Goal: Task Accomplishment & Management: Manage account settings

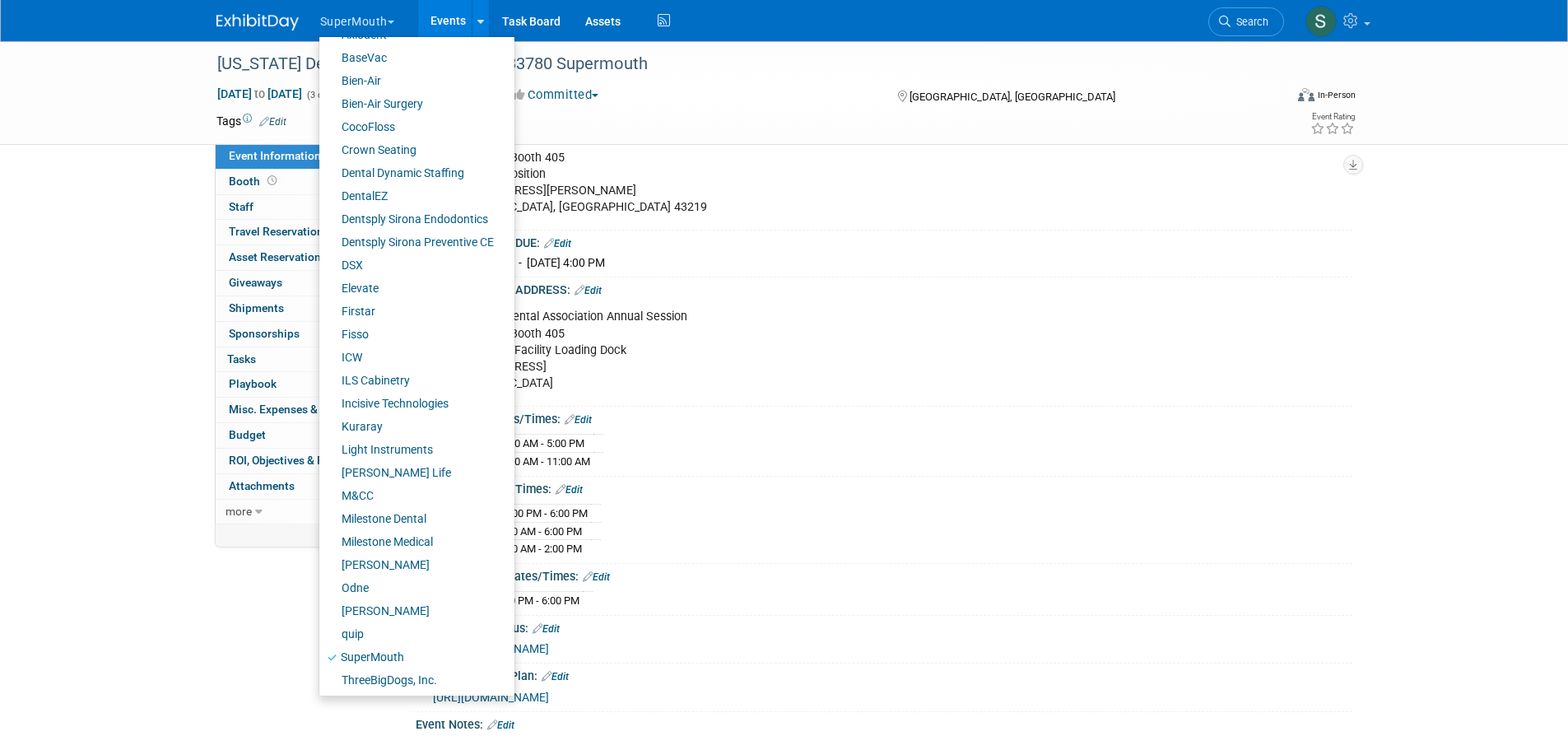
scroll to position [114, 0]
click at [382, 627] on link "quip" at bounding box center [411, 632] width 183 height 23
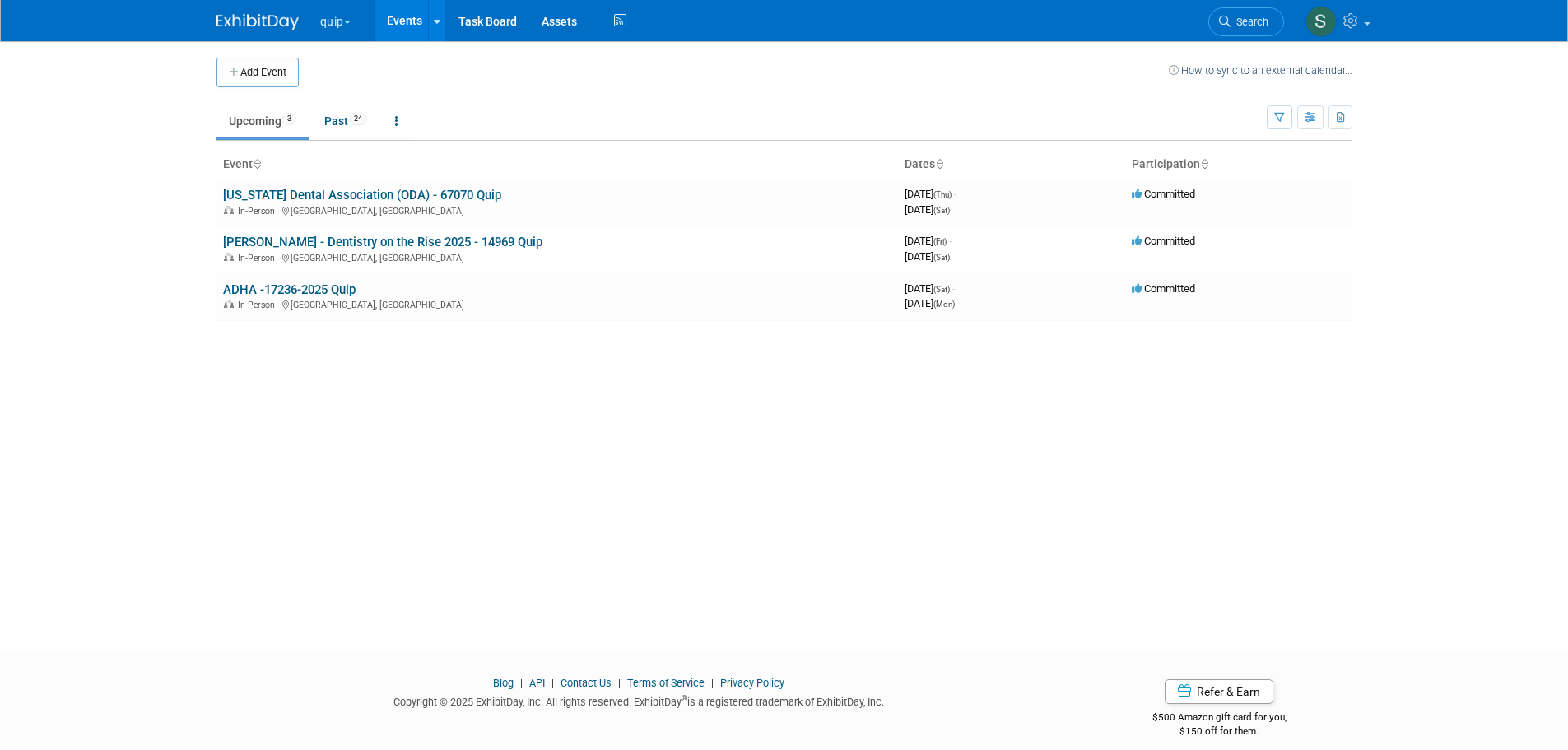
click at [322, 205] on div "In-Person Columbus, OH" at bounding box center [558, 210] width 669 height 13
click at [326, 195] on link "Ohio Dental Association (ODA) - 67070 Quip" at bounding box center [363, 195] width 278 height 15
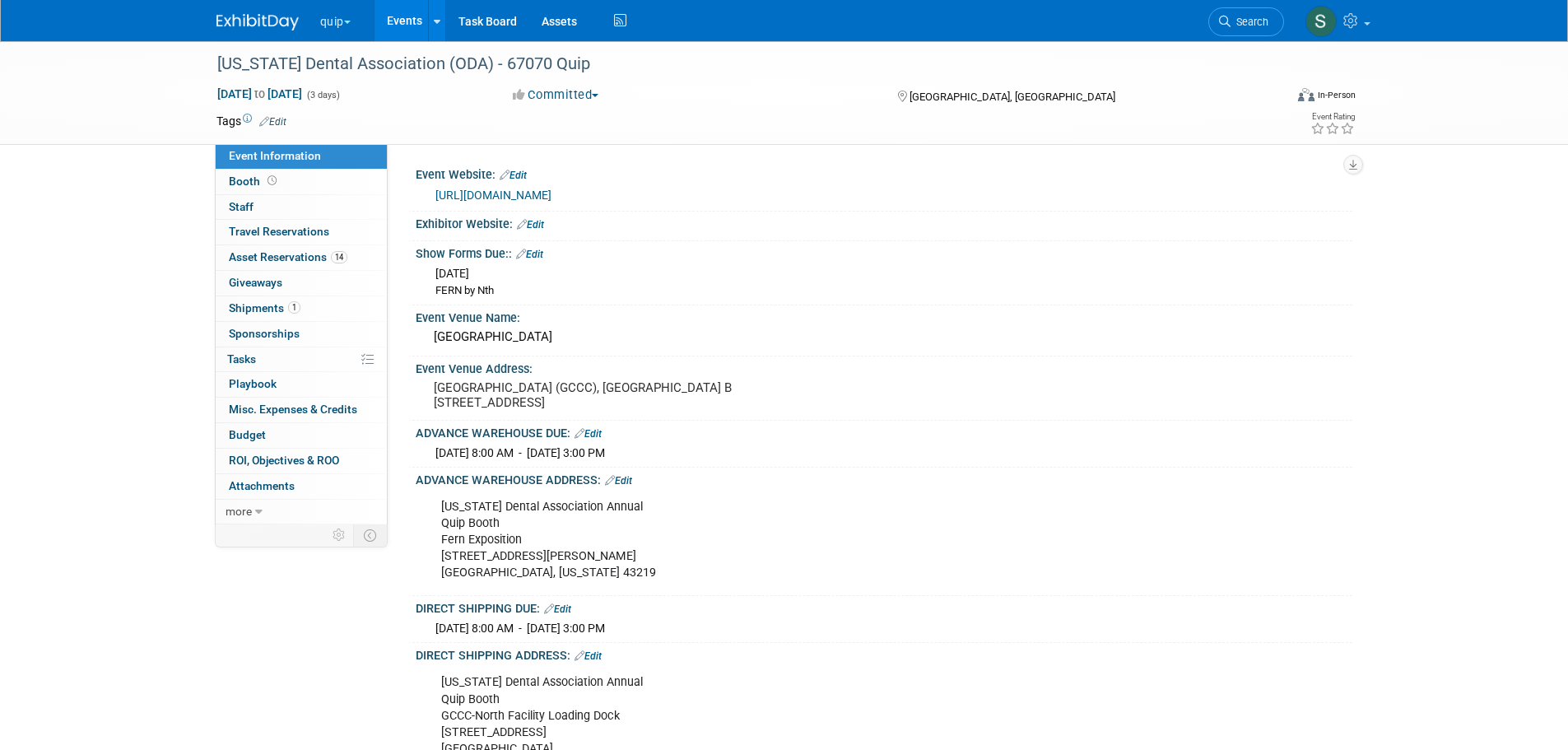
click at [311, 249] on link "14 Asset Reservations 14" at bounding box center [301, 258] width 172 height 25
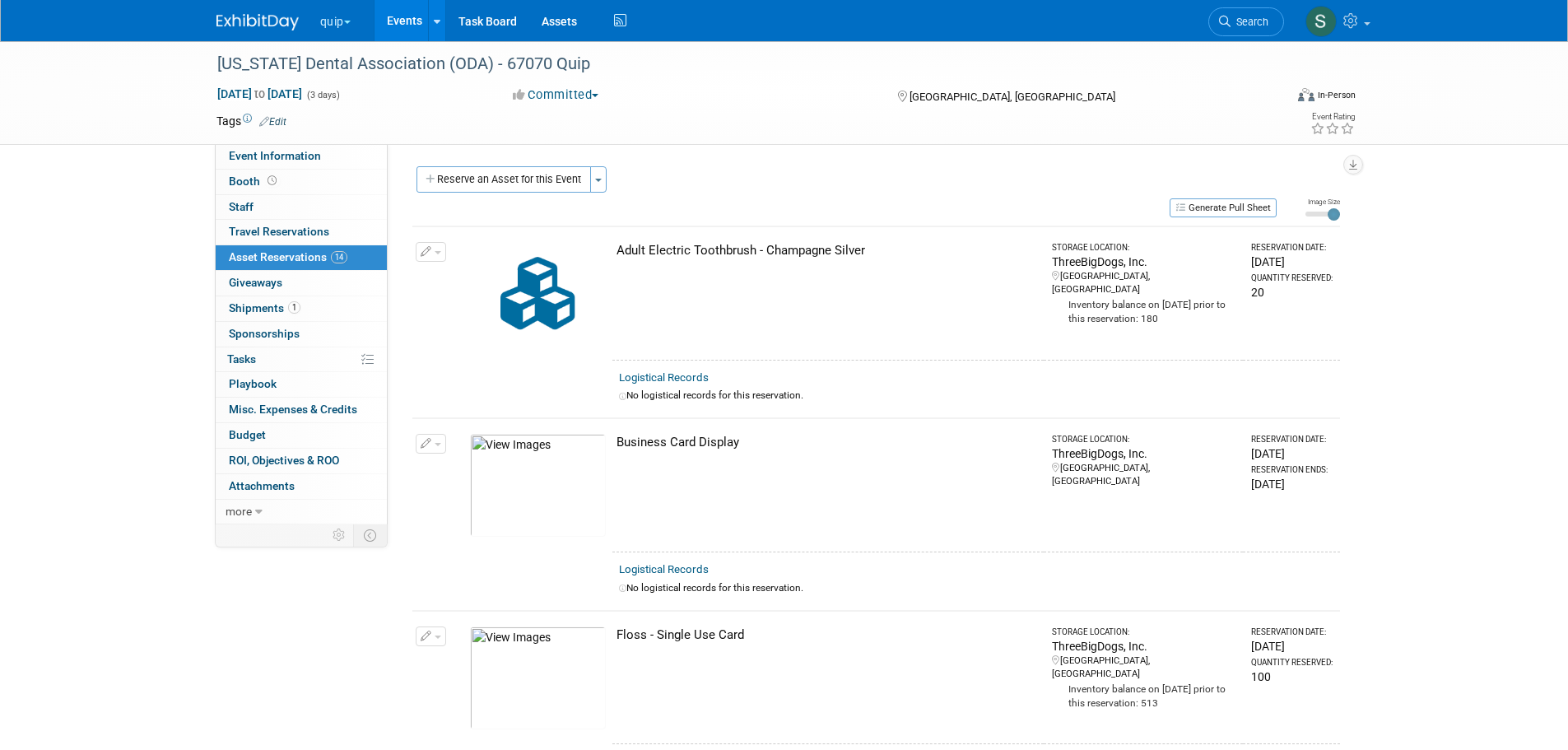
click at [344, 12] on button "quip" at bounding box center [345, 18] width 53 height 36
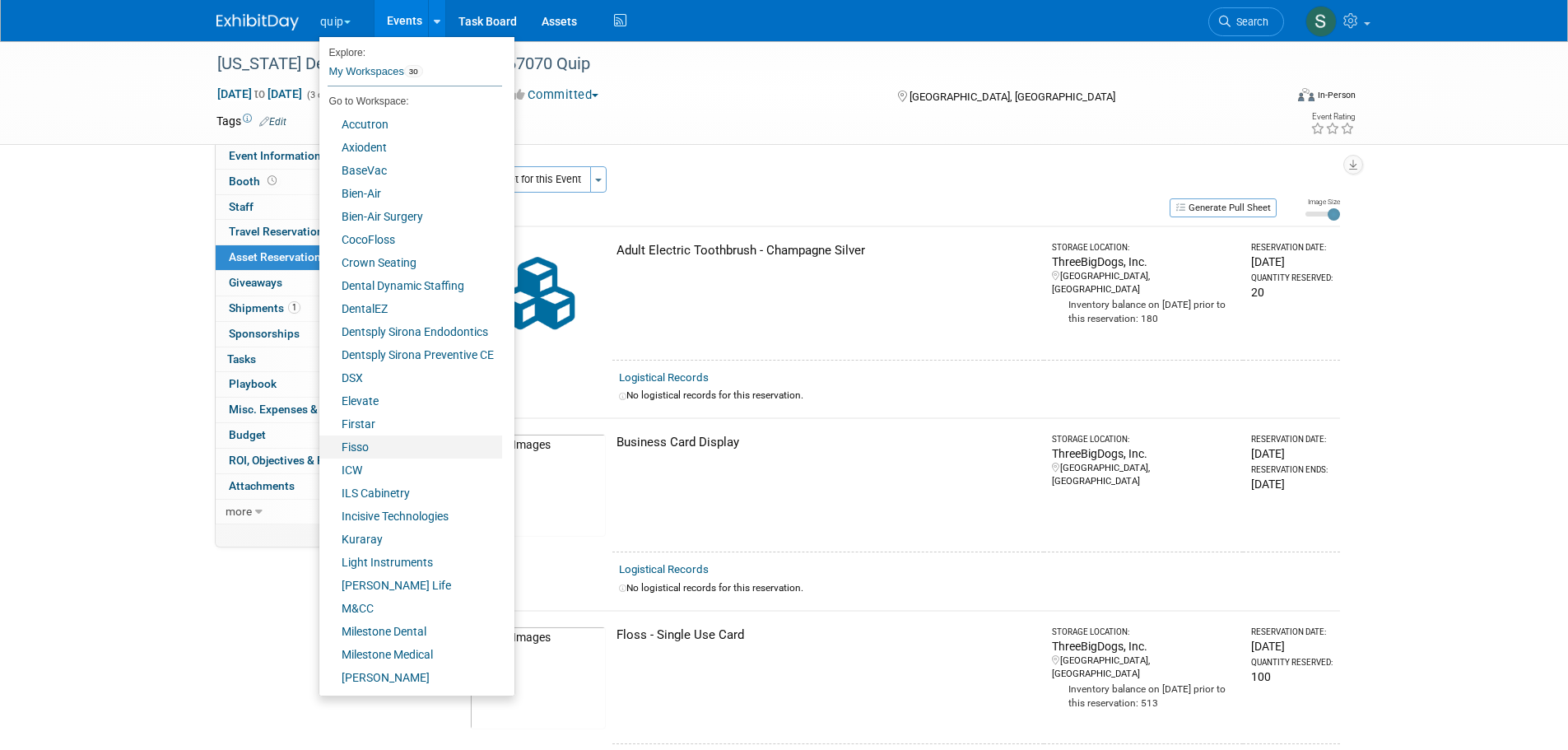
click at [372, 440] on link "Fisso" at bounding box center [411, 447] width 183 height 23
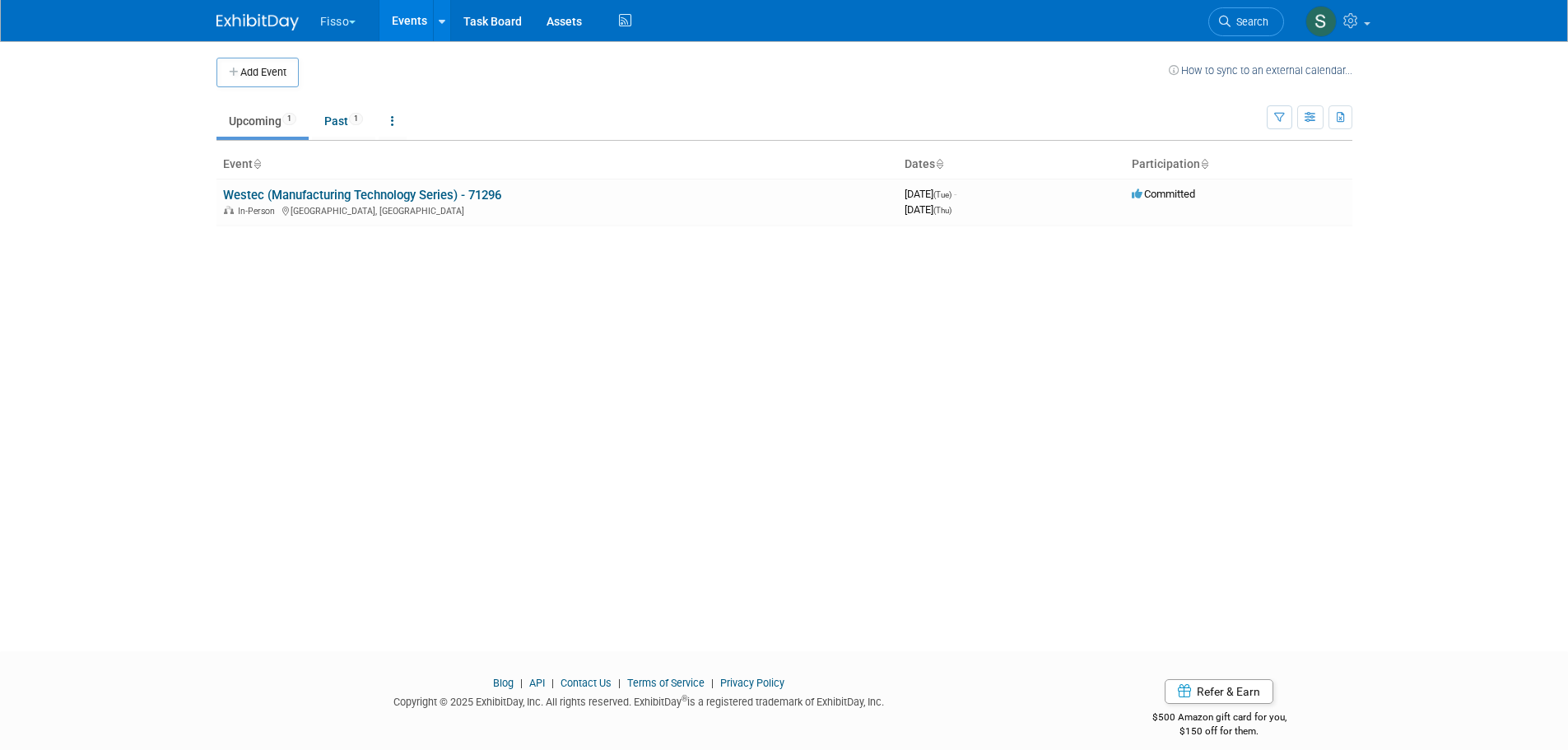
click at [388, 194] on link "Westec (Manufacturing Technology Series) - 71296" at bounding box center [363, 195] width 278 height 15
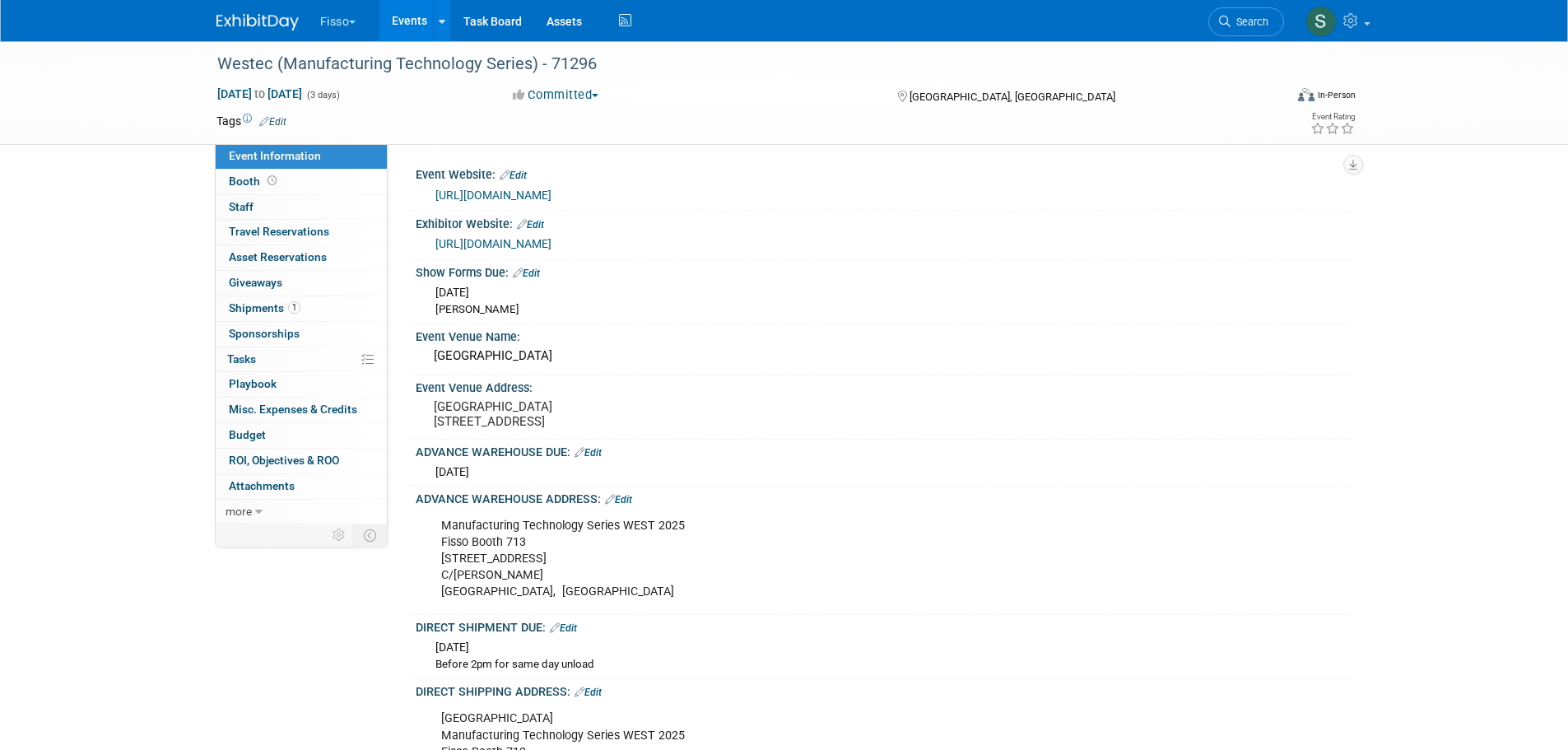
click at [267, 299] on link "1 Shipments 1" at bounding box center [301, 309] width 172 height 25
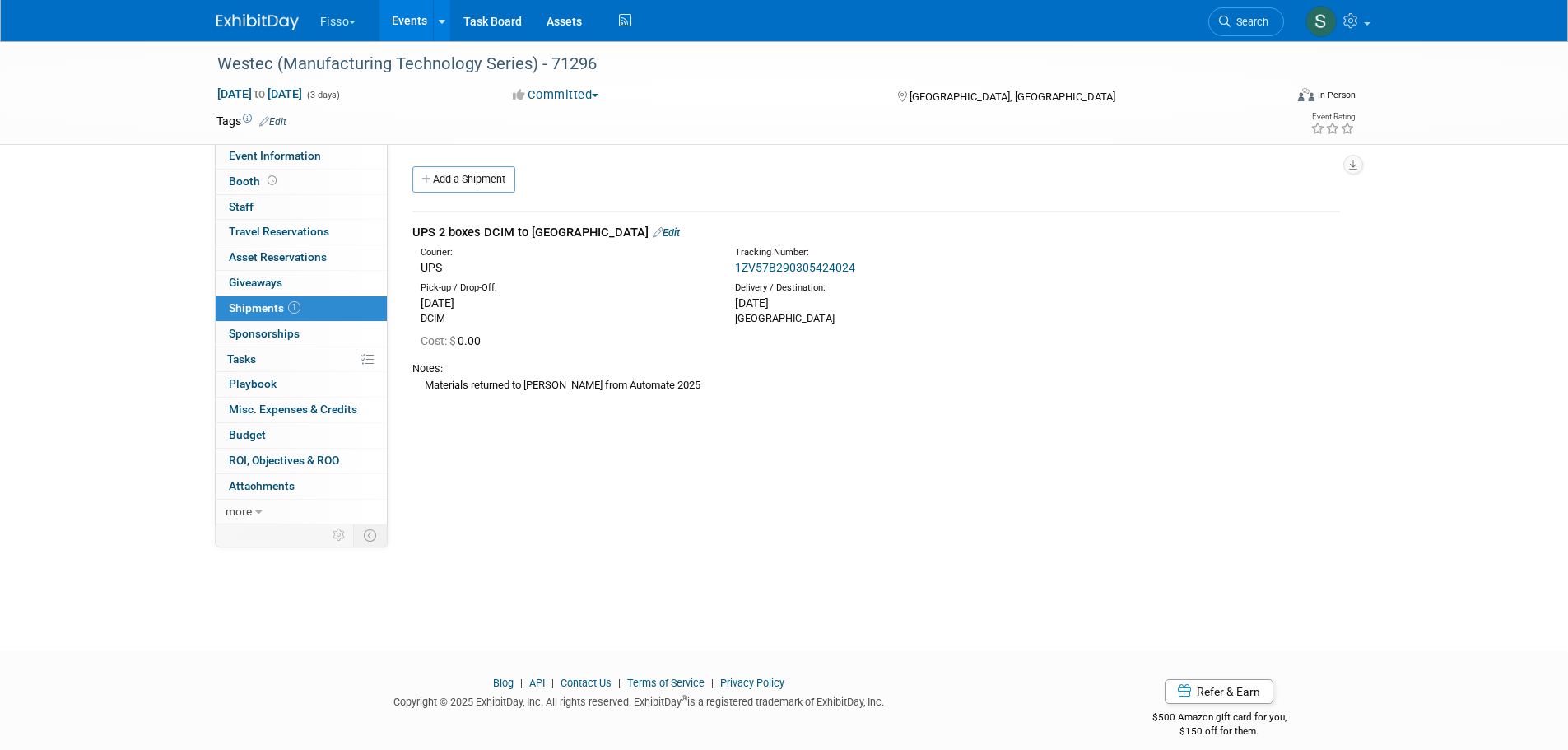
click at [267, 253] on span "Asset Reservations 0" at bounding box center [277, 256] width 98 height 13
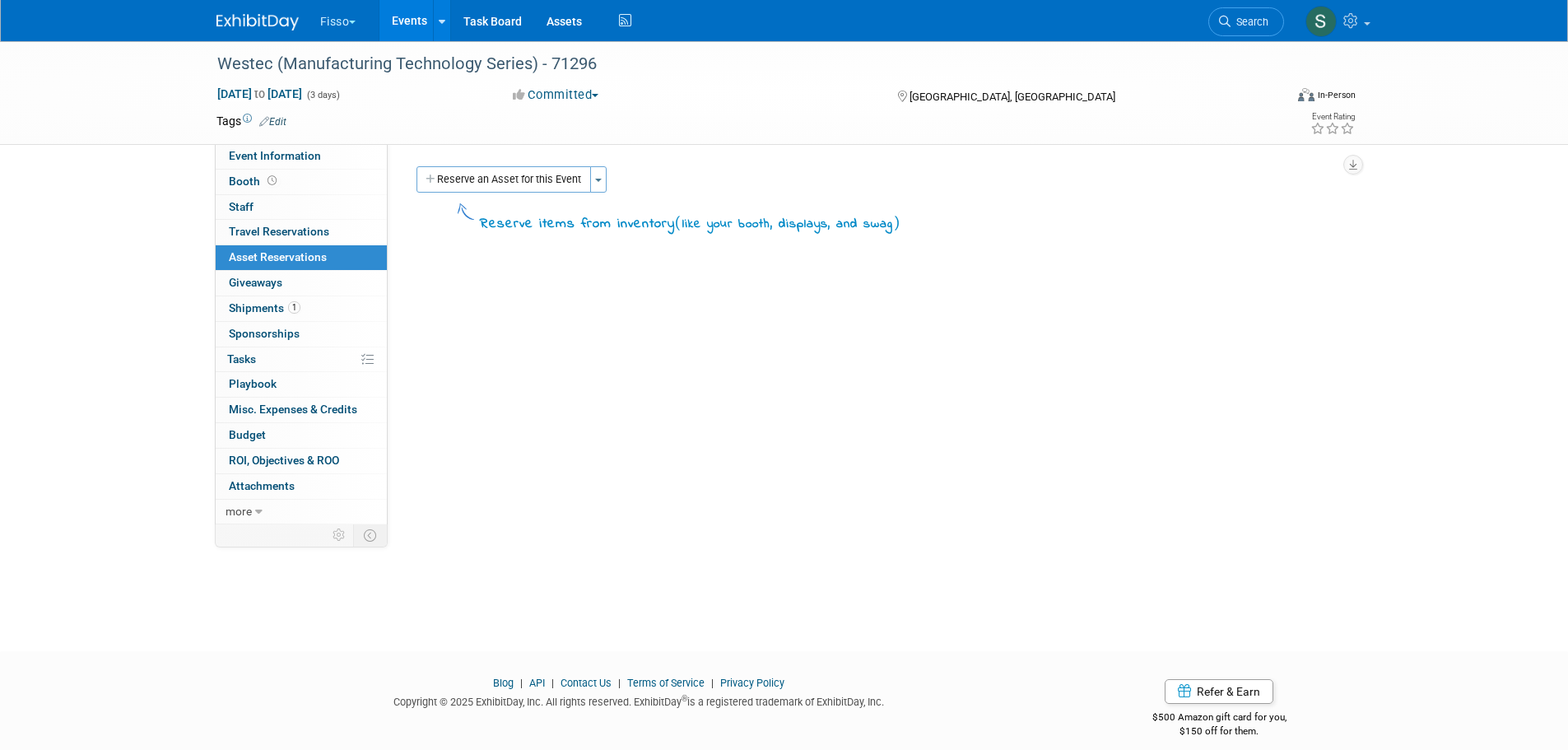
click at [597, 183] on button "Toggle Dropdown" at bounding box center [598, 180] width 17 height 26
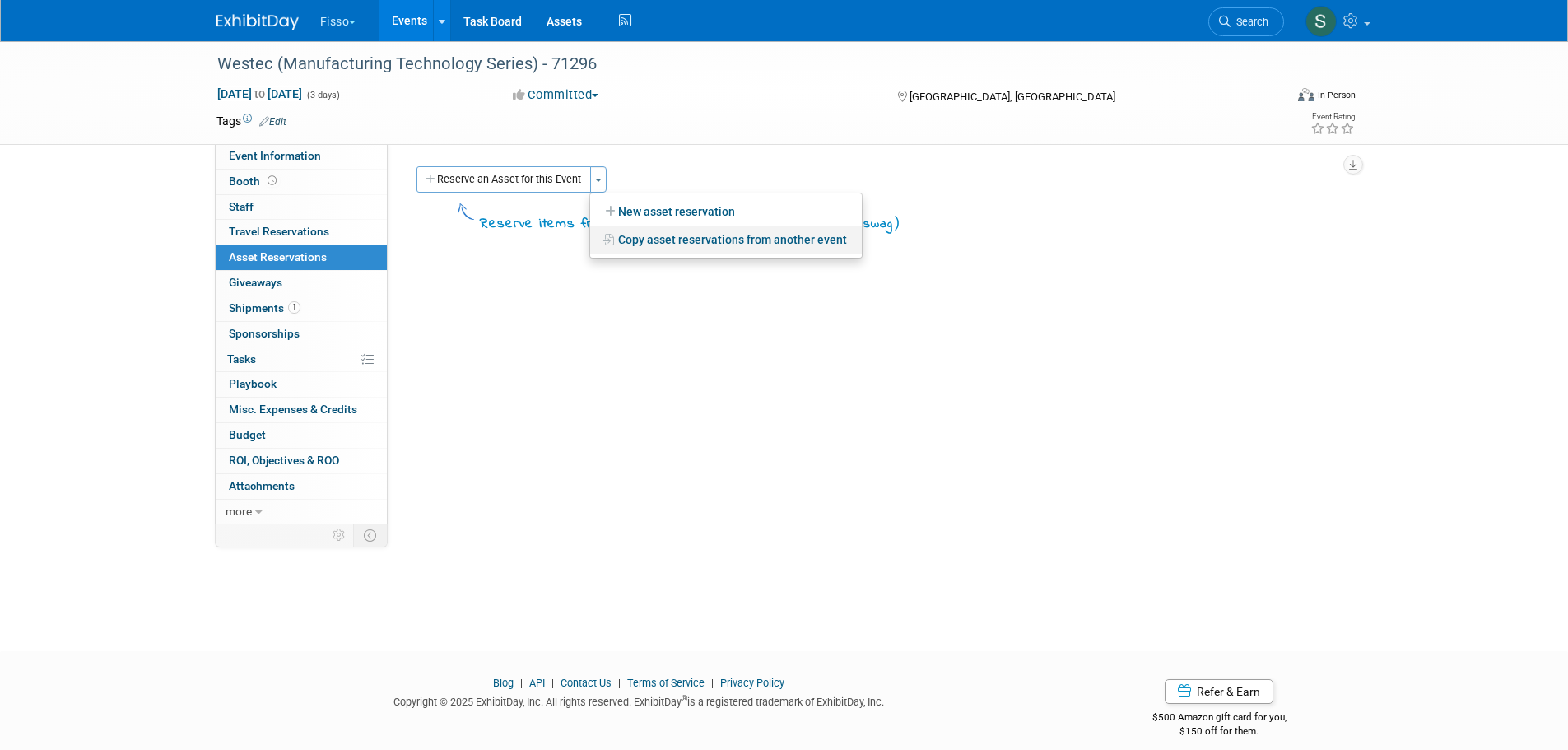
click at [610, 236] on icon at bounding box center [611, 239] width 16 height 11
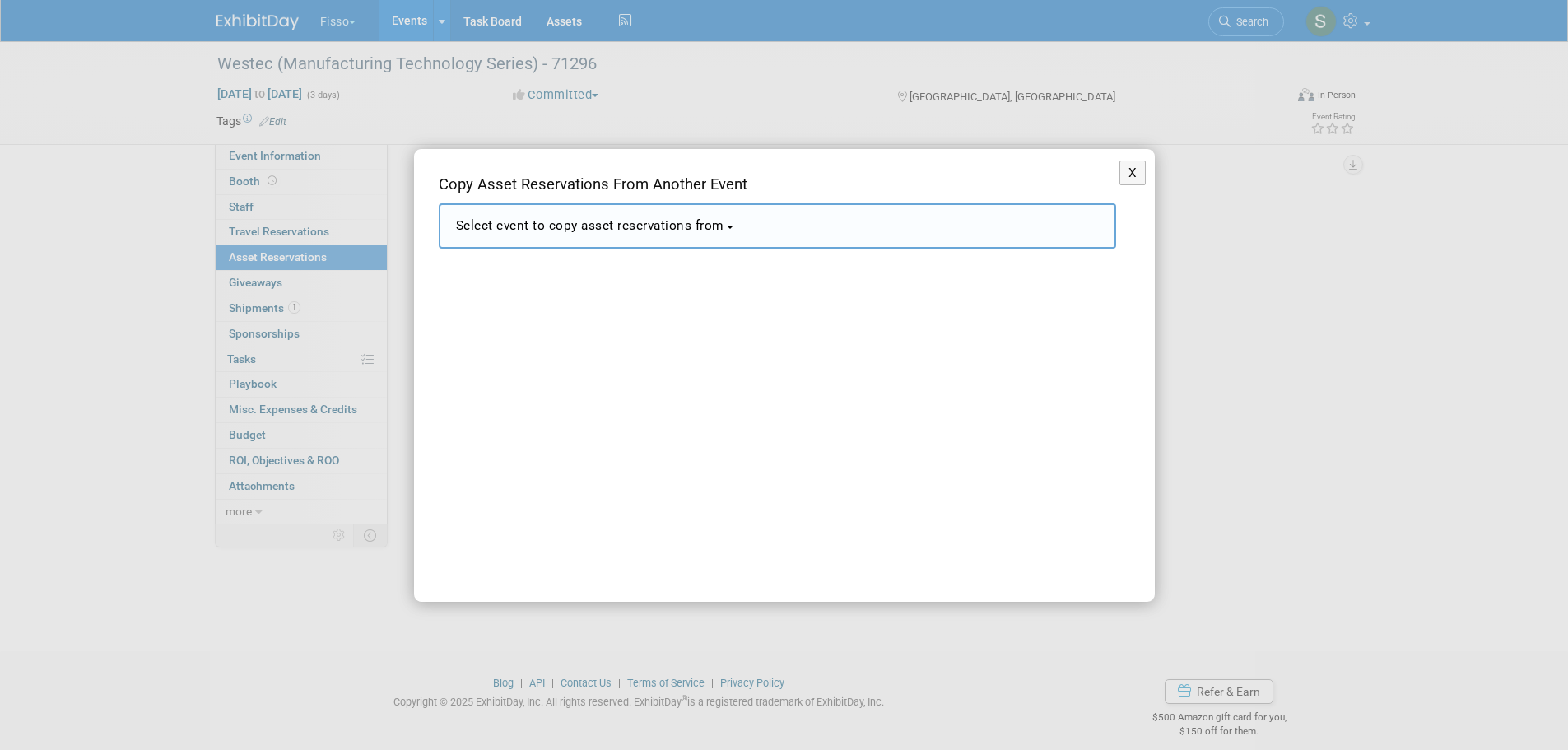
click at [610, 236] on button "Select event to copy asset reservations from" at bounding box center [778, 225] width 678 height 45
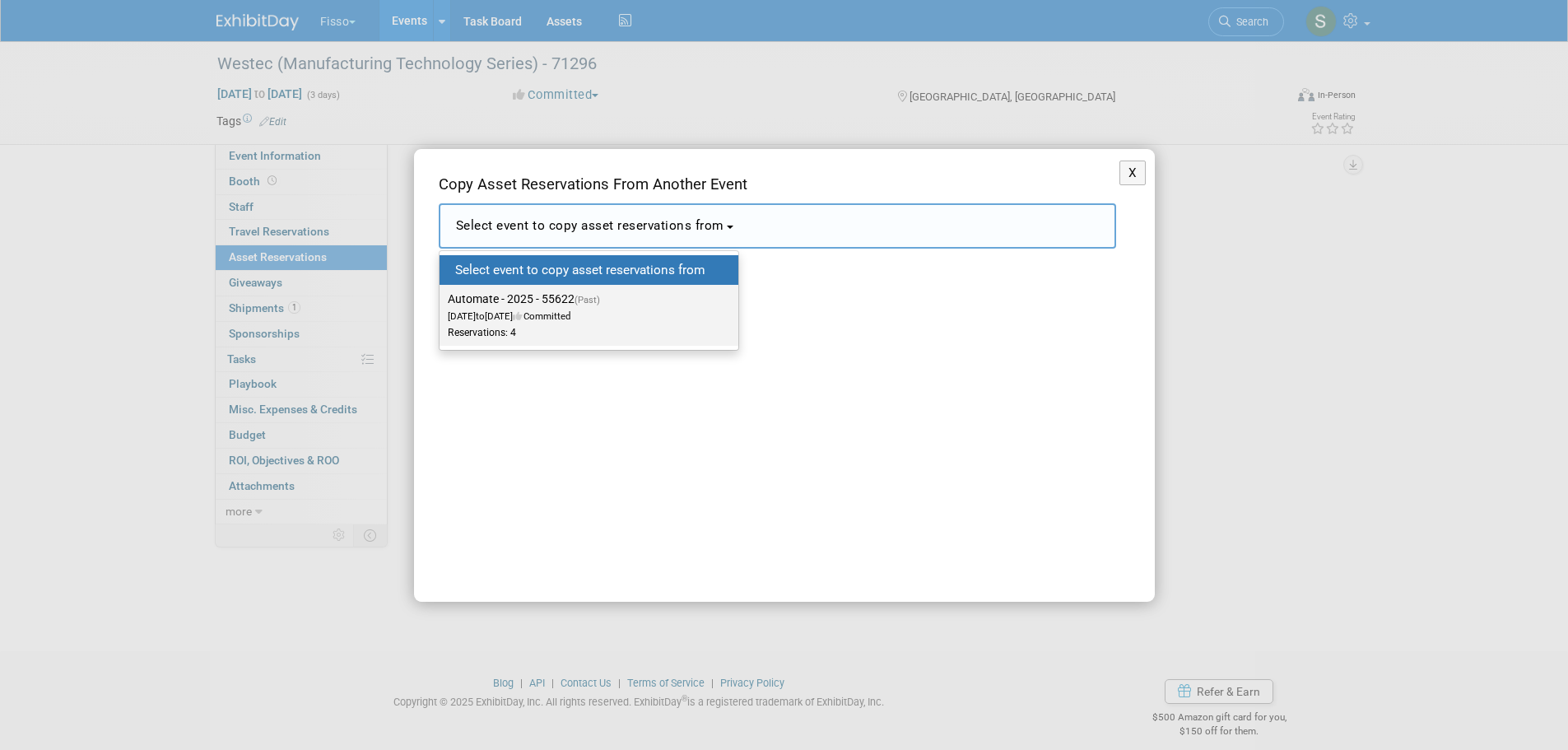
click at [606, 305] on label "Automate - 2025 - 55622 (Past) May 12, 2025 to May 15, 2025 Committed Reservati…" at bounding box center [585, 315] width 275 height 55
click at [442, 305] on input "Automate - 2025 - 55622 (Past) May 12, 2025 to May 15, 2025 Committed Reservati…" at bounding box center [436, 299] width 11 height 11
select select "11141734"
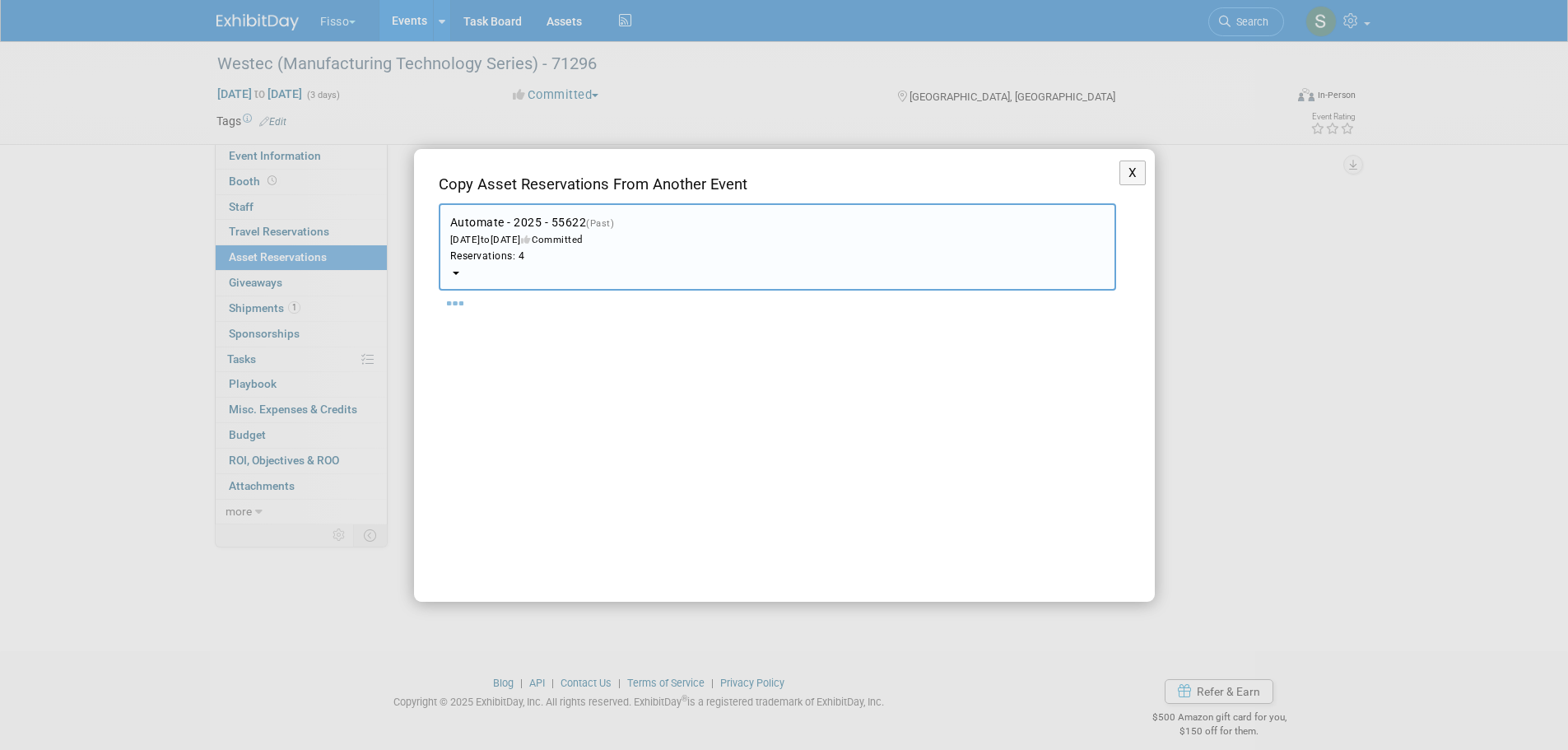
select select "9"
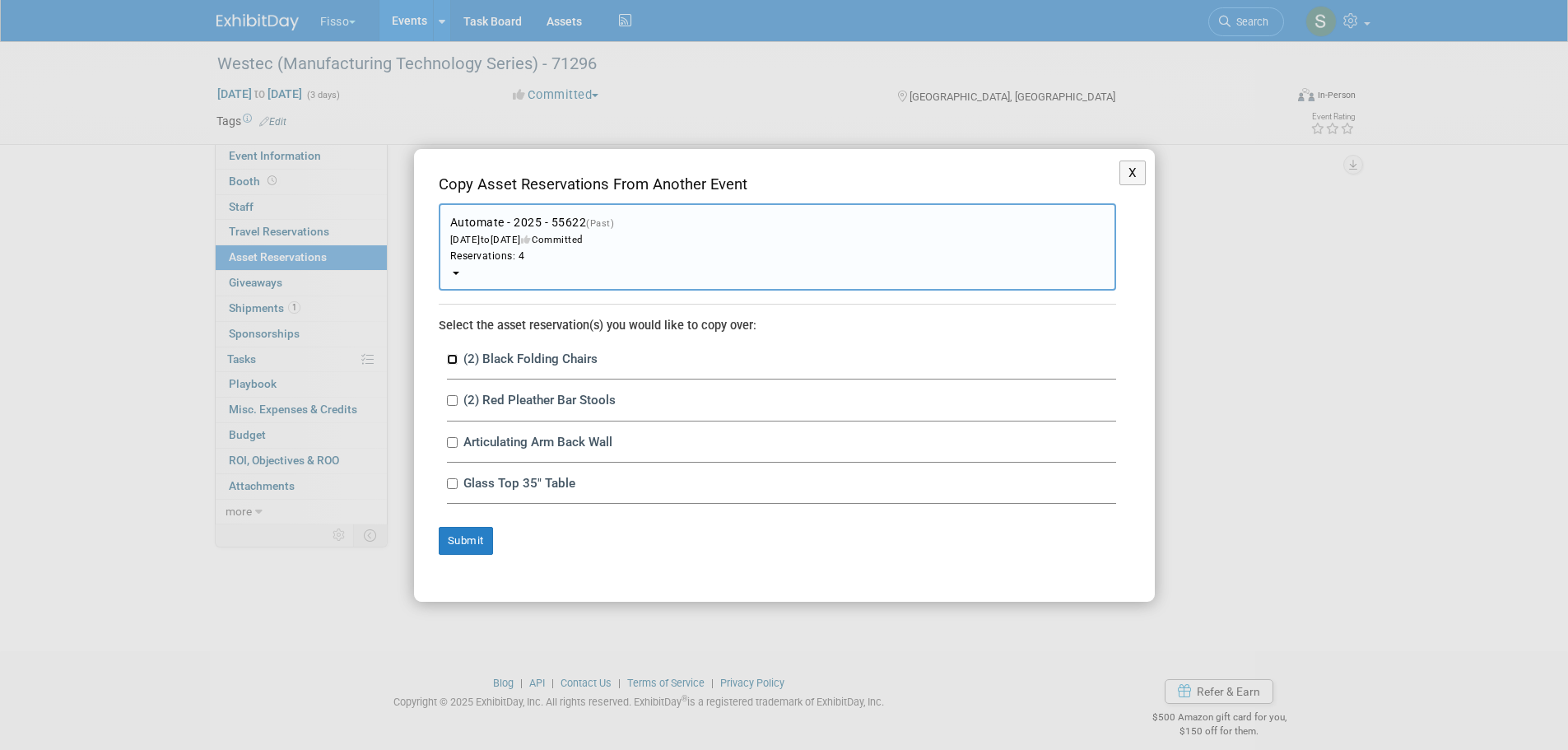
click at [454, 358] on input "(2) Black Folding Chairs" at bounding box center [452, 359] width 11 height 11
checkbox input "true"
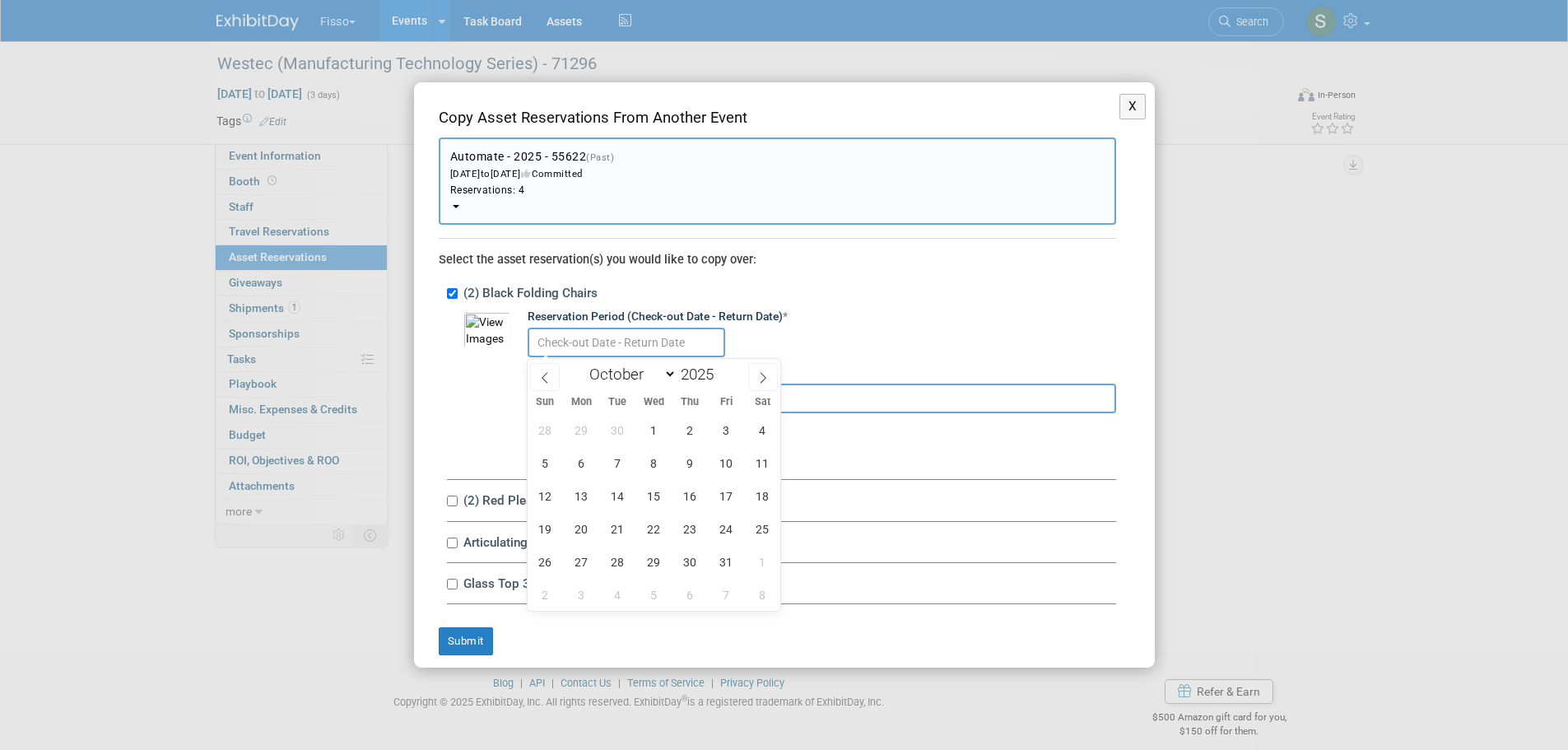
click at [559, 348] on input "text" at bounding box center [626, 342] width 198 height 30
click at [544, 375] on icon at bounding box center [545, 378] width 6 height 11
select select "8"
click at [686, 526] on span "25" at bounding box center [690, 529] width 32 height 32
type input "Sep 25, 2025"
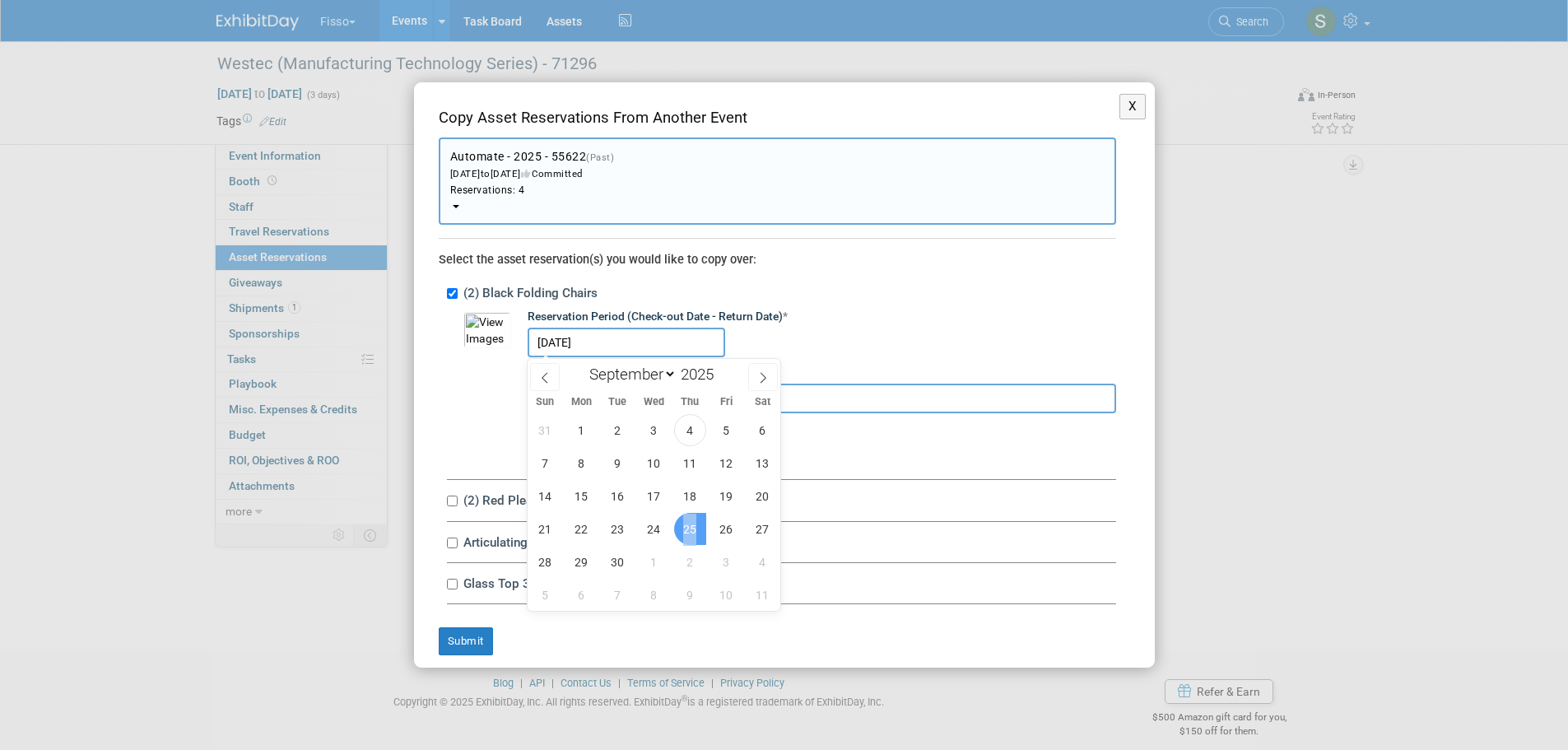
click at [686, 526] on span "25" at bounding box center [690, 529] width 32 height 32
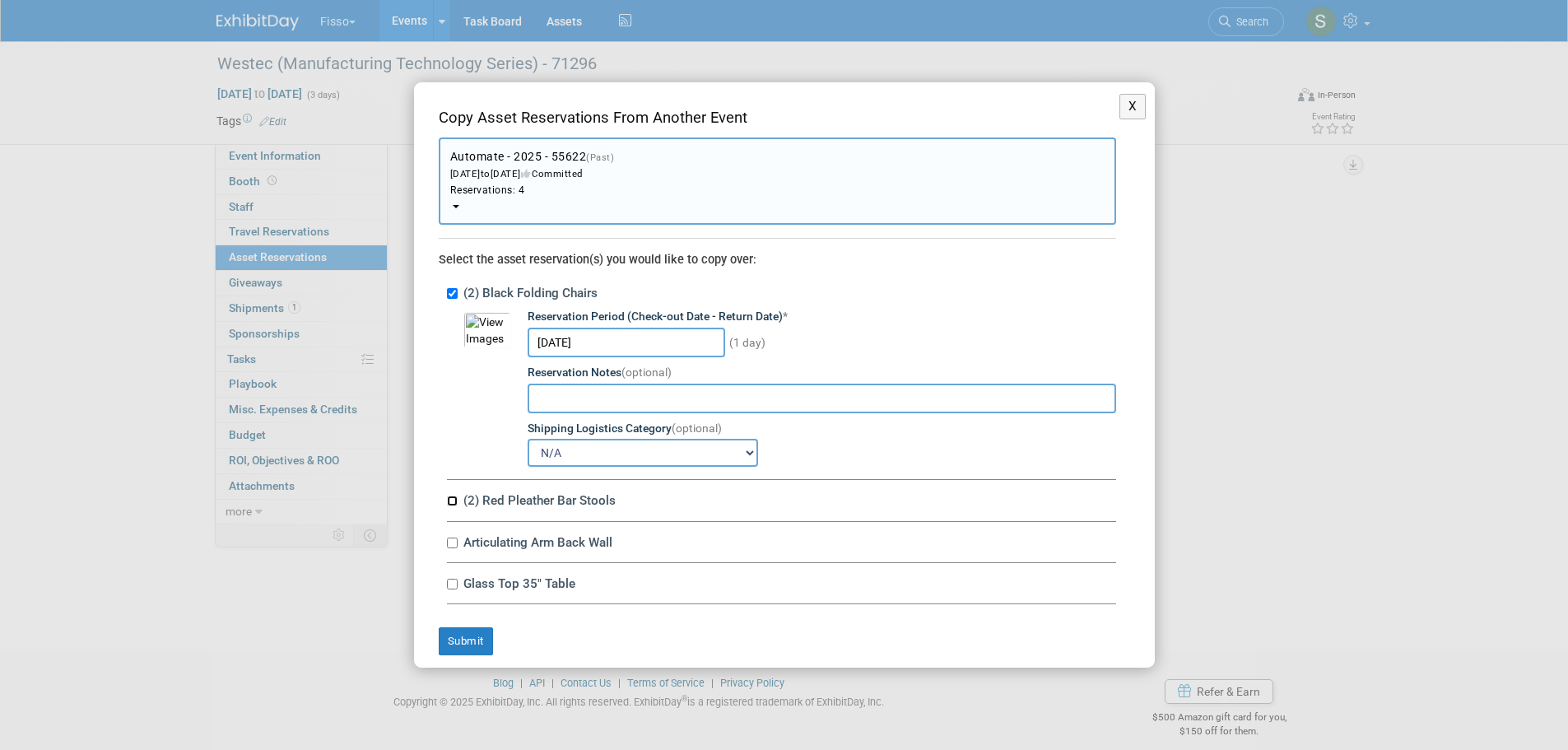
click at [452, 502] on input "(2) Red Pleather Bar Stools" at bounding box center [452, 501] width 11 height 11
checkbox input "true"
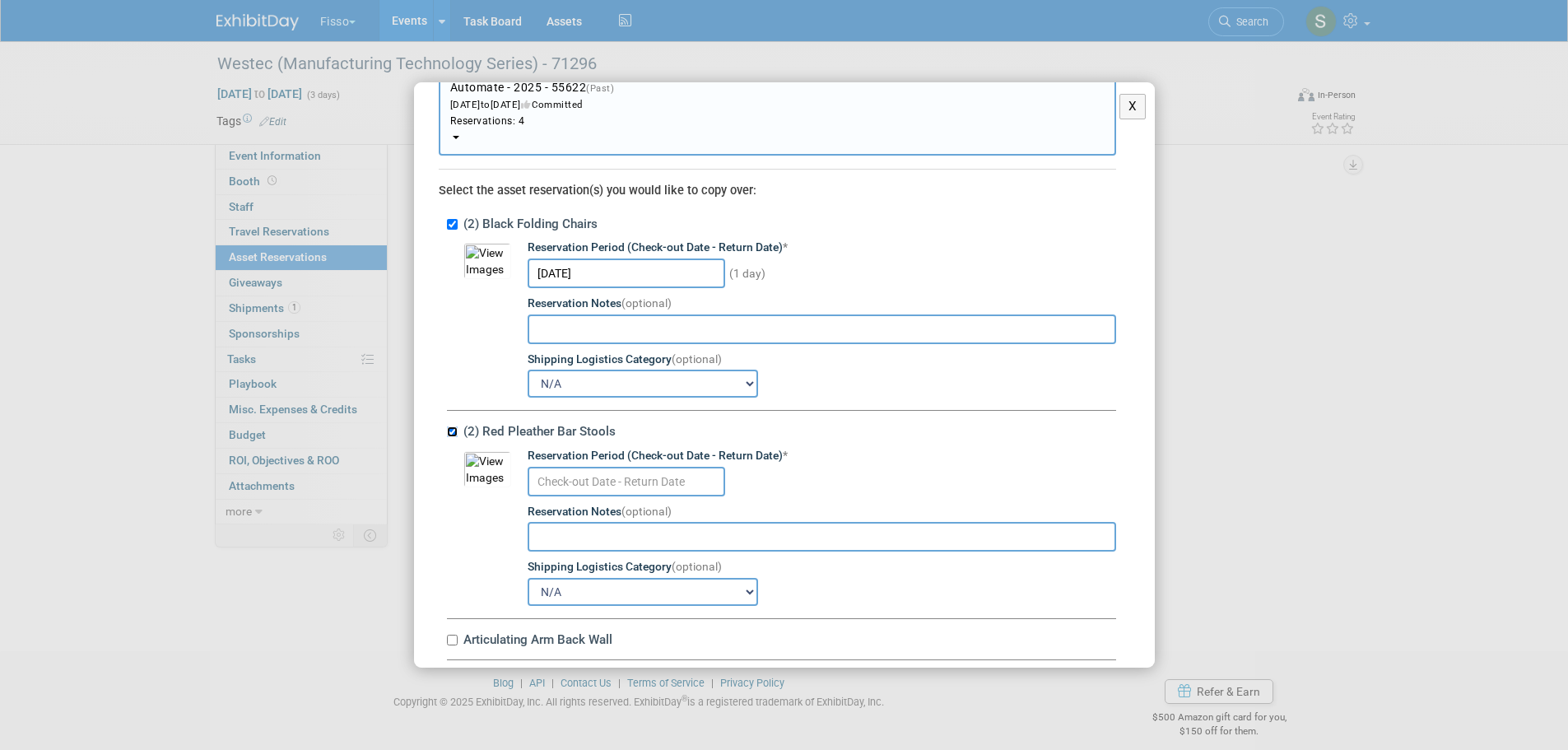
scroll to position [180, 0]
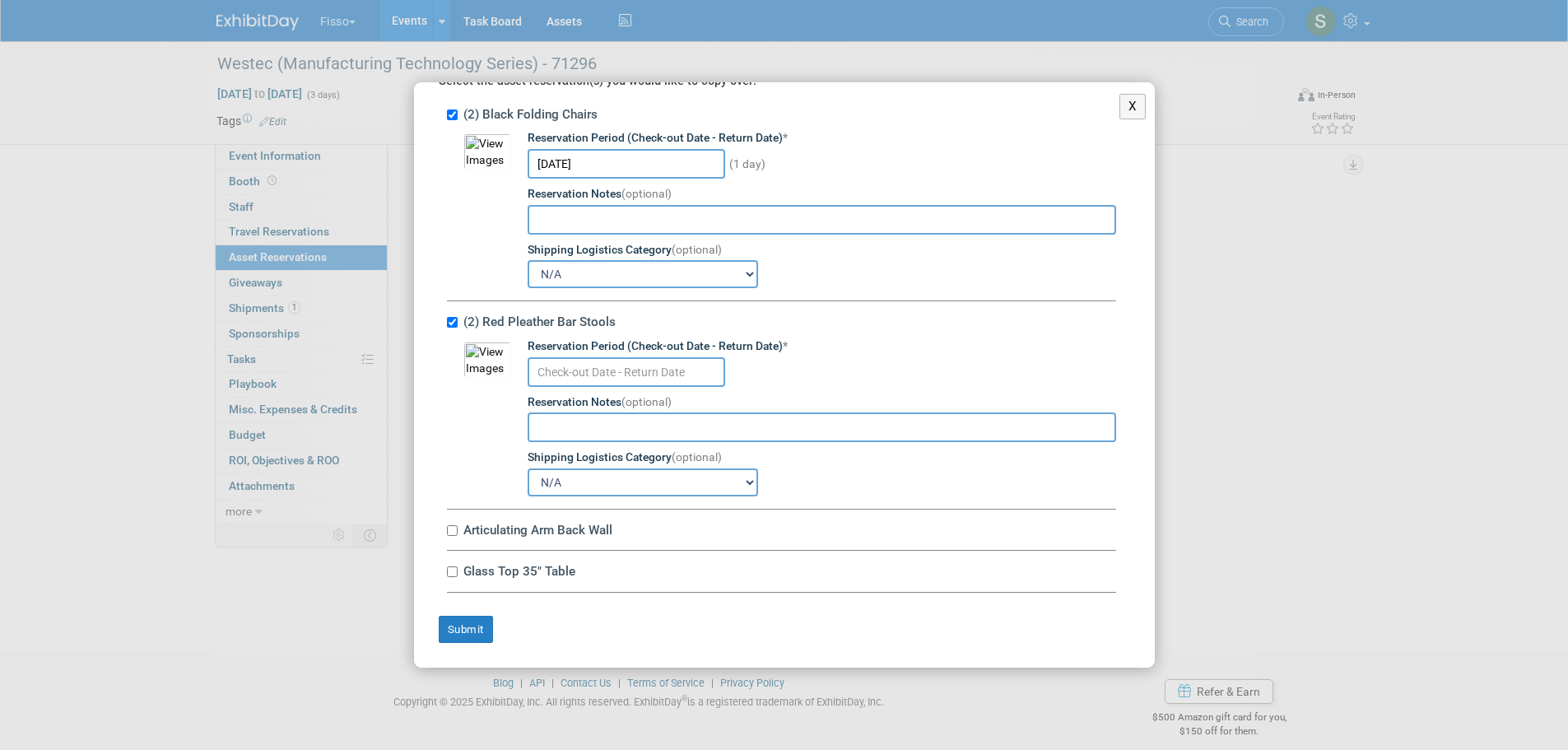
click at [627, 367] on input "text" at bounding box center [626, 372] width 198 height 30
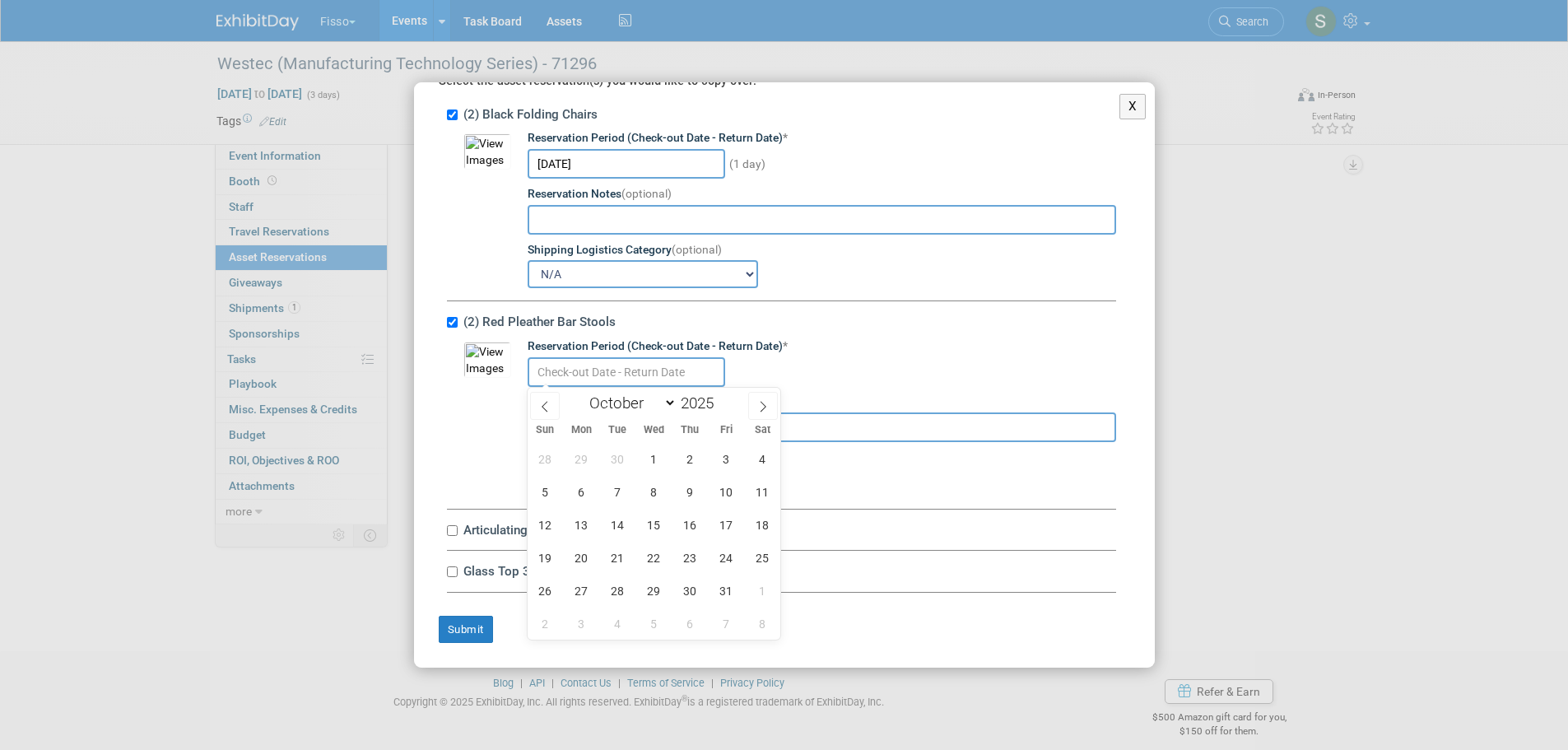
click at [542, 411] on icon at bounding box center [545, 407] width 11 height 11
select select "8"
click at [693, 558] on span "25" at bounding box center [690, 558] width 32 height 32
type input "Sep 25, 2025"
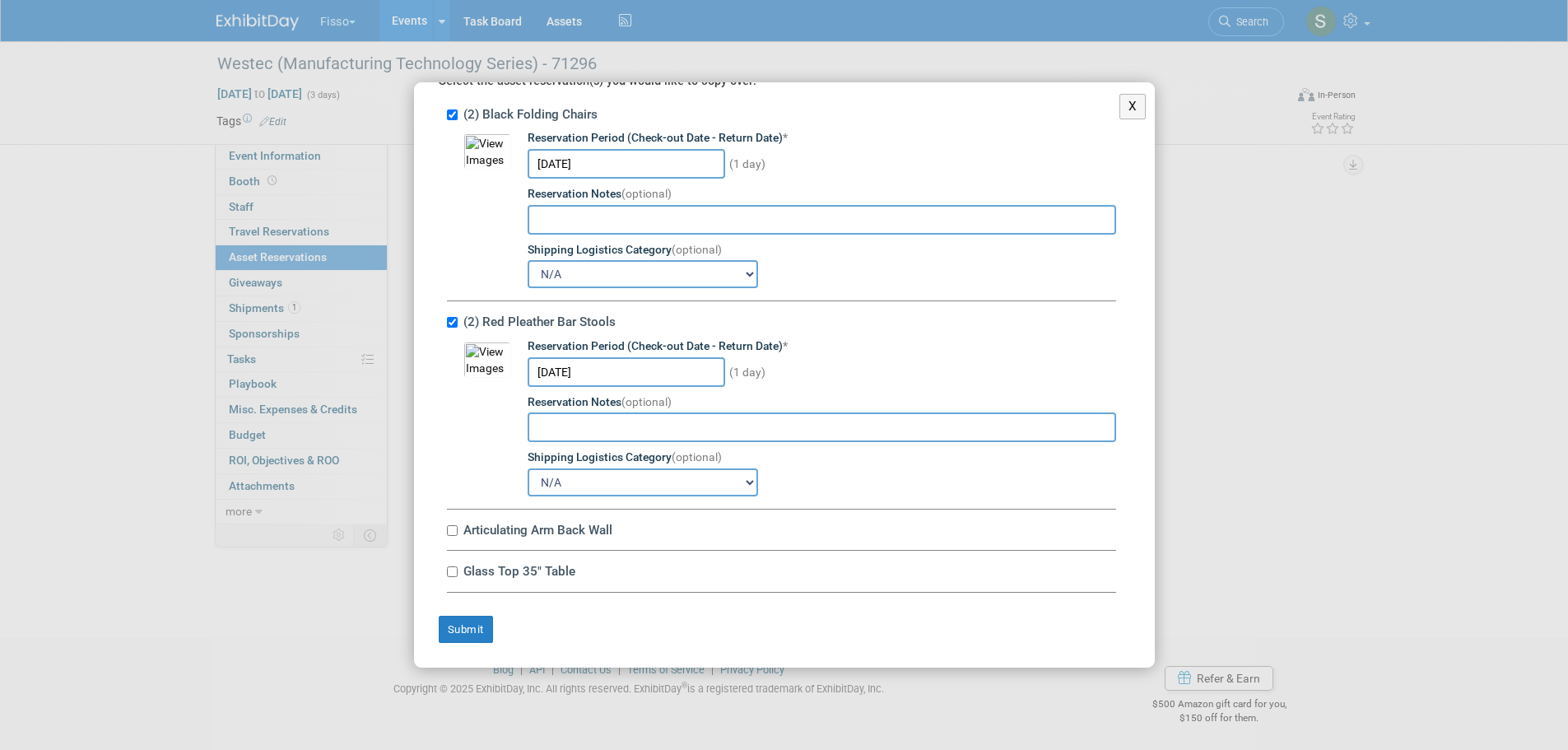
scroll to position [17, 0]
click at [452, 533] on input "Articulating Arm Back Wall" at bounding box center [452, 531] width 11 height 11
checkbox input "true"
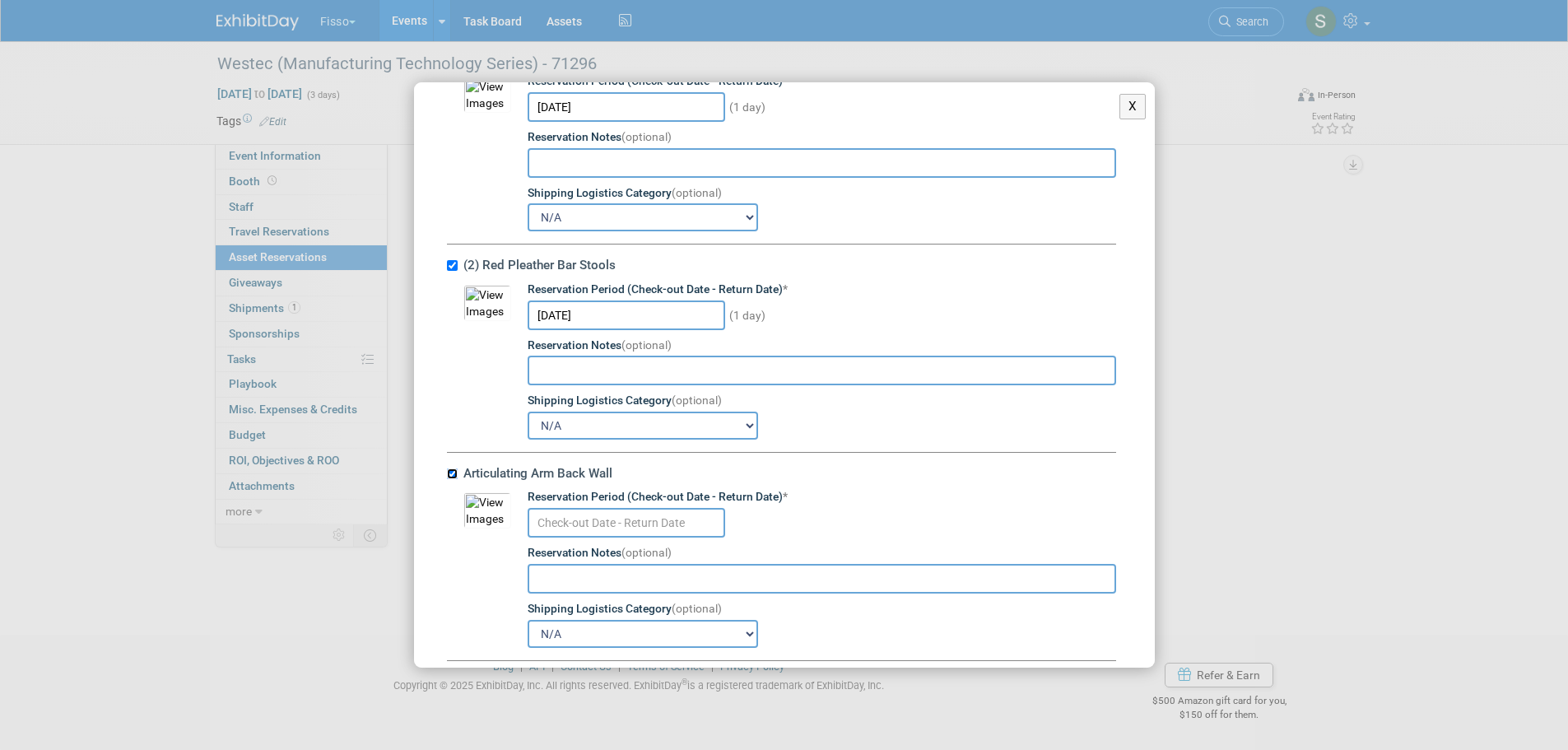
scroll to position [349, 0]
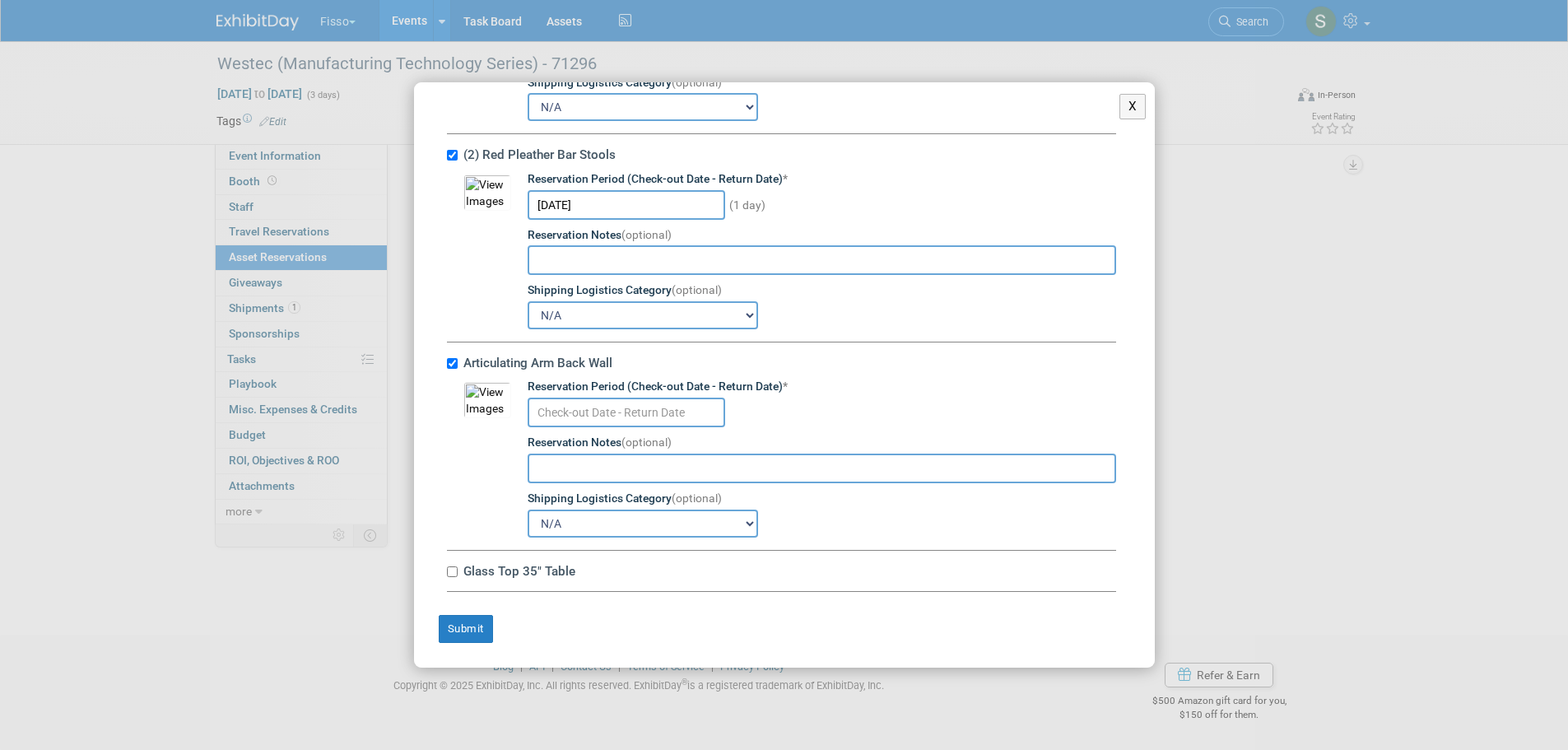
click at [589, 407] on input "text" at bounding box center [626, 413] width 198 height 30
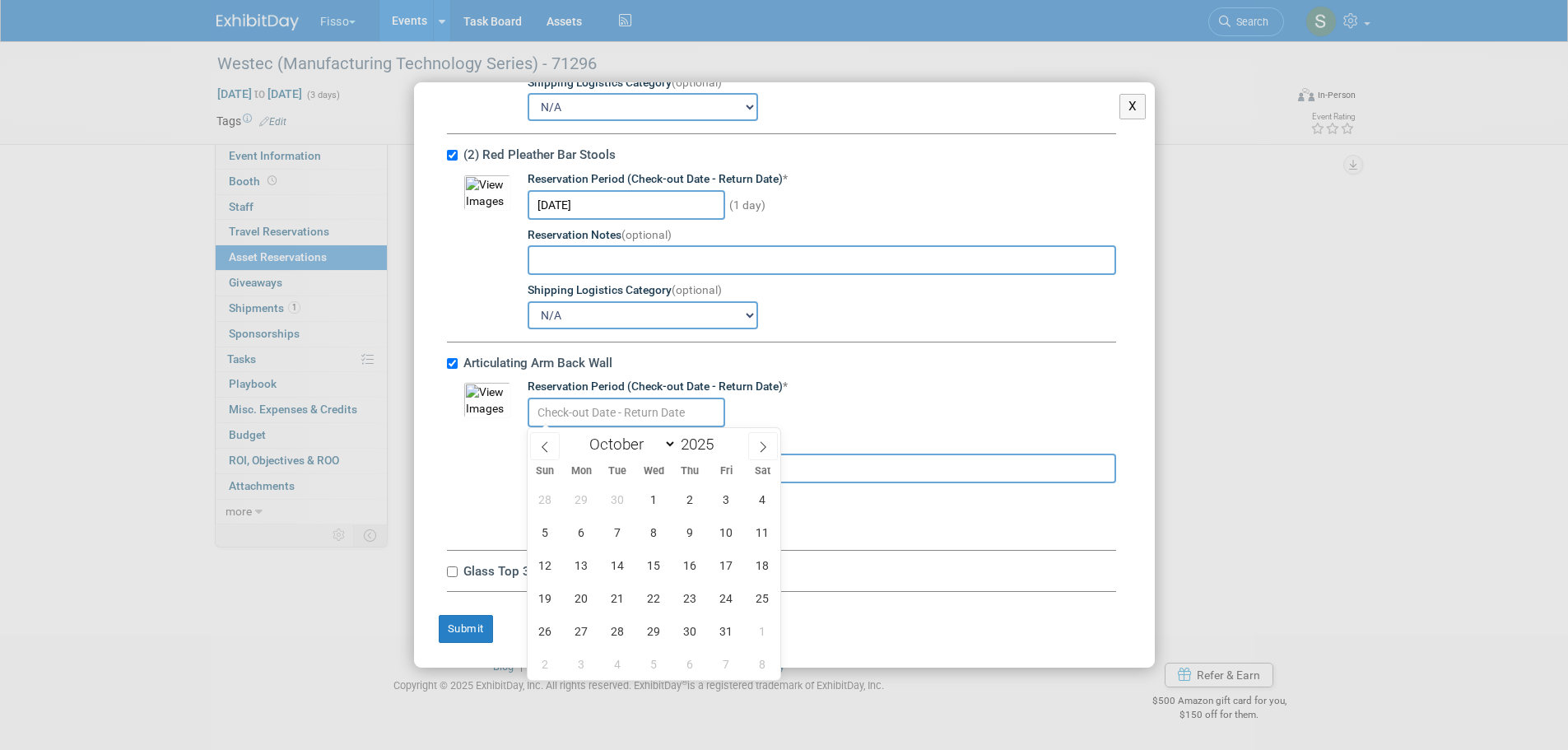
click at [547, 435] on span at bounding box center [545, 446] width 30 height 28
select select "8"
click at [695, 592] on span "25" at bounding box center [690, 598] width 32 height 32
type input "Sep 25, 2025"
click at [695, 592] on span "25" at bounding box center [690, 598] width 32 height 32
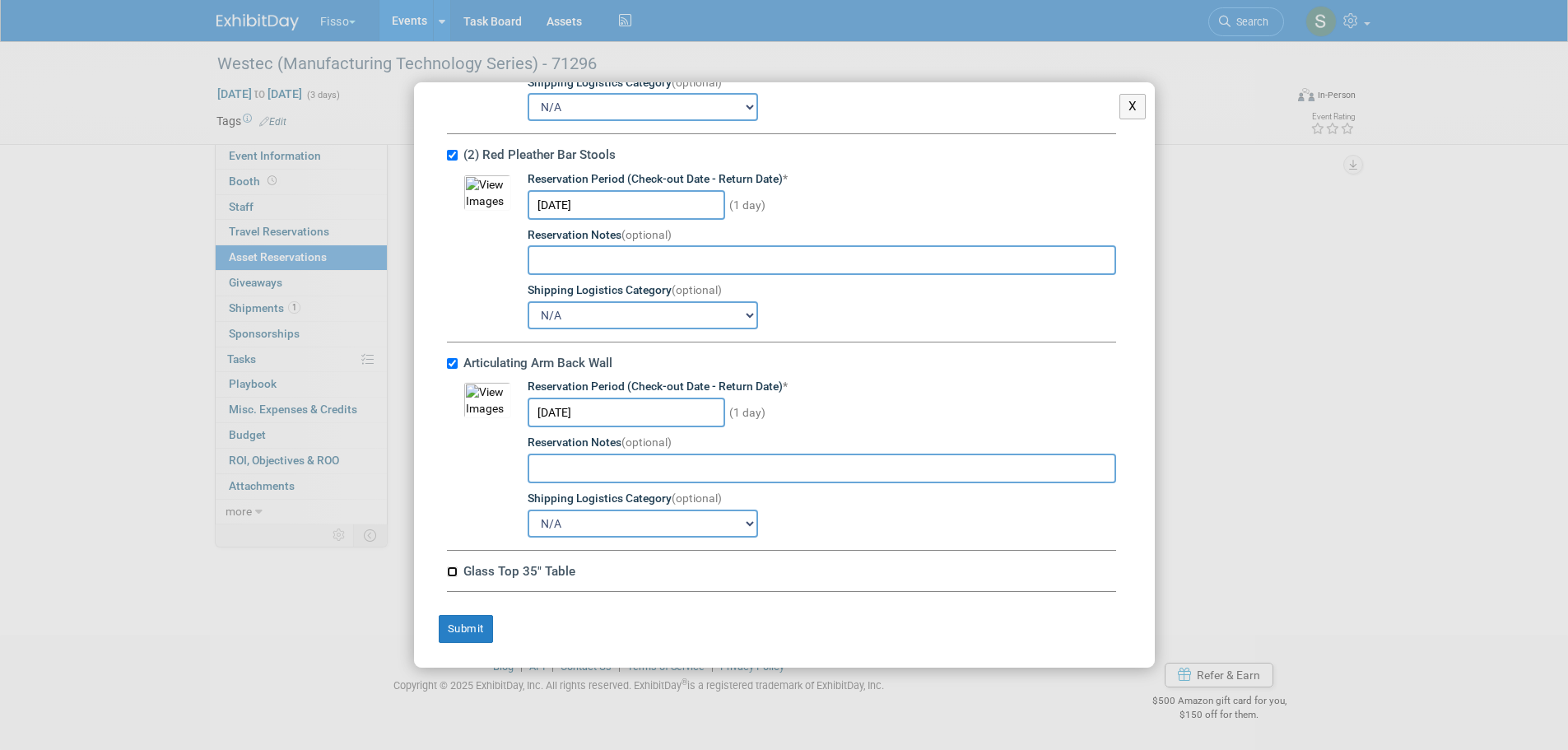
click at [452, 571] on input "Glass Top 35" Table" at bounding box center [452, 572] width 11 height 11
checkbox input "true"
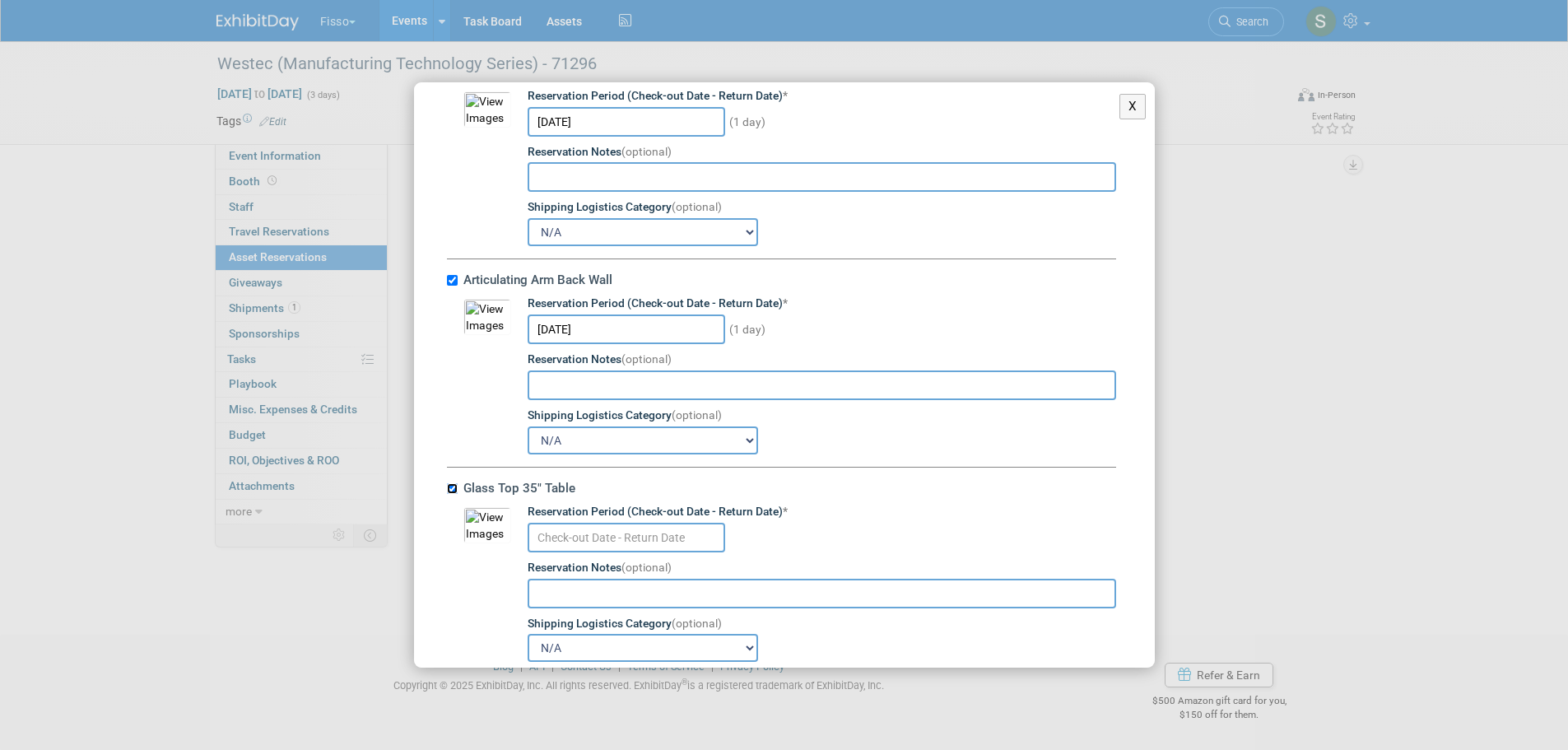
scroll to position [516, 0]
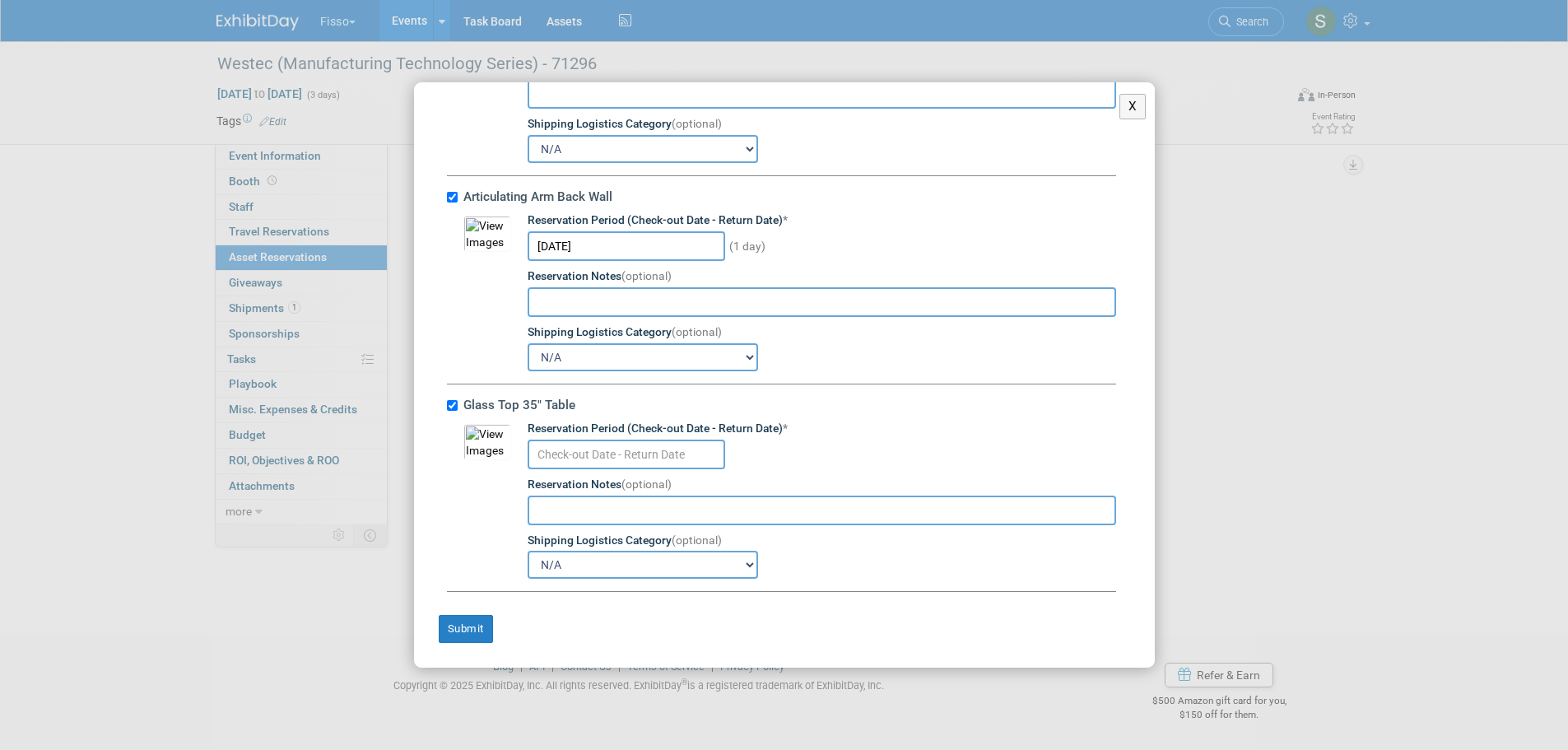
click at [613, 454] on input "text" at bounding box center [626, 455] width 198 height 30
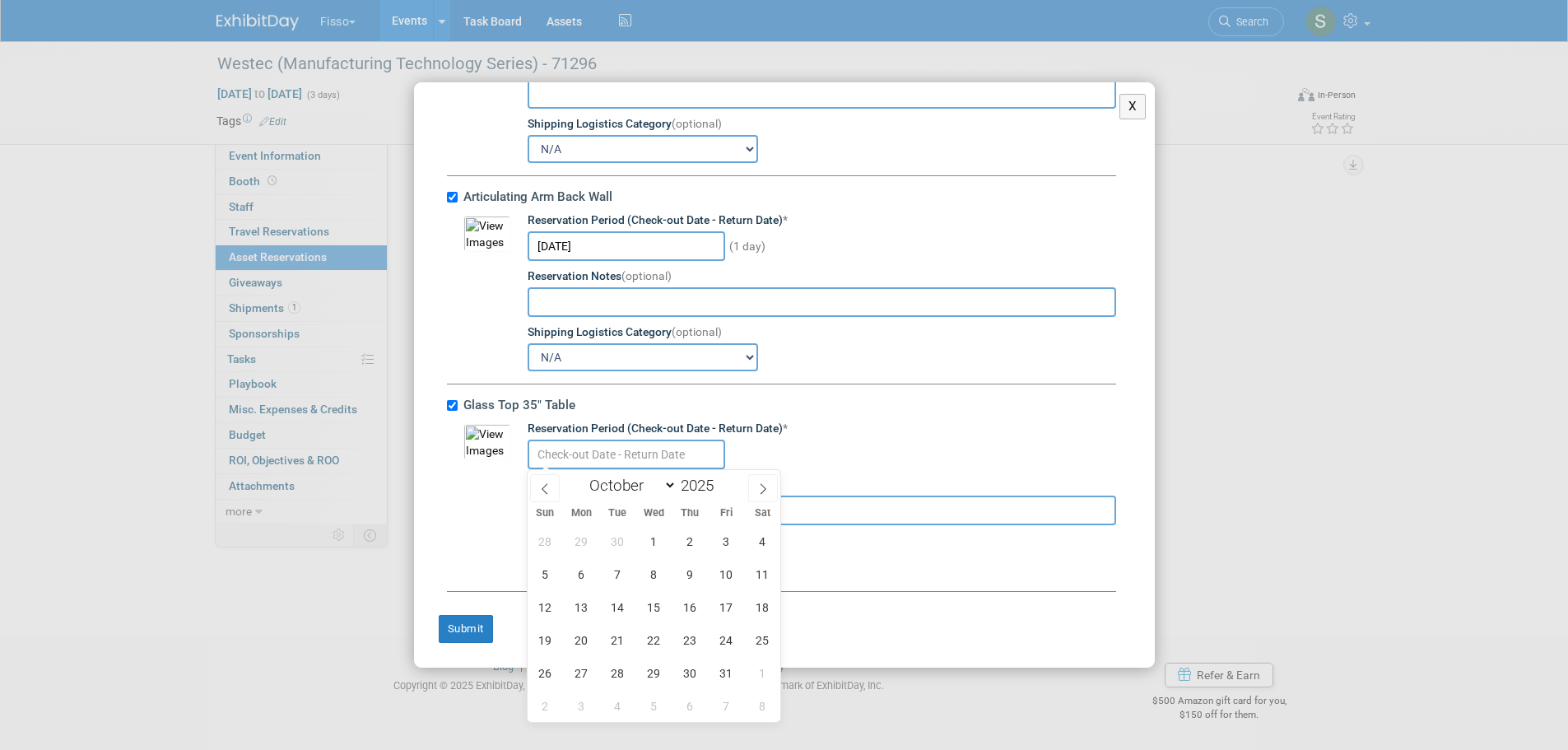
click at [552, 487] on span at bounding box center [545, 489] width 30 height 28
select select "8"
click at [689, 636] on span "25" at bounding box center [690, 640] width 32 height 32
type input "Sep 25, 2025"
click at [689, 636] on span "25" at bounding box center [690, 640] width 32 height 32
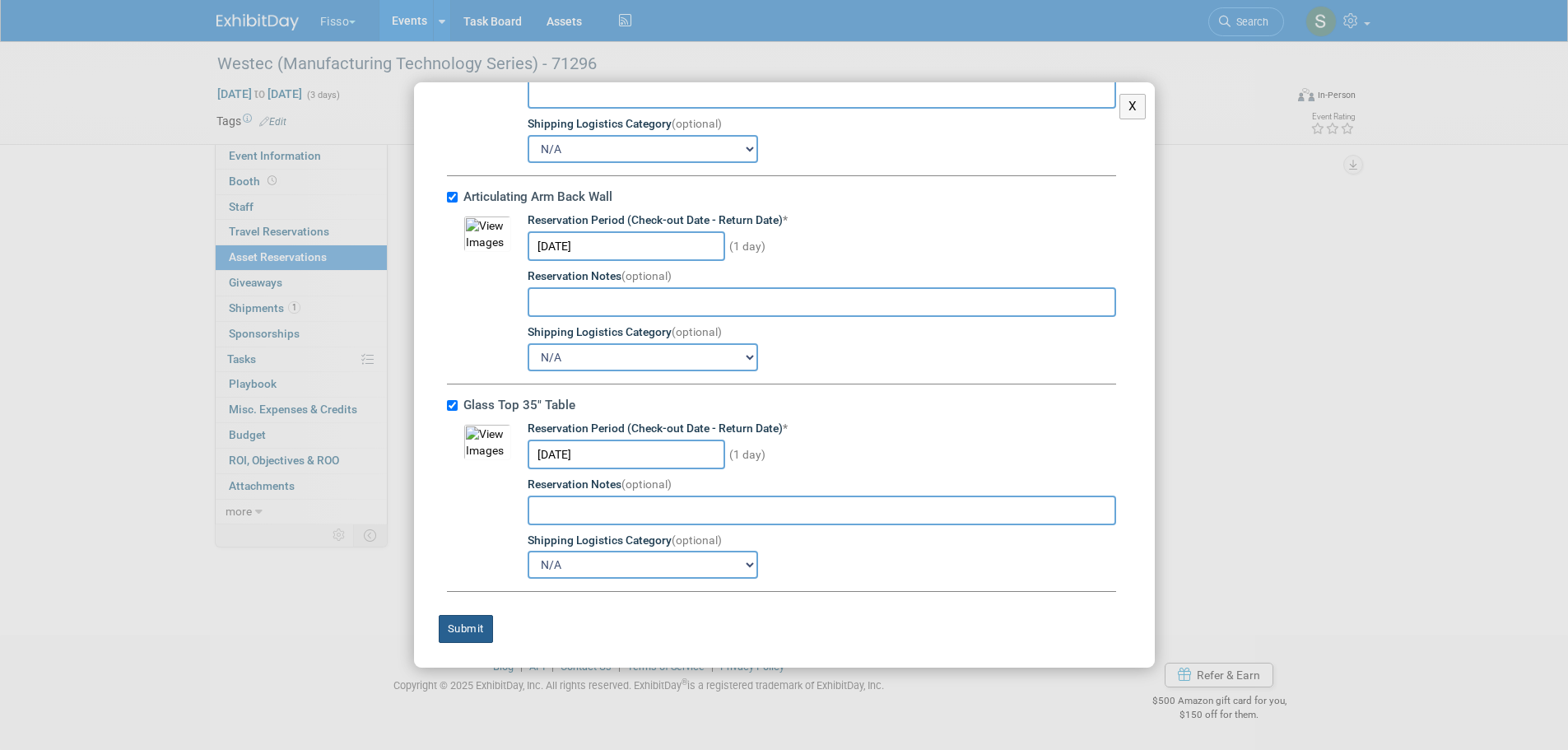
click at [469, 631] on button "Submit" at bounding box center [466, 629] width 55 height 28
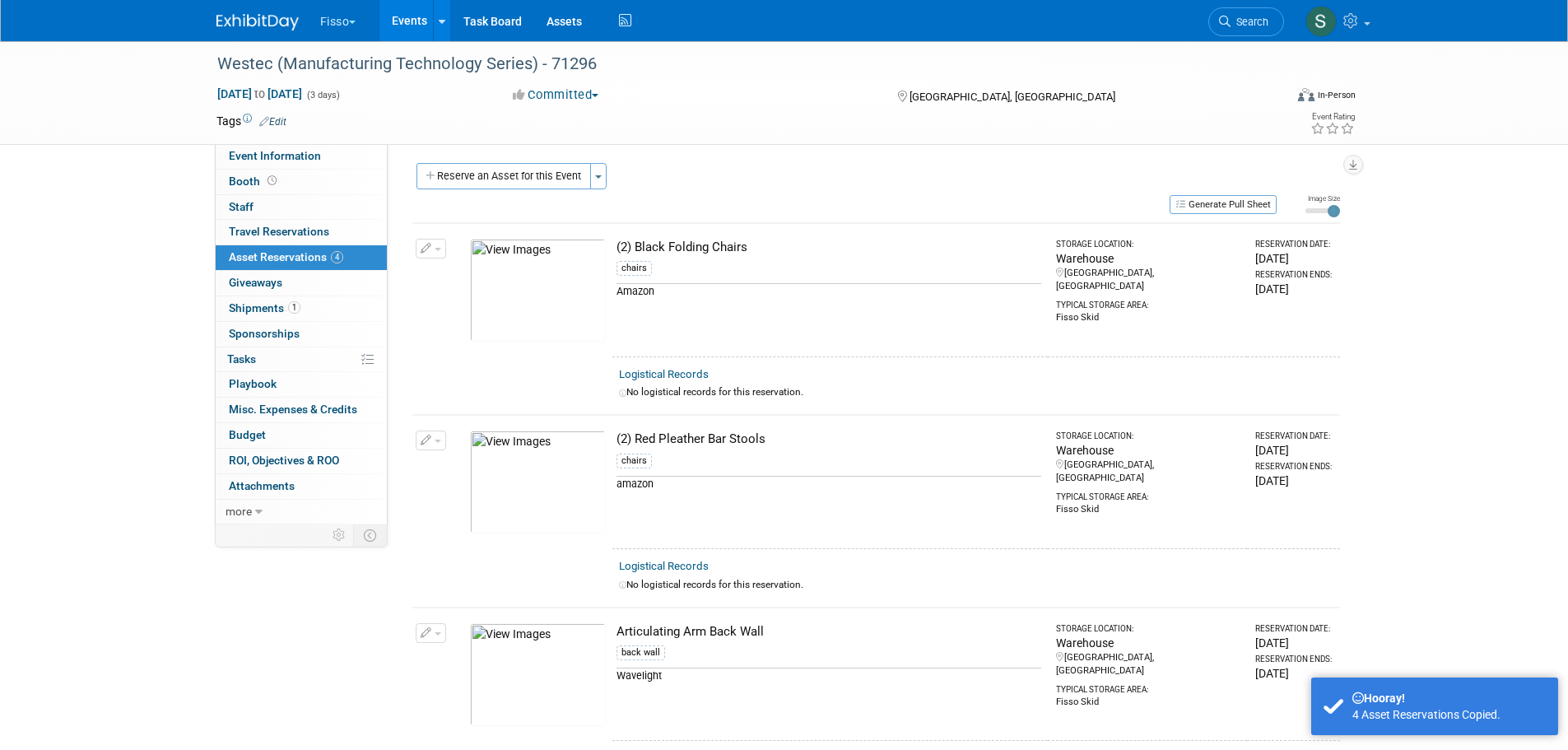
scroll to position [0, 0]
click at [1242, 200] on button "Generate Pull Sheet" at bounding box center [1223, 208] width 107 height 19
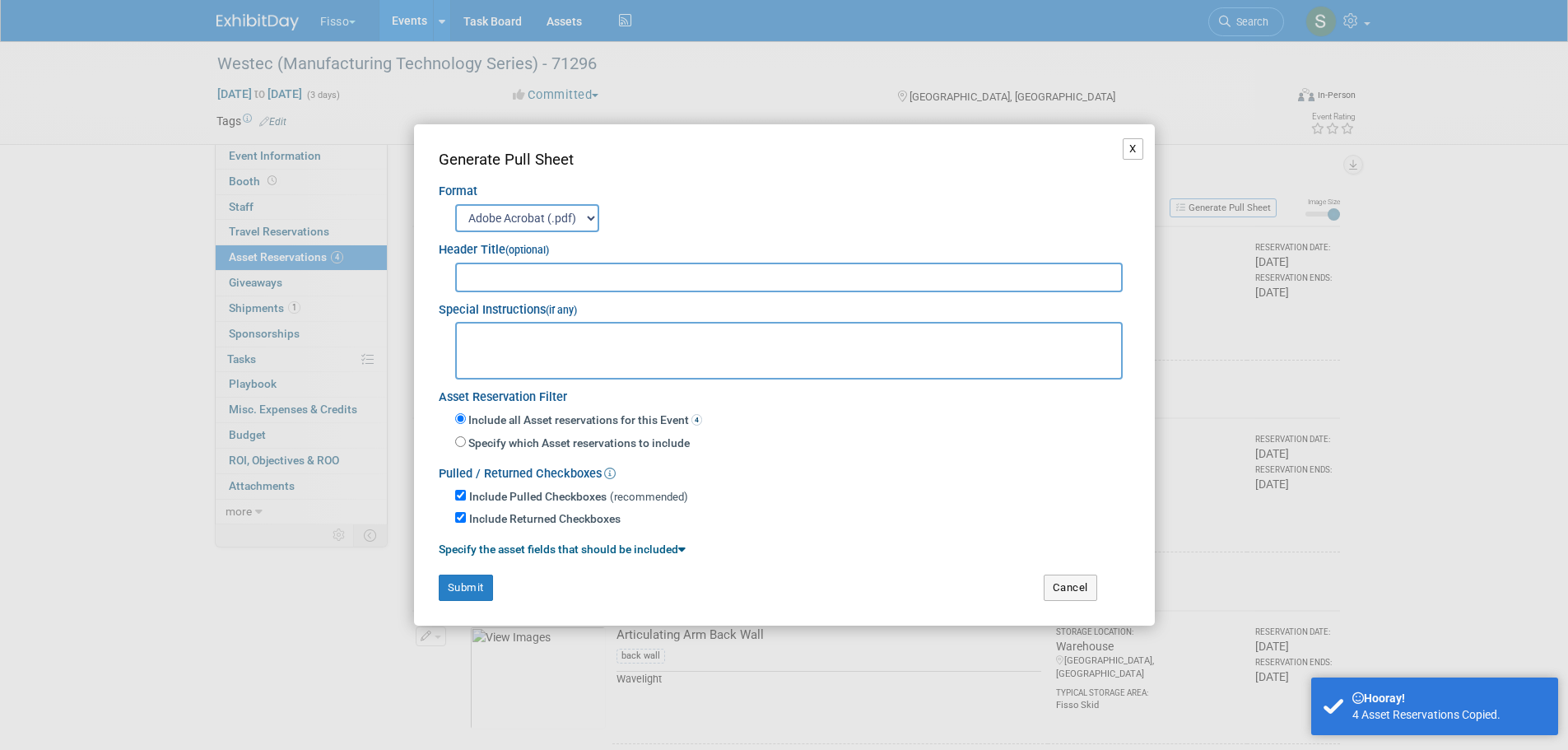
click at [1133, 148] on button "X" at bounding box center [1132, 149] width 20 height 21
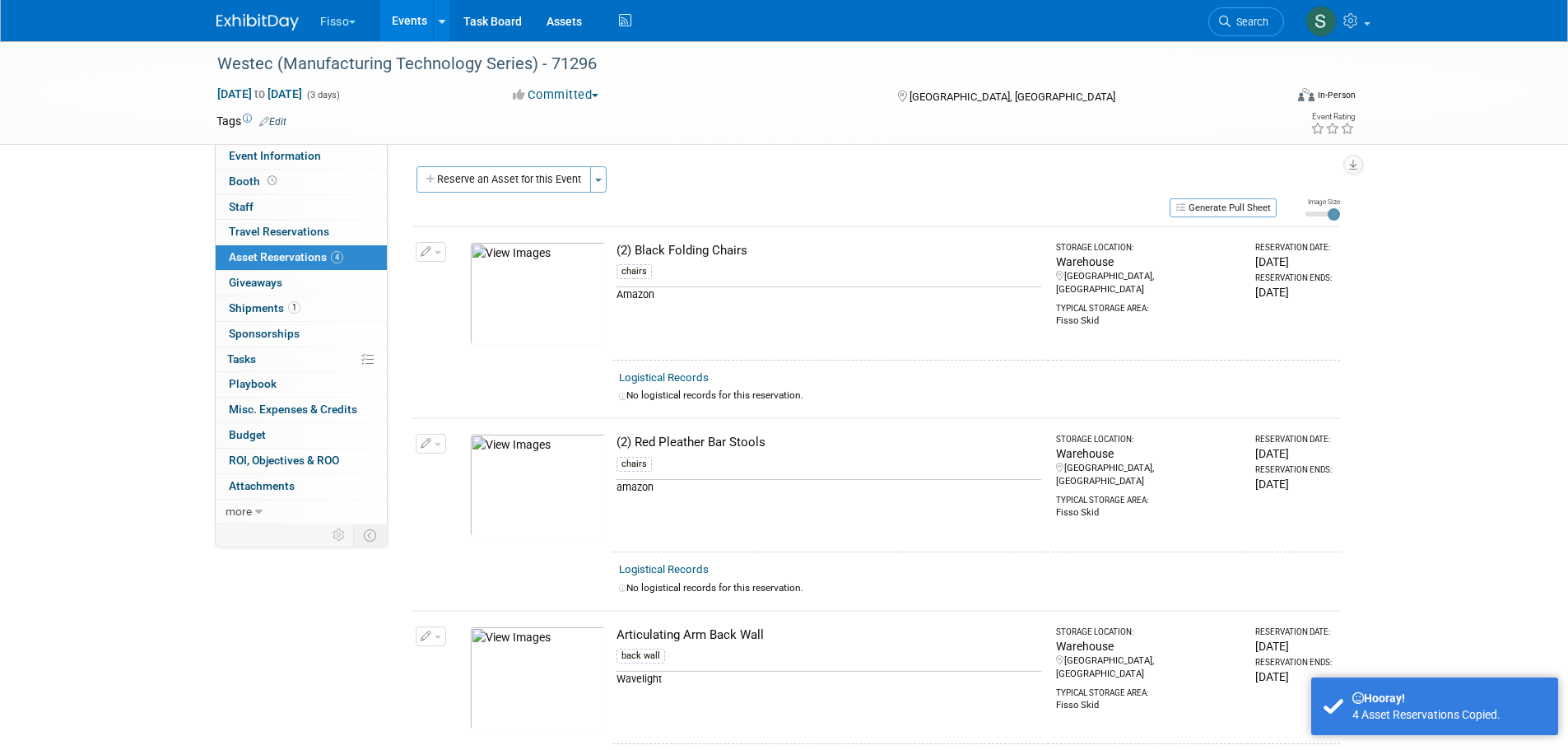
click at [523, 177] on button "Reserve an Asset for this Event" at bounding box center [503, 180] width 174 height 26
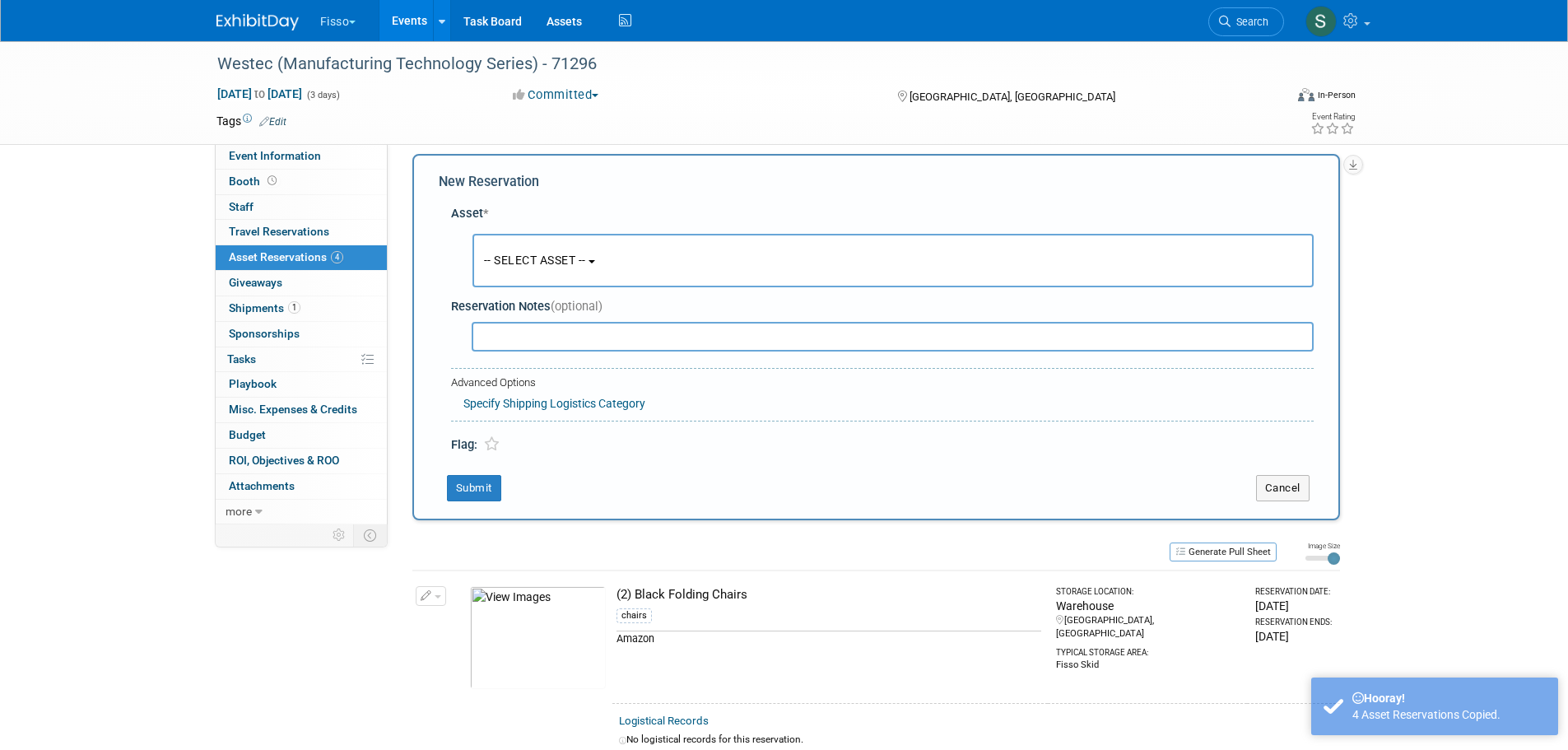
scroll to position [16, 0]
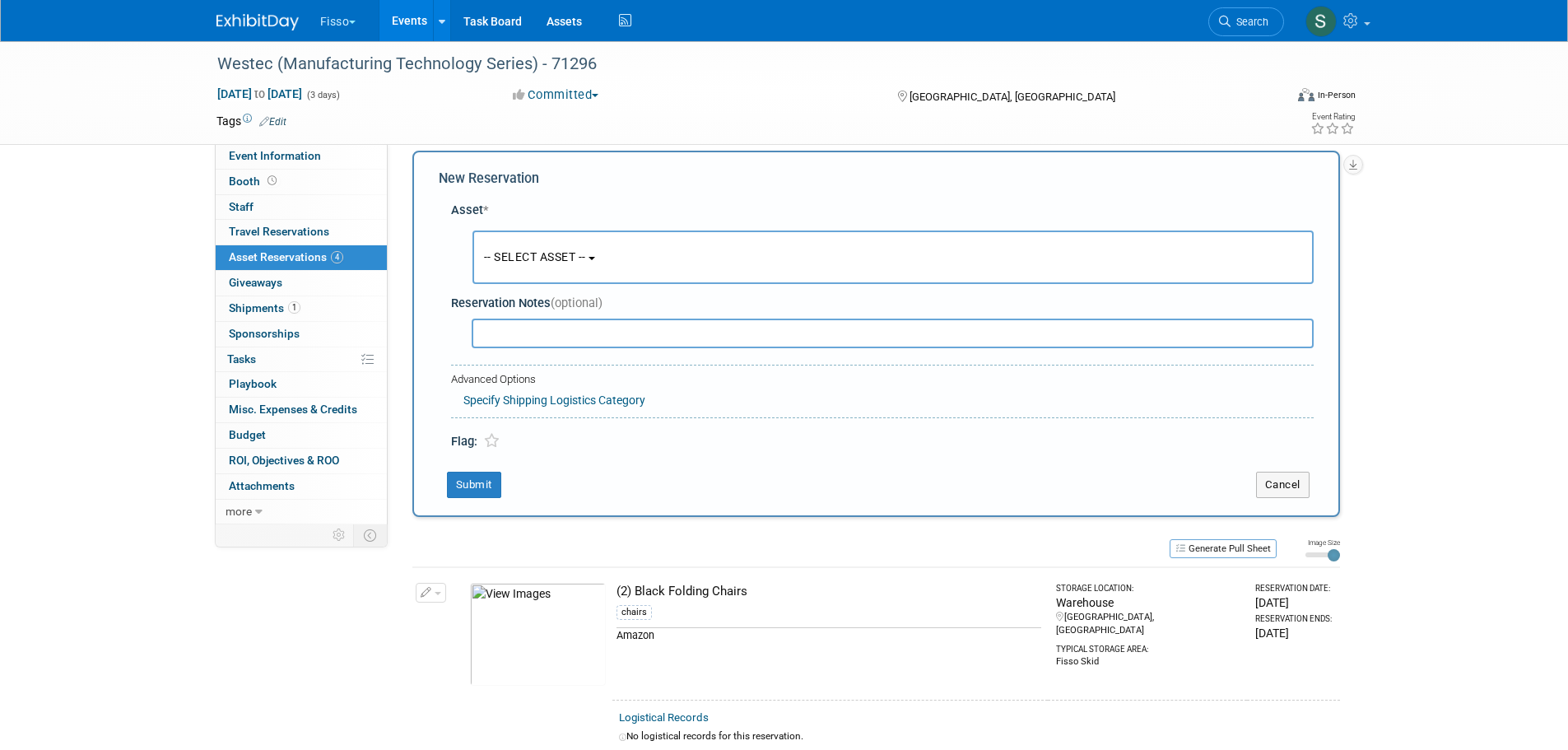
click at [567, 255] on span "-- SELECT ASSET --" at bounding box center [535, 256] width 102 height 13
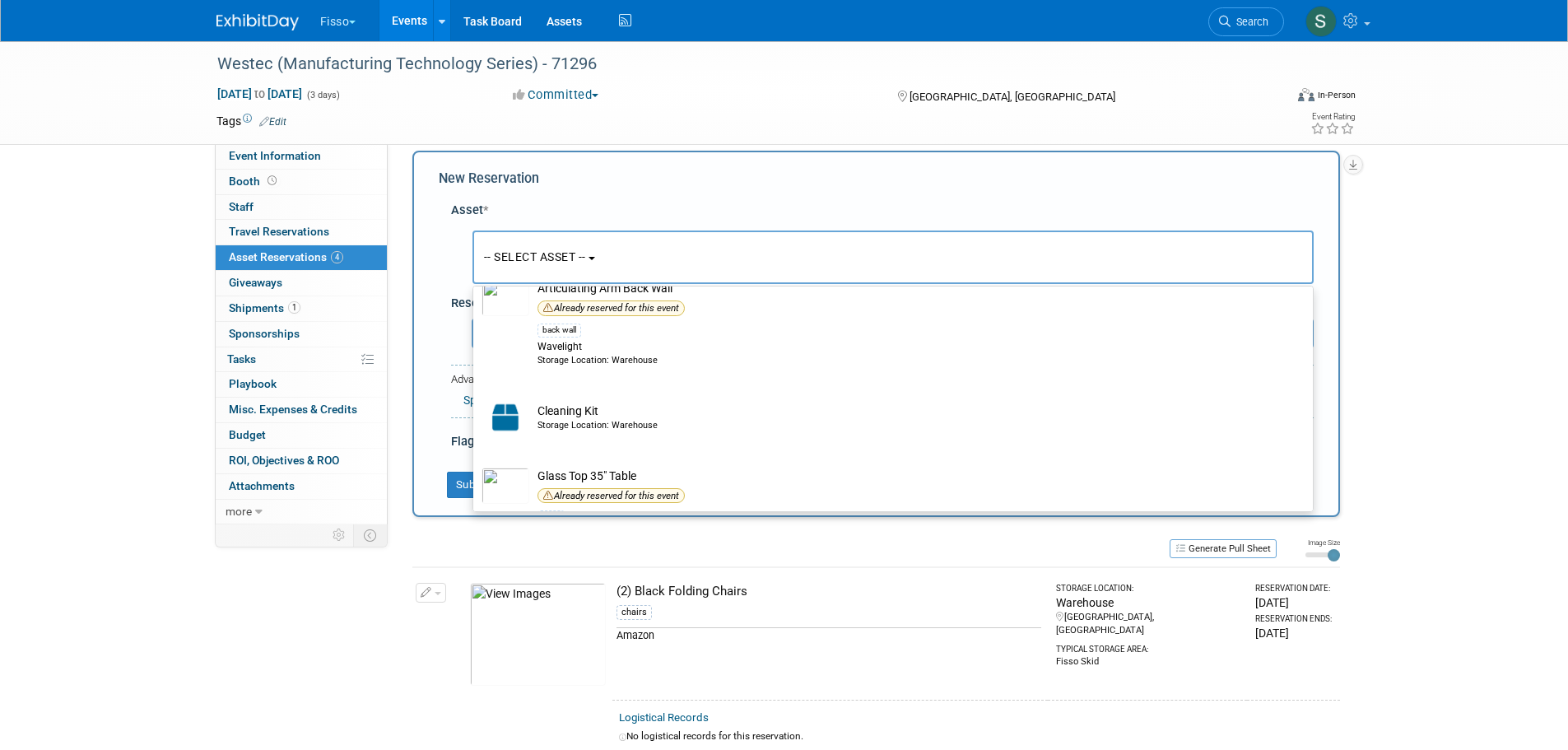
scroll to position [412, 0]
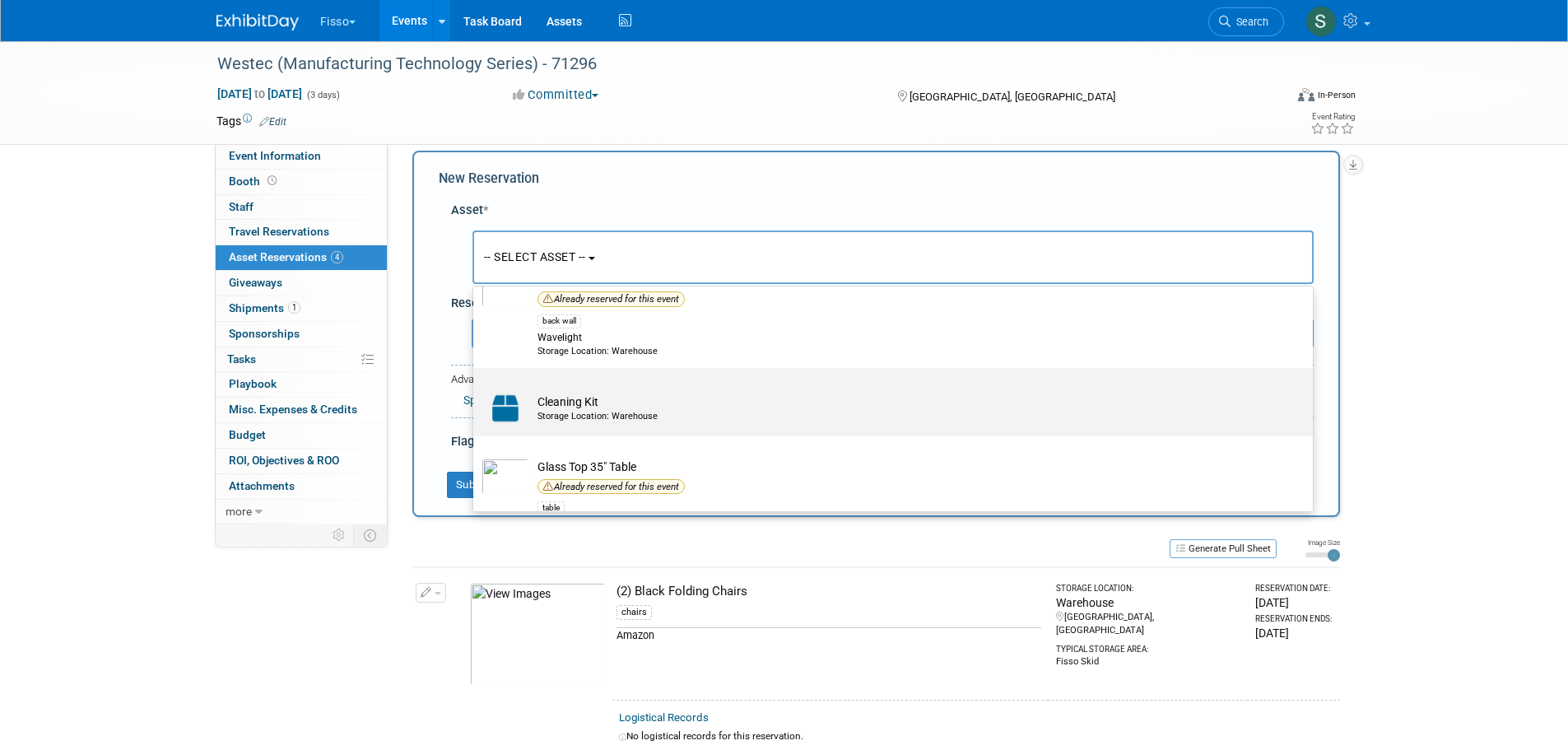
click at [678, 401] on td "Cleaning Kit Storage Location: Warehouse" at bounding box center [904, 408] width 751 height 36
click at [476, 388] on input "Cleaning Kit Storage Location: Warehouse" at bounding box center [471, 382] width 11 height 11
select select "10727484"
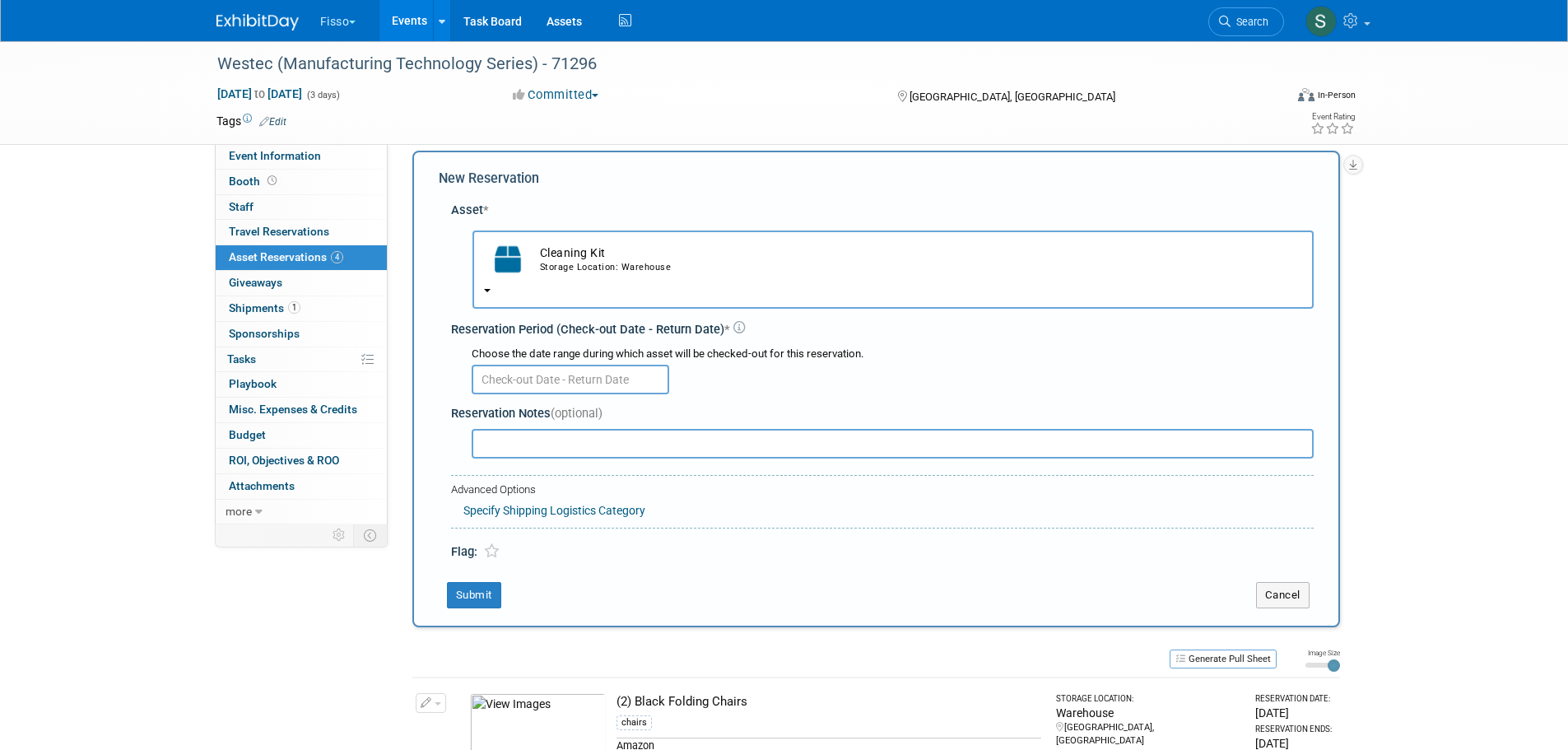
click at [571, 382] on input "text" at bounding box center [570, 379] width 198 height 30
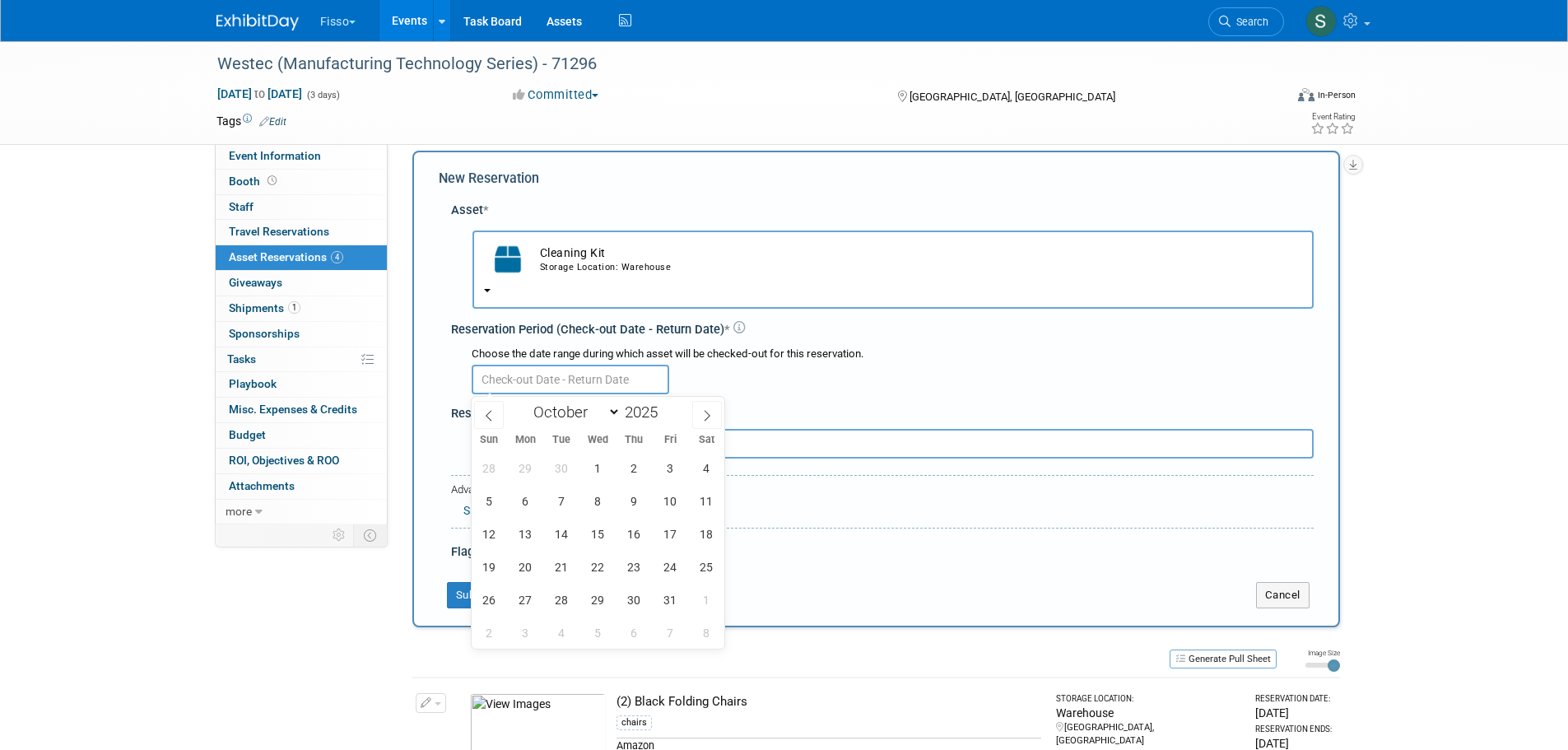
click at [481, 421] on span at bounding box center [489, 415] width 30 height 28
select select "8"
click at [637, 562] on span "25" at bounding box center [634, 567] width 32 height 32
type input "Sep 25, 2025"
click at [637, 562] on span "25" at bounding box center [634, 567] width 32 height 32
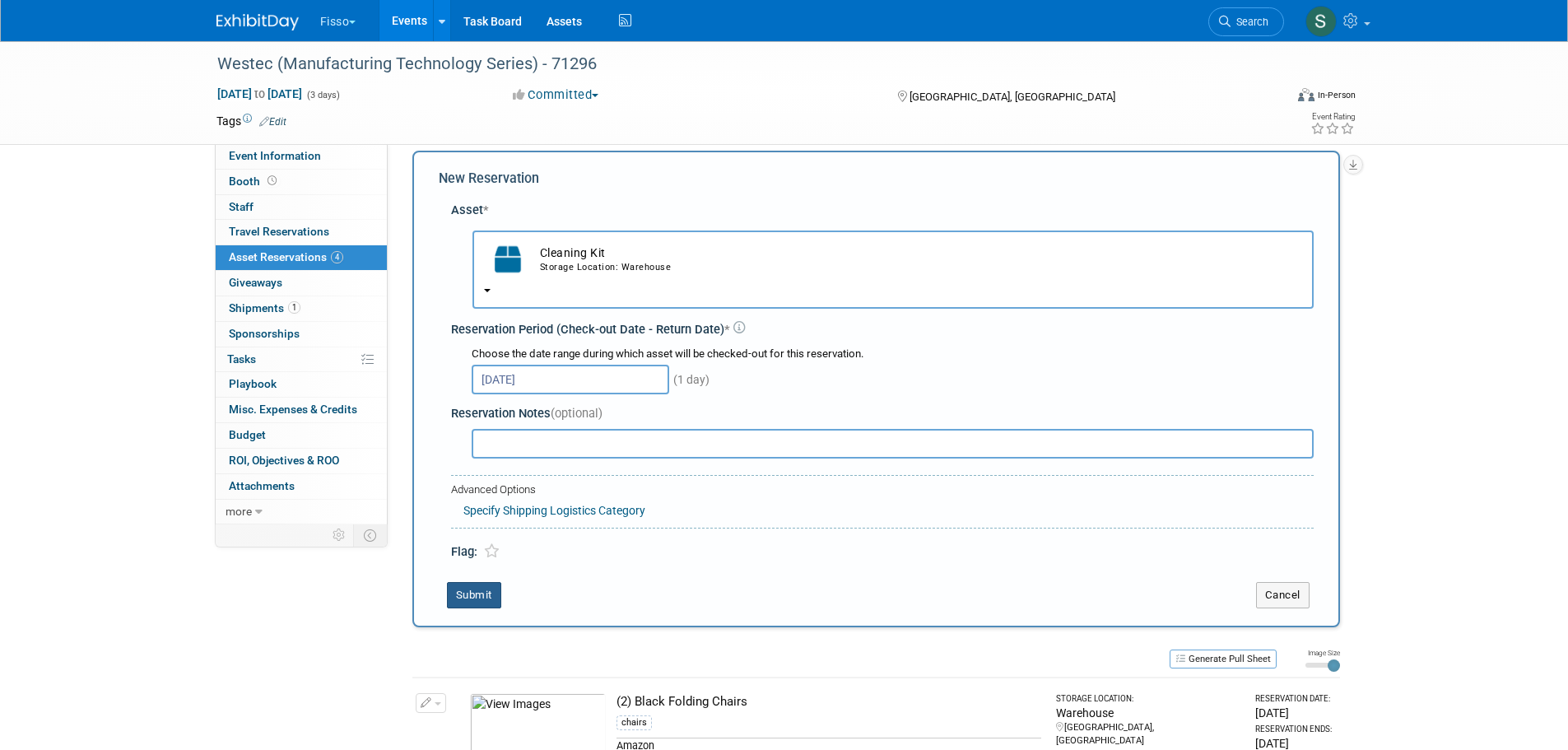
click at [480, 593] on button "Submit" at bounding box center [474, 595] width 55 height 26
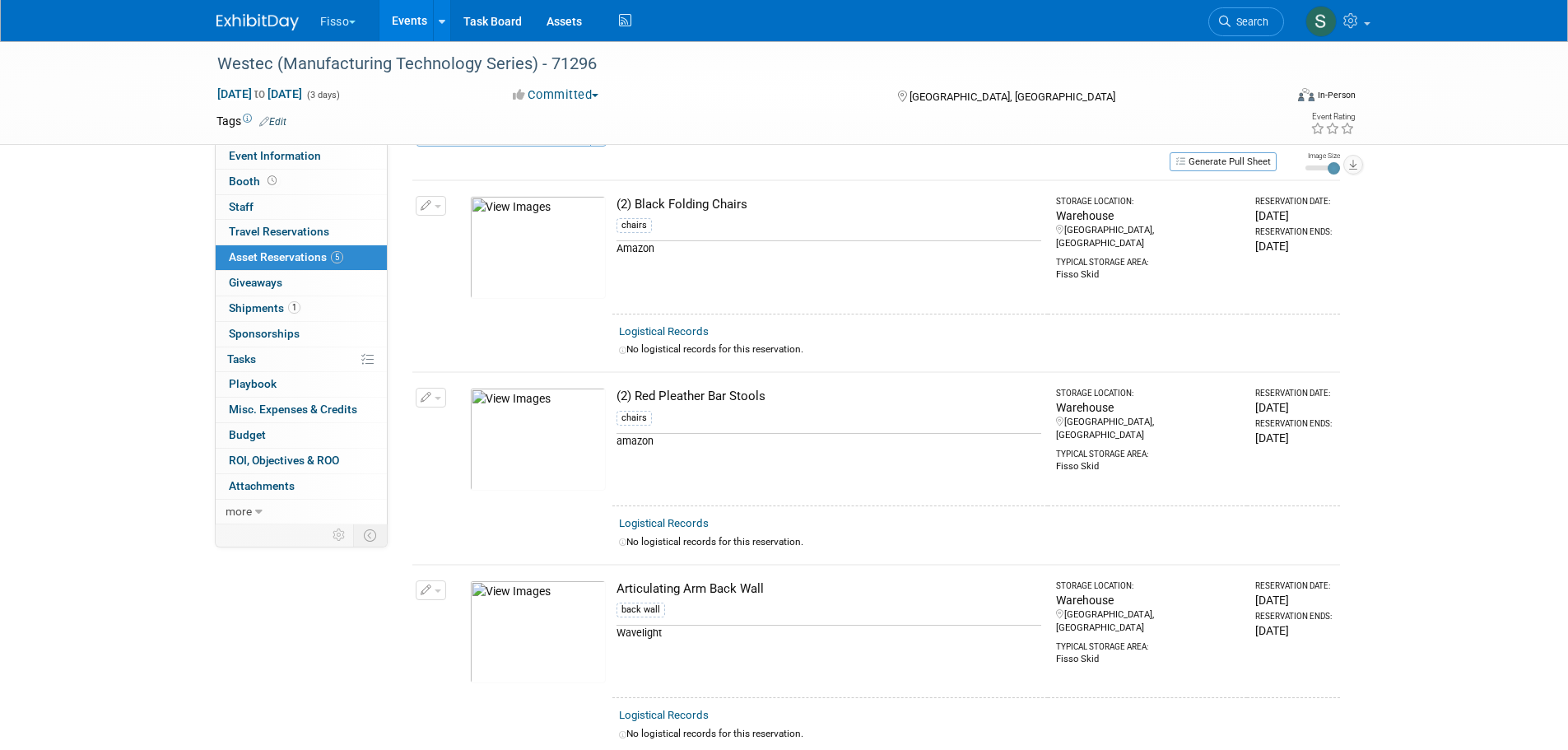
scroll to position [0, 0]
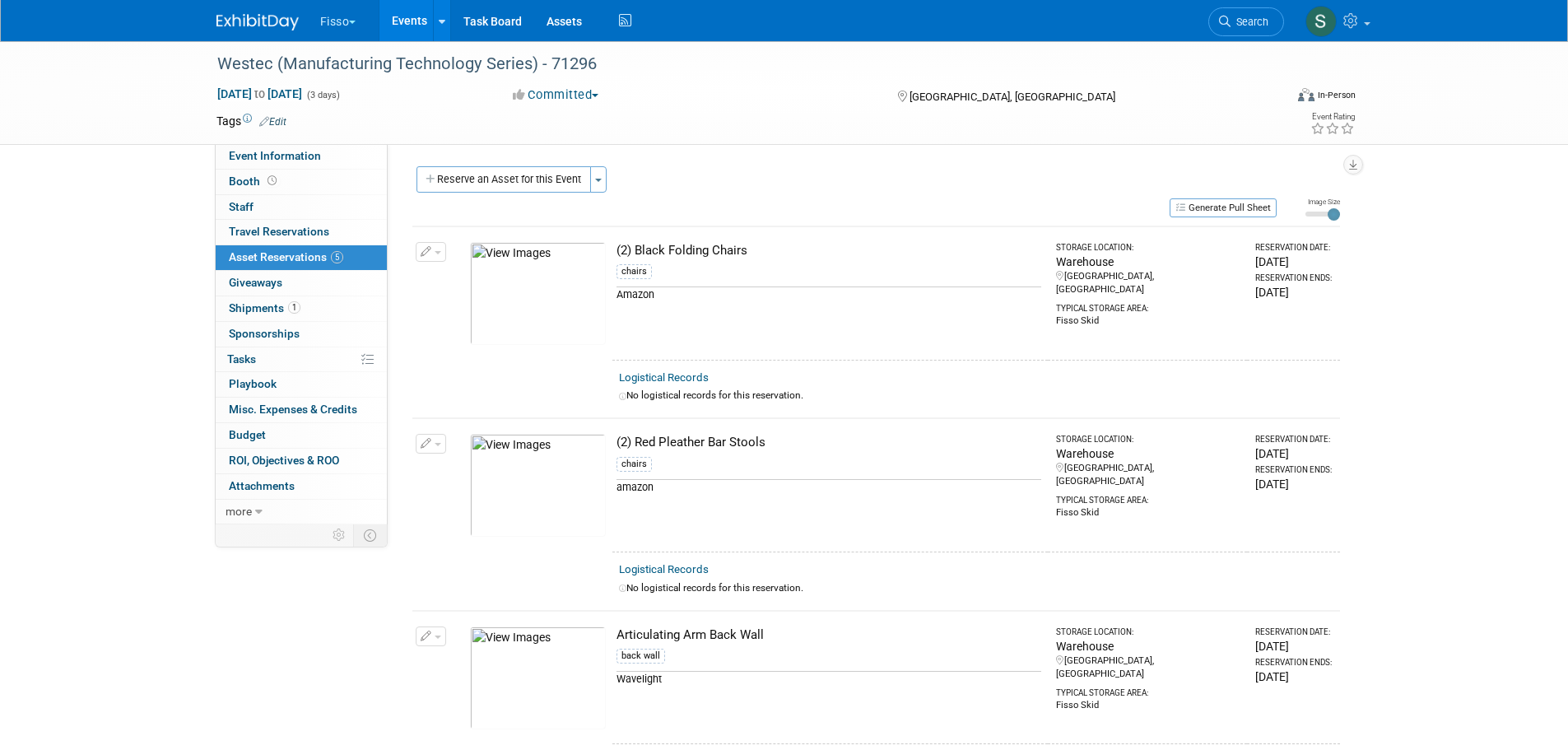
click at [515, 173] on button "Reserve an Asset for this Event" at bounding box center [503, 180] width 174 height 26
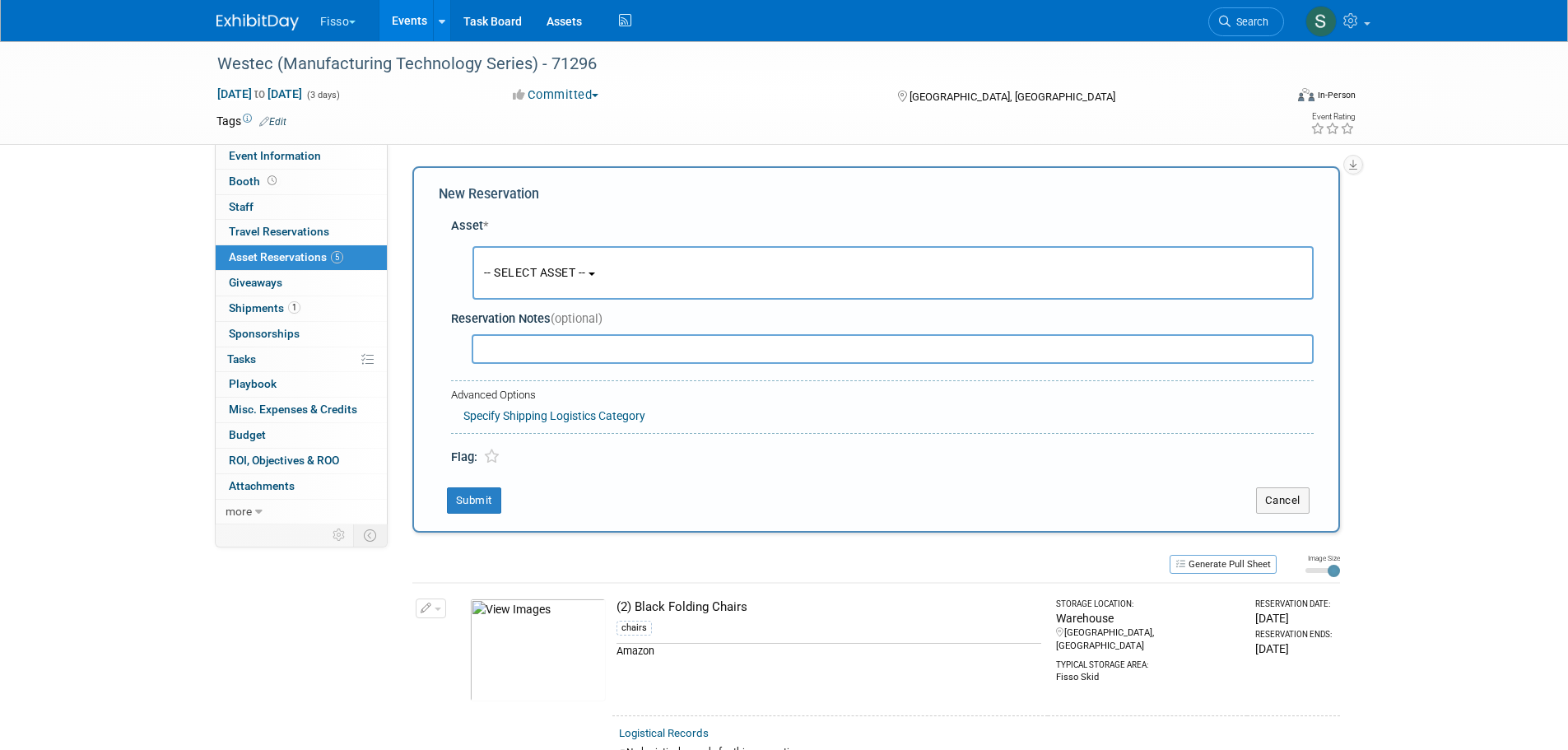
scroll to position [16, 0]
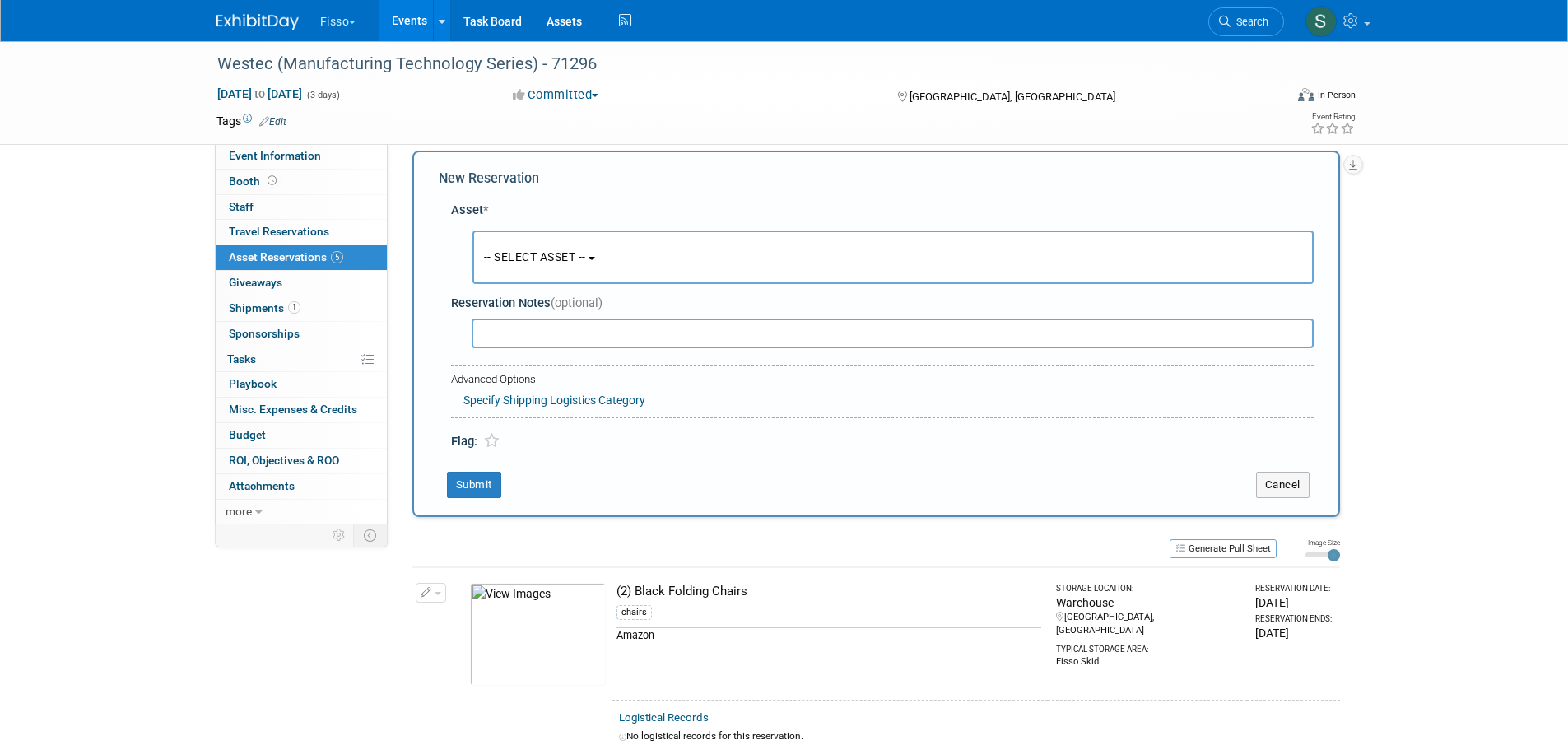
click at [524, 246] on button "-- SELECT ASSET --" at bounding box center [893, 257] width 841 height 54
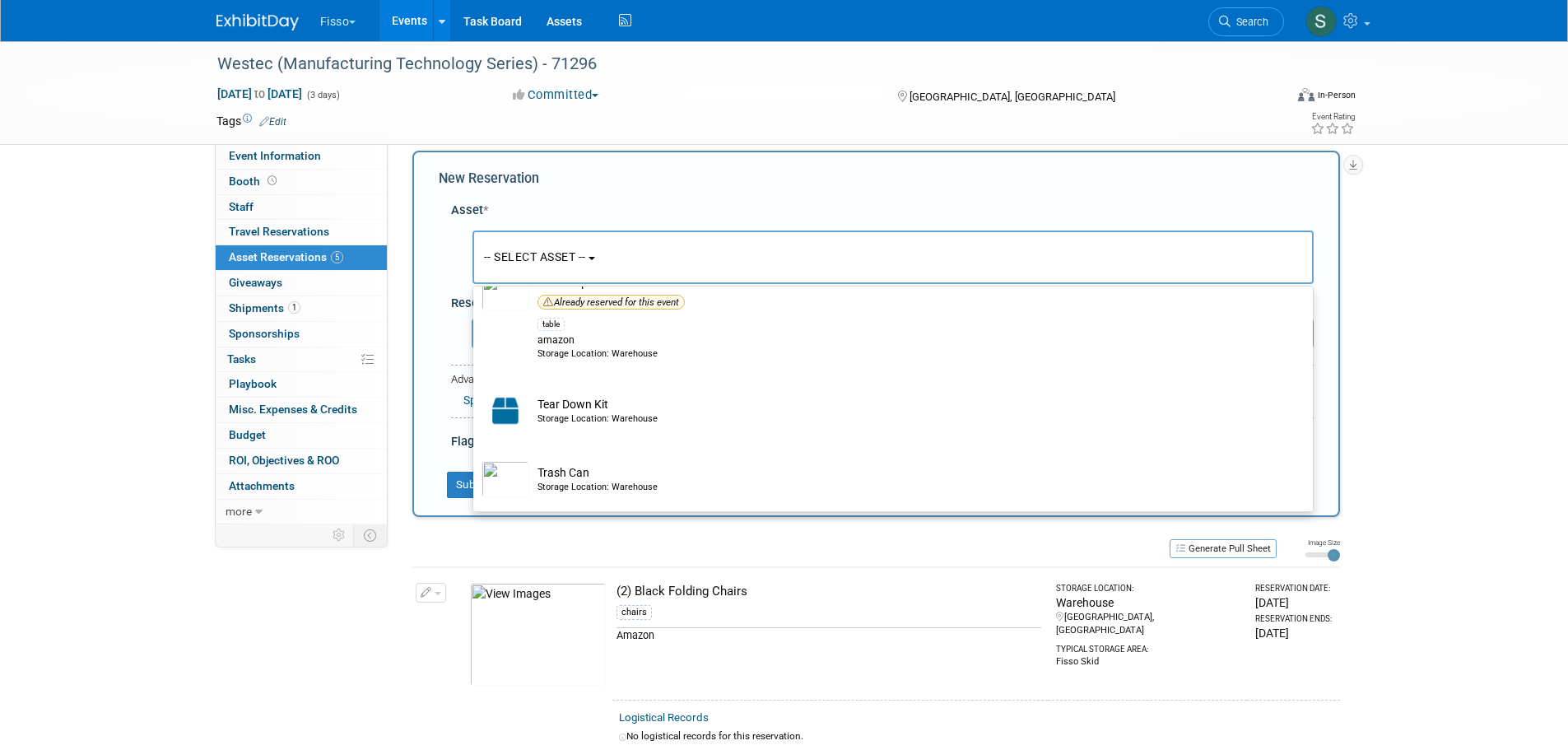
scroll to position [618, 0]
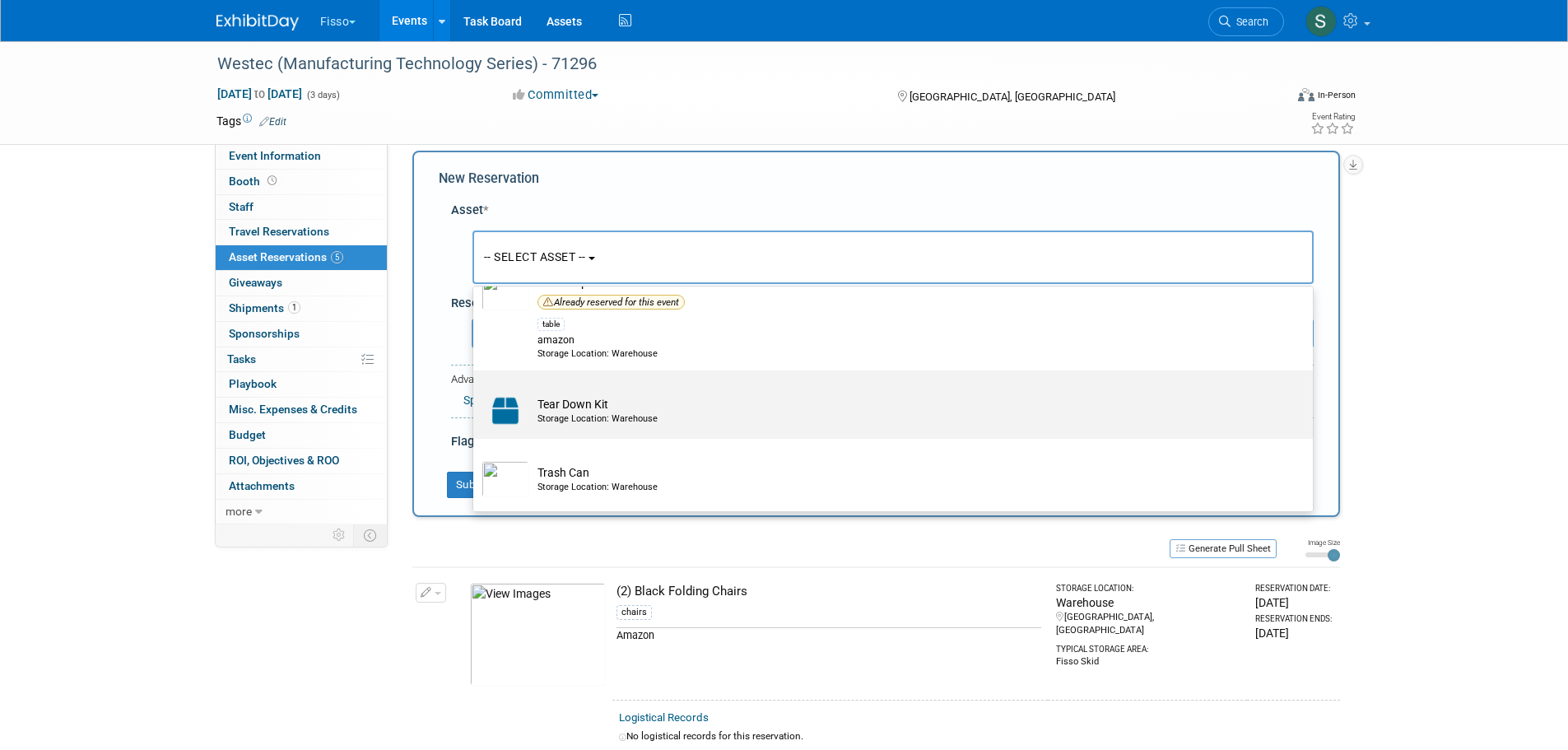
click at [658, 421] on div "Storage Location: Warehouse" at bounding box center [909, 419] width 743 height 13
click at [476, 390] on input "Tear Down Kit Storage Location: Warehouse" at bounding box center [471, 385] width 11 height 11
select select "10727486"
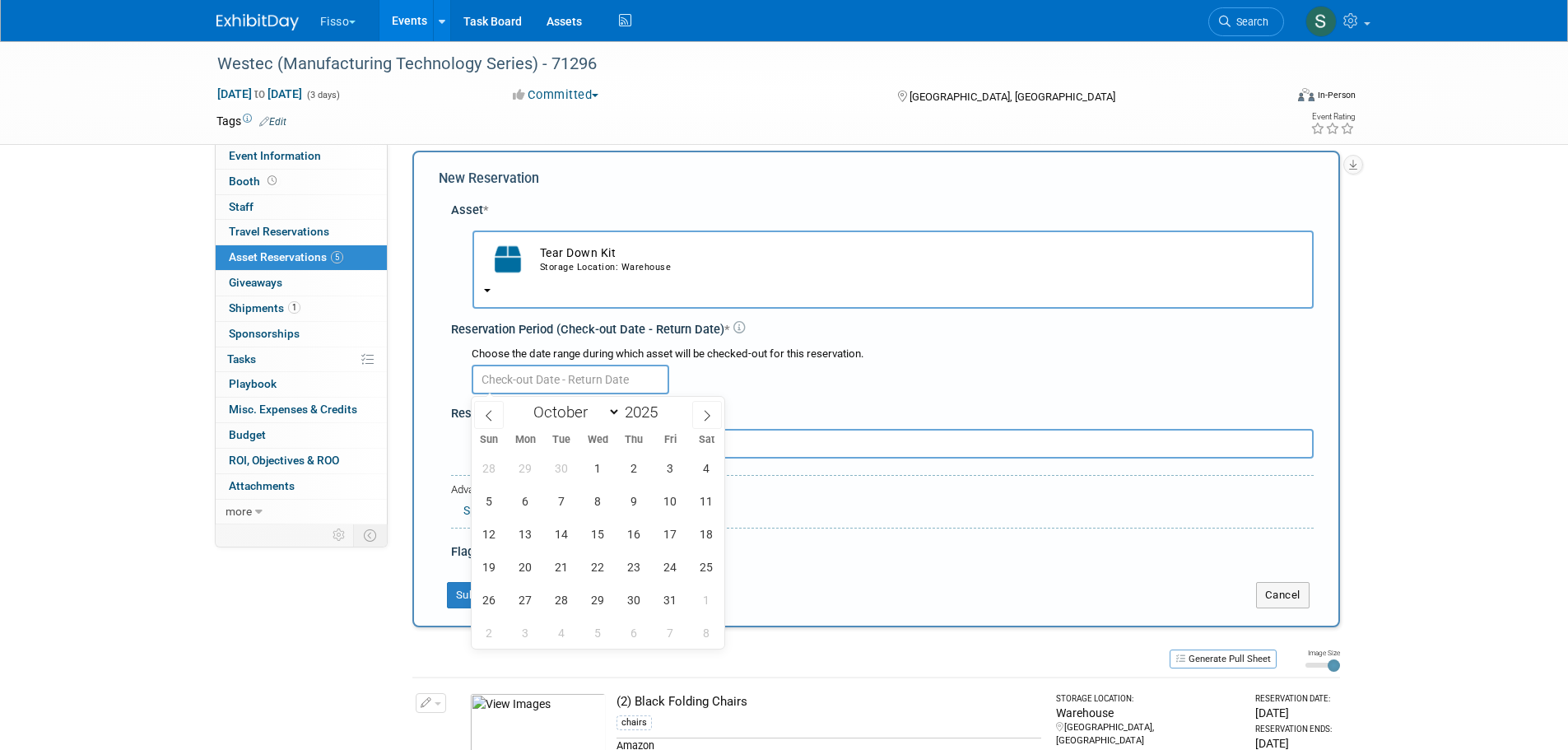
click at [574, 380] on input "text" at bounding box center [570, 379] width 198 height 30
drag, startPoint x: 489, startPoint y: 411, endPoint x: 503, endPoint y: 409, distance: 14.1
click at [492, 411] on icon at bounding box center [488, 415] width 11 height 11
select select "8"
click at [635, 572] on span "25" at bounding box center [634, 567] width 32 height 32
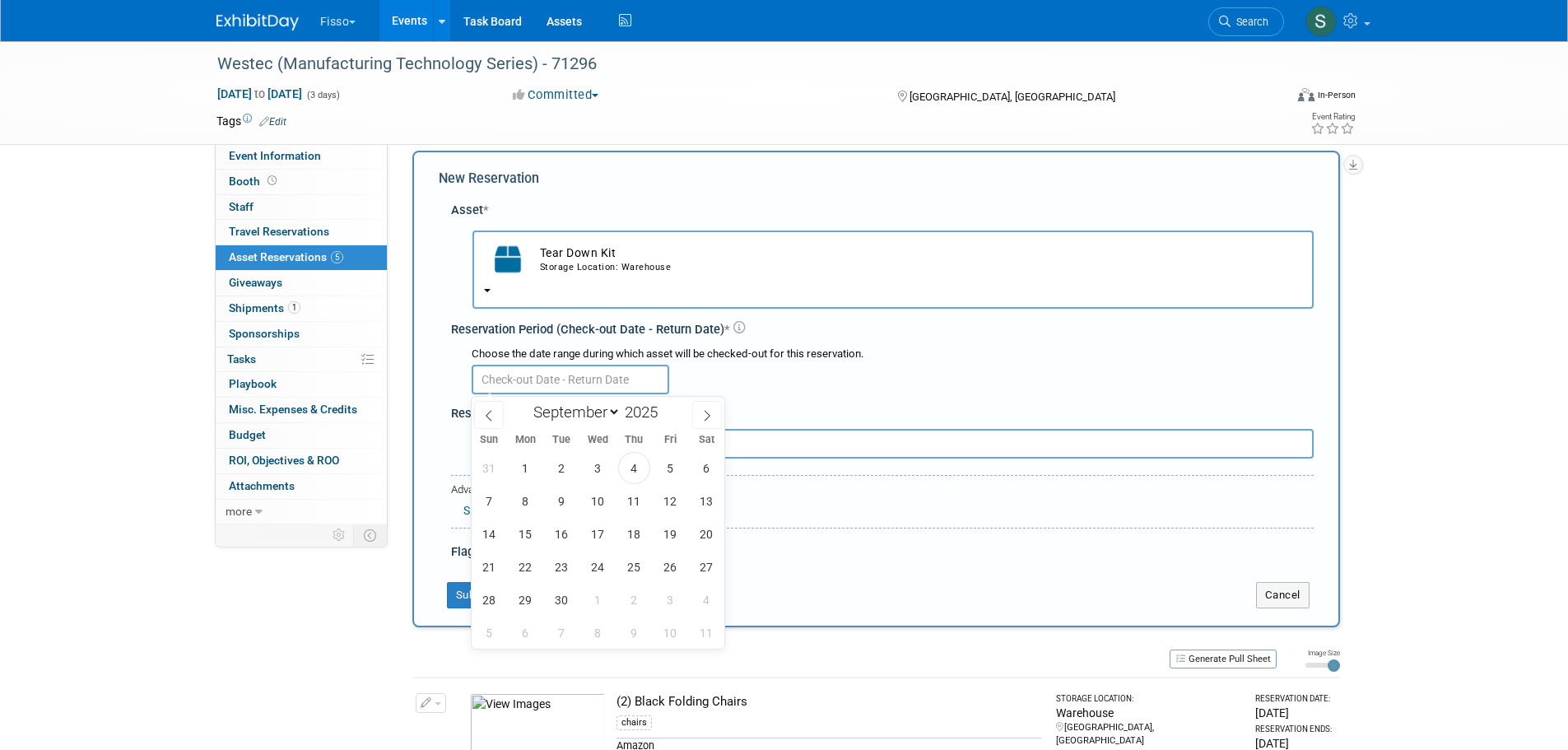
type input "Sep 25, 2025"
click at [635, 572] on span "25" at bounding box center [634, 567] width 32 height 32
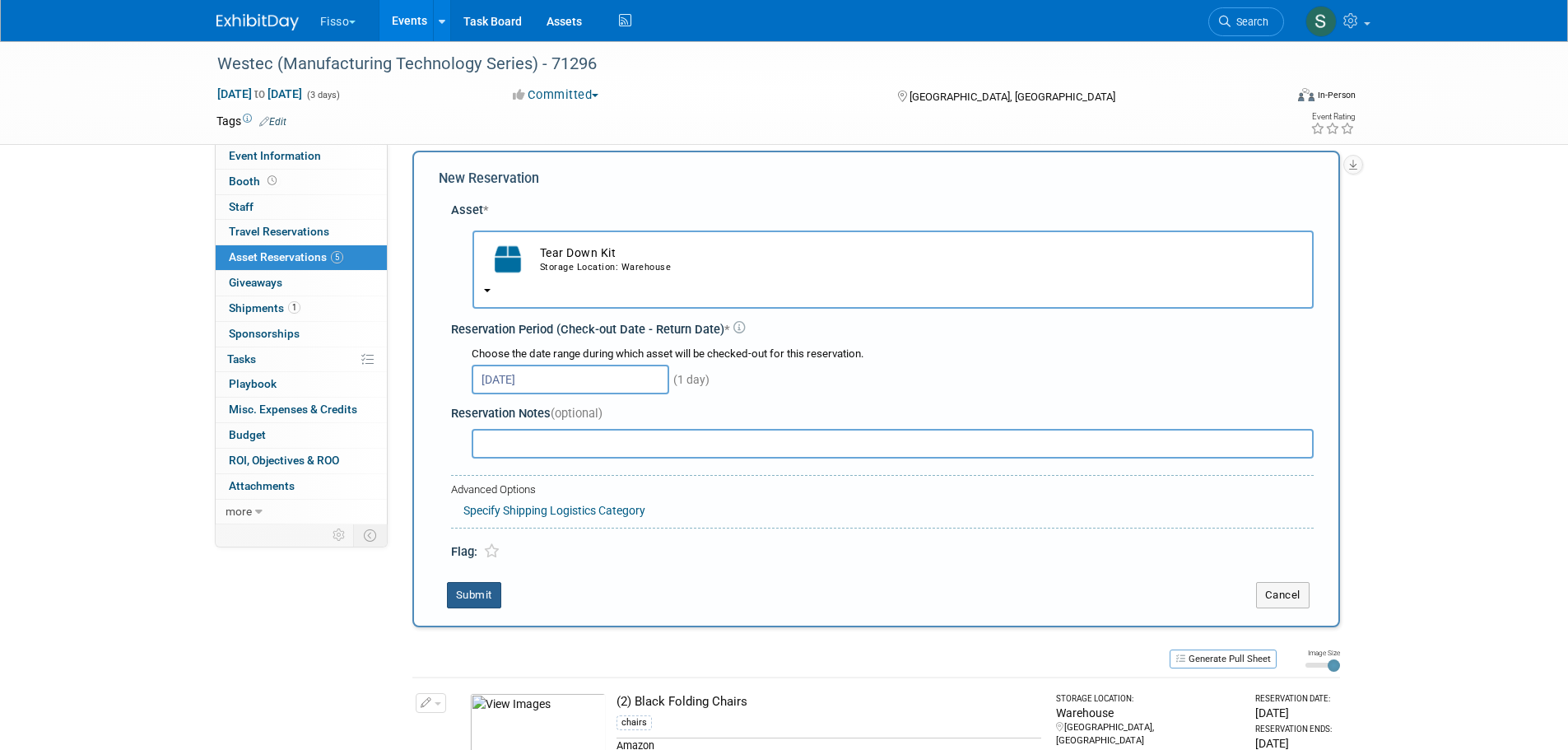
click at [485, 594] on button "Submit" at bounding box center [474, 595] width 55 height 26
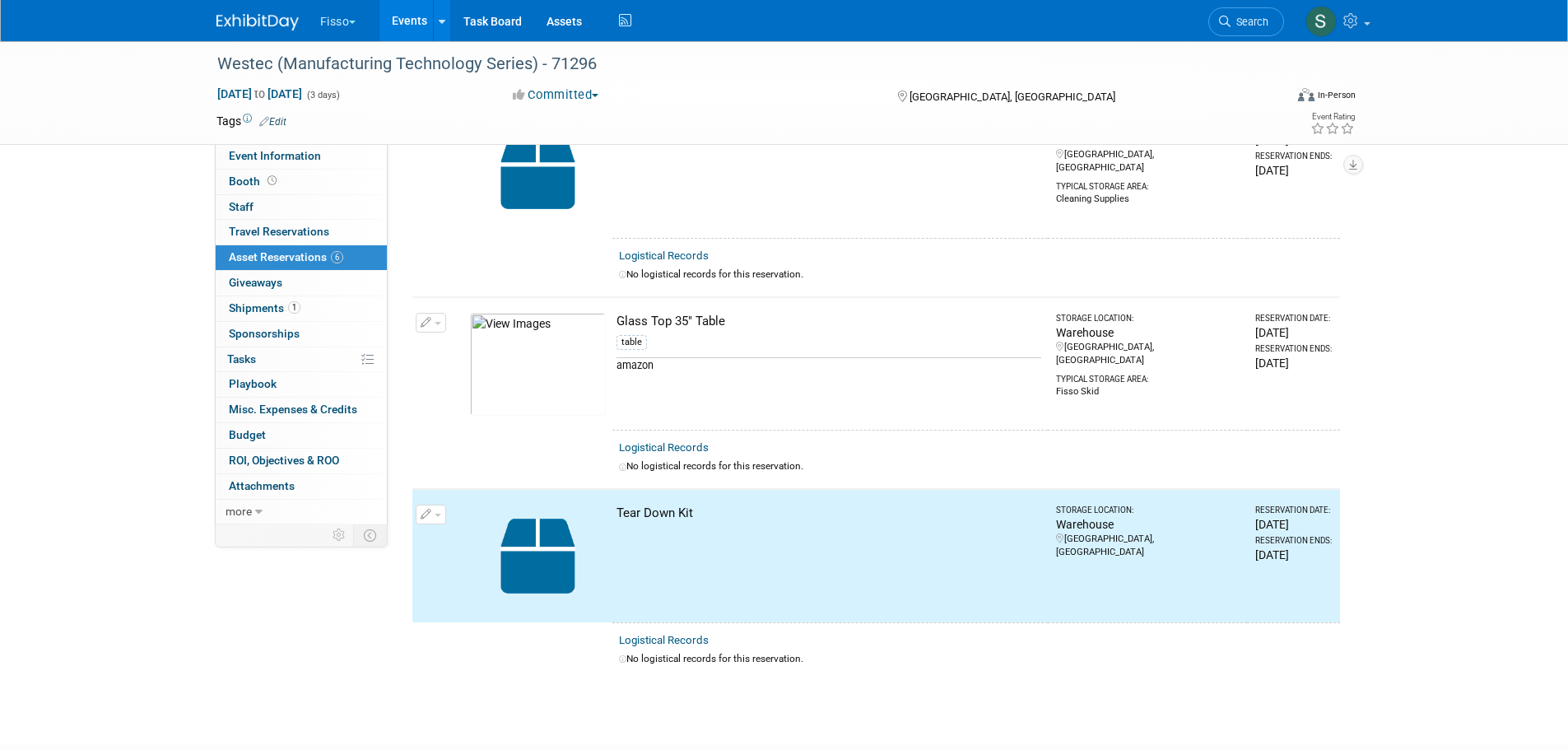
scroll to position [582, 0]
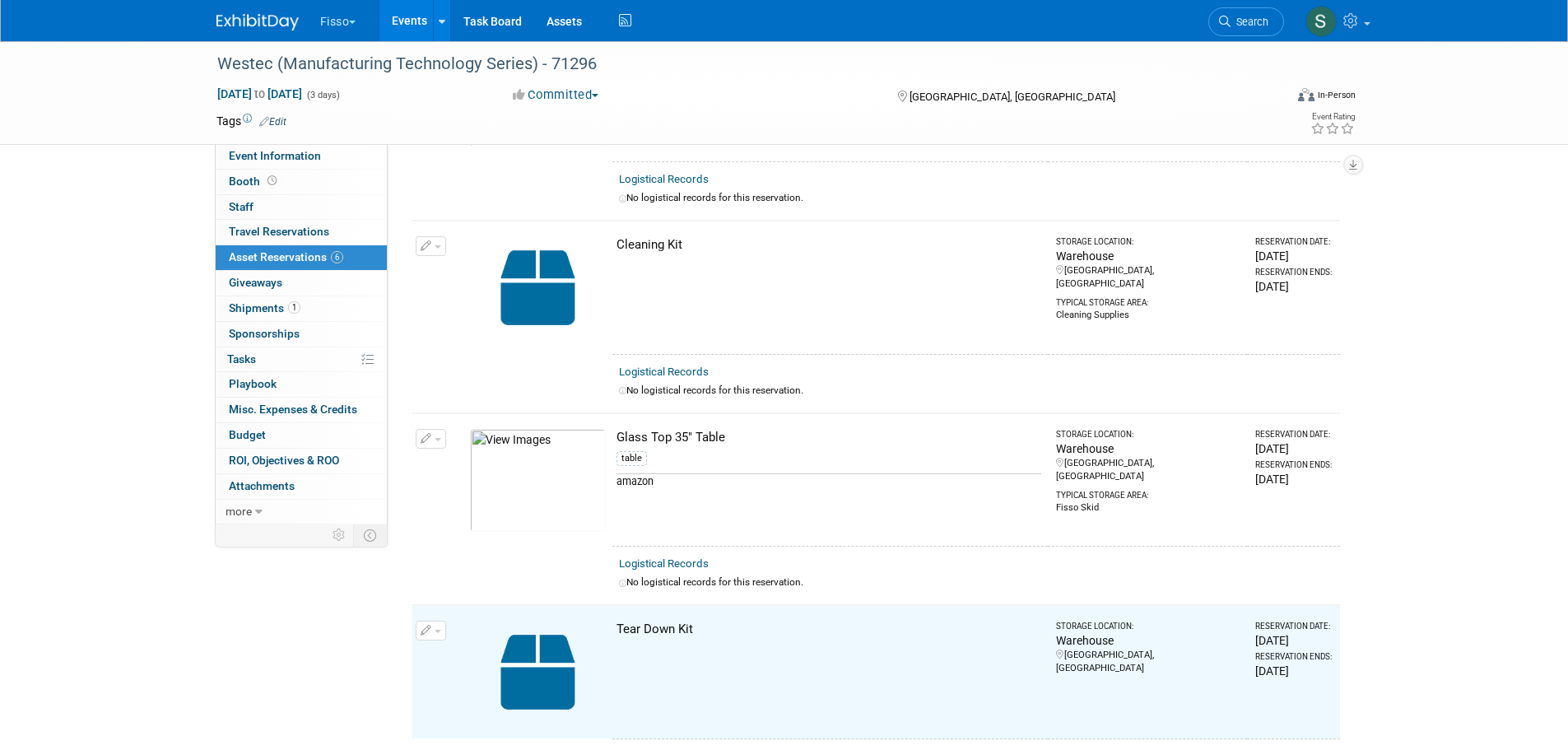
drag, startPoint x: 520, startPoint y: 342, endPoint x: 1473, endPoint y: 393, distance: 954.4
click at [1473, 393] on div "Westec (Manufacturing Technology Series) - 71296 Oct 7, 2025 to Oct 9, 2025 (3 …" at bounding box center [784, 144] width 1568 height 1371
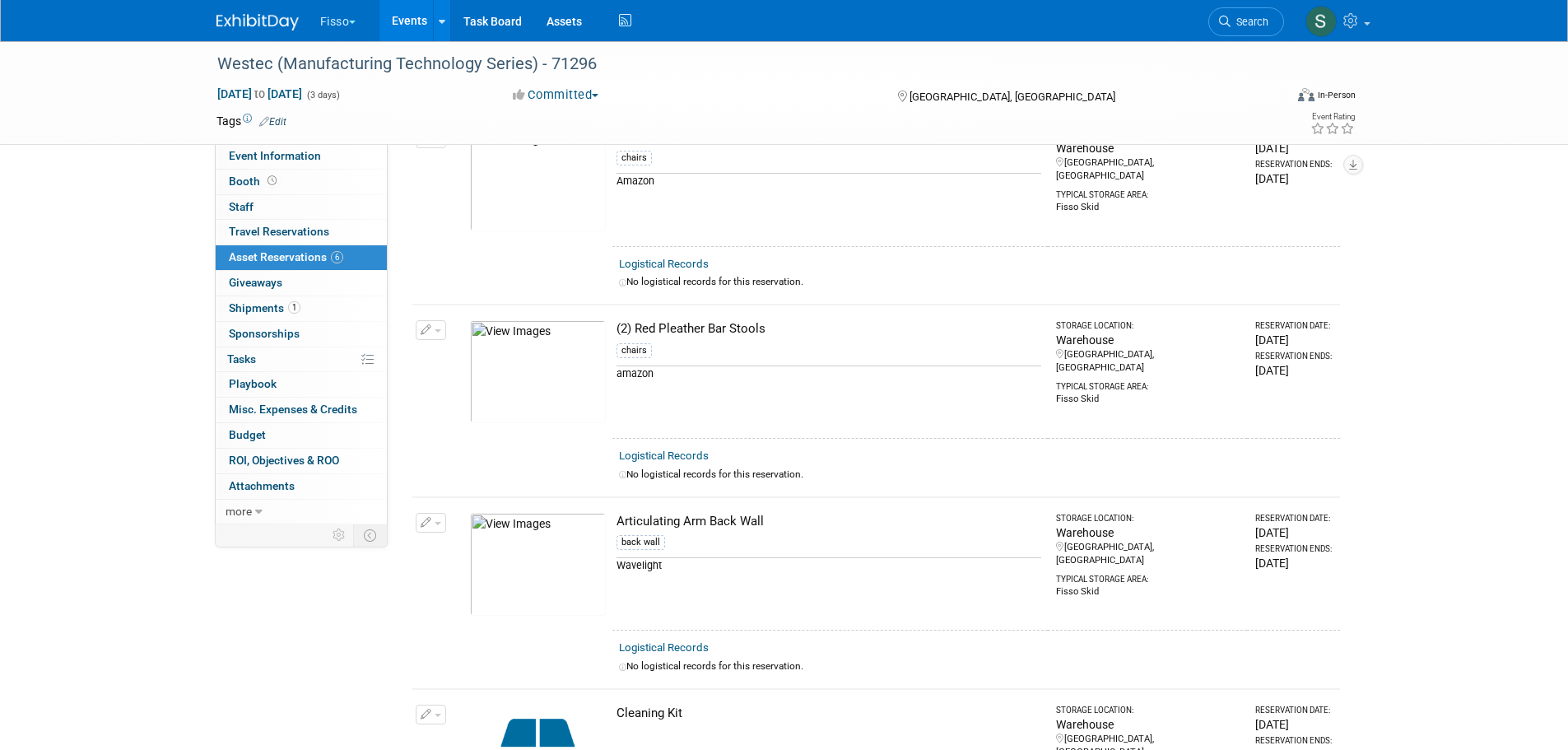
scroll to position [0, 0]
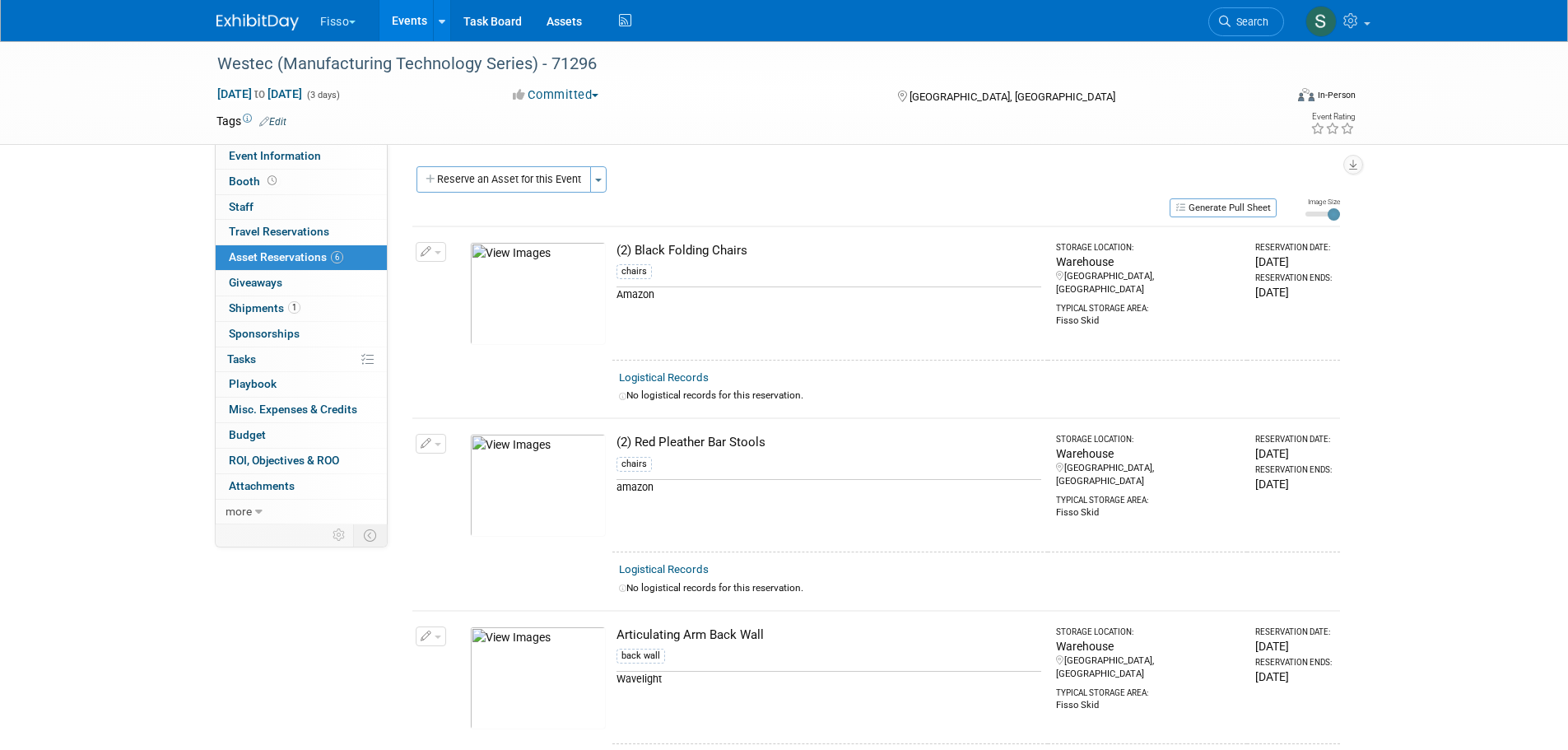
click at [545, 183] on button "Reserve an Asset for this Event" at bounding box center [503, 180] width 174 height 26
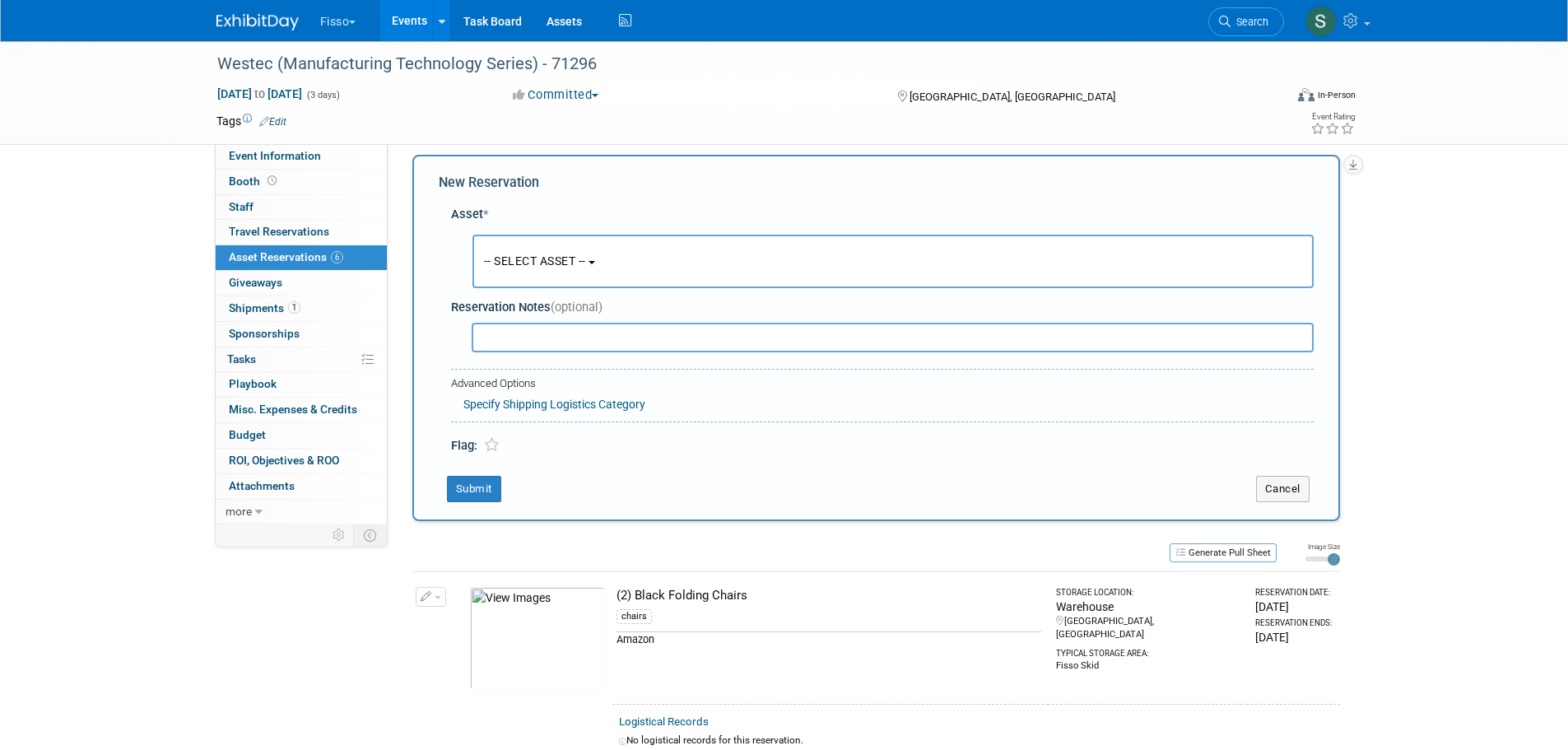
scroll to position [16, 0]
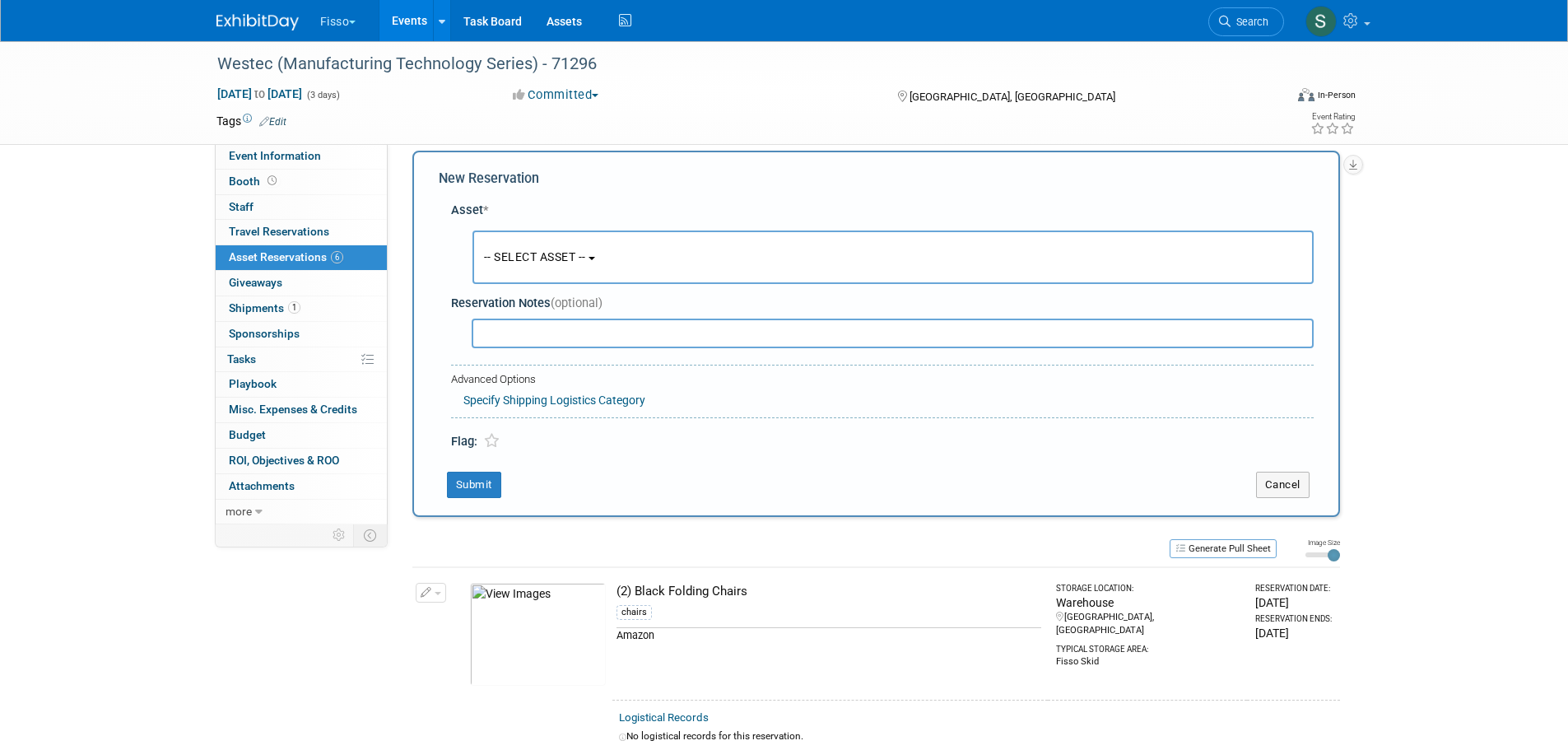
click at [549, 251] on span "-- SELECT ASSET --" at bounding box center [535, 256] width 102 height 13
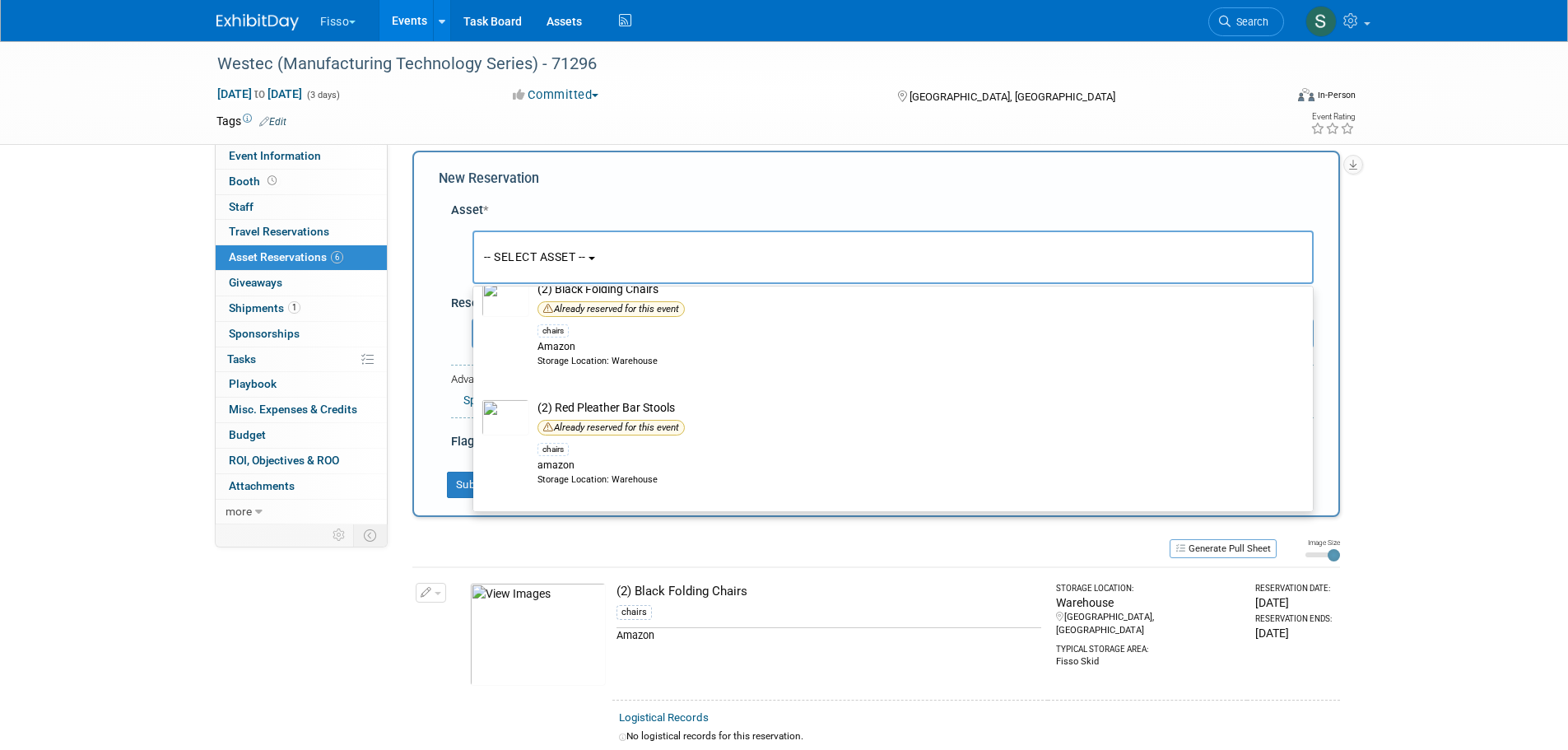
scroll to position [275, 0]
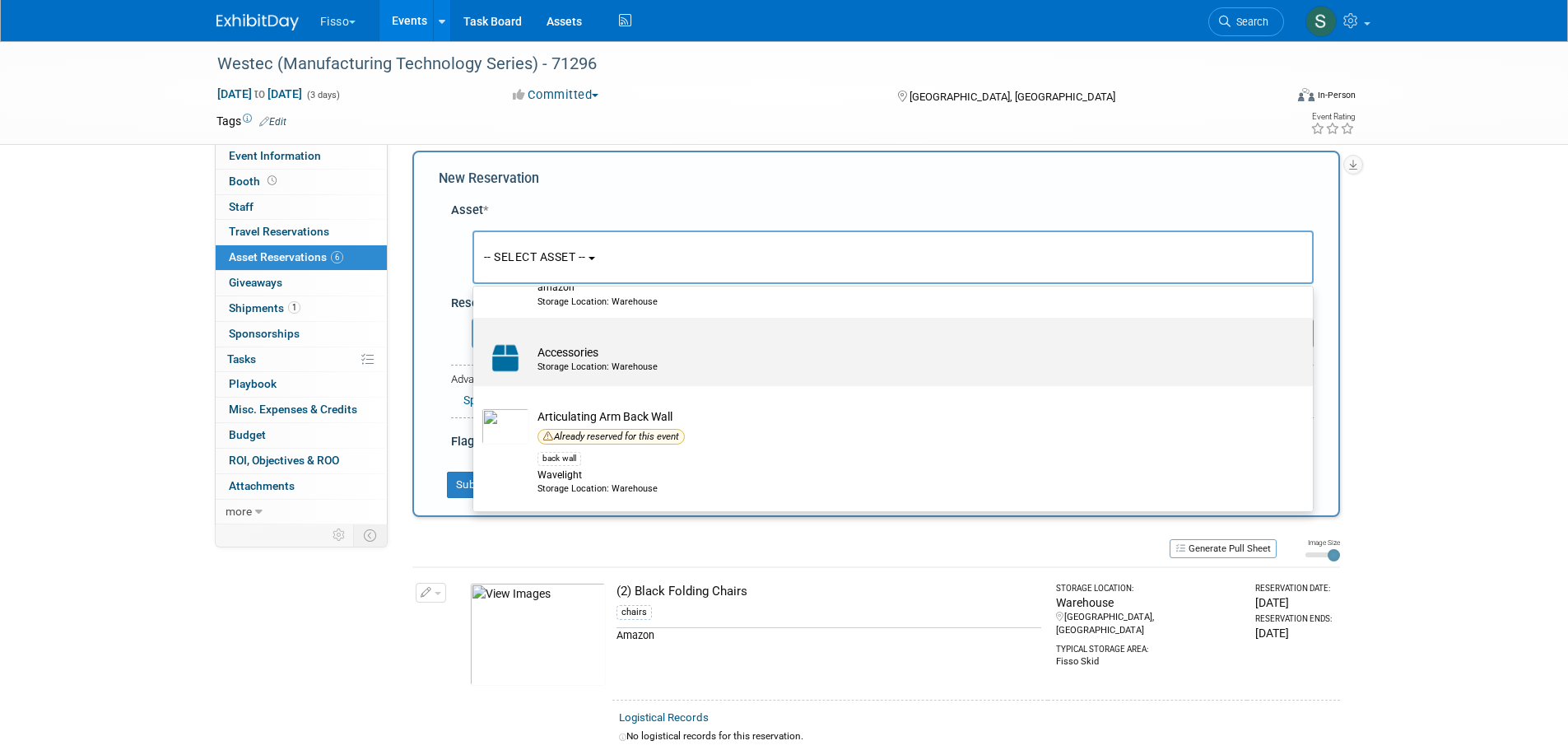
click at [648, 364] on div "Storage Location: Warehouse" at bounding box center [909, 367] width 743 height 13
click at [476, 338] on input "Accessories Storage Location: Warehouse" at bounding box center [471, 332] width 11 height 11
select select "10727488"
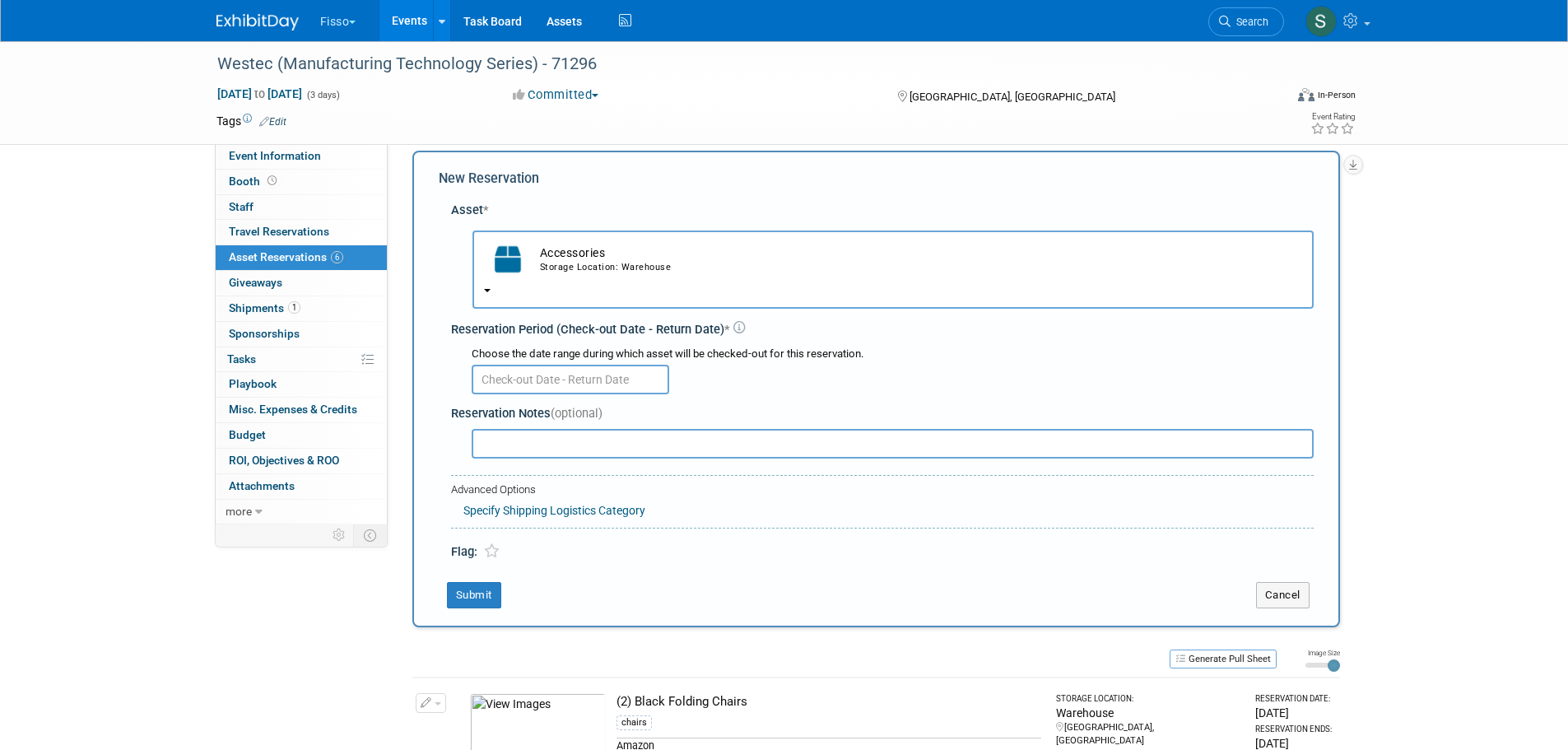
click at [560, 379] on input "text" at bounding box center [570, 379] width 198 height 30
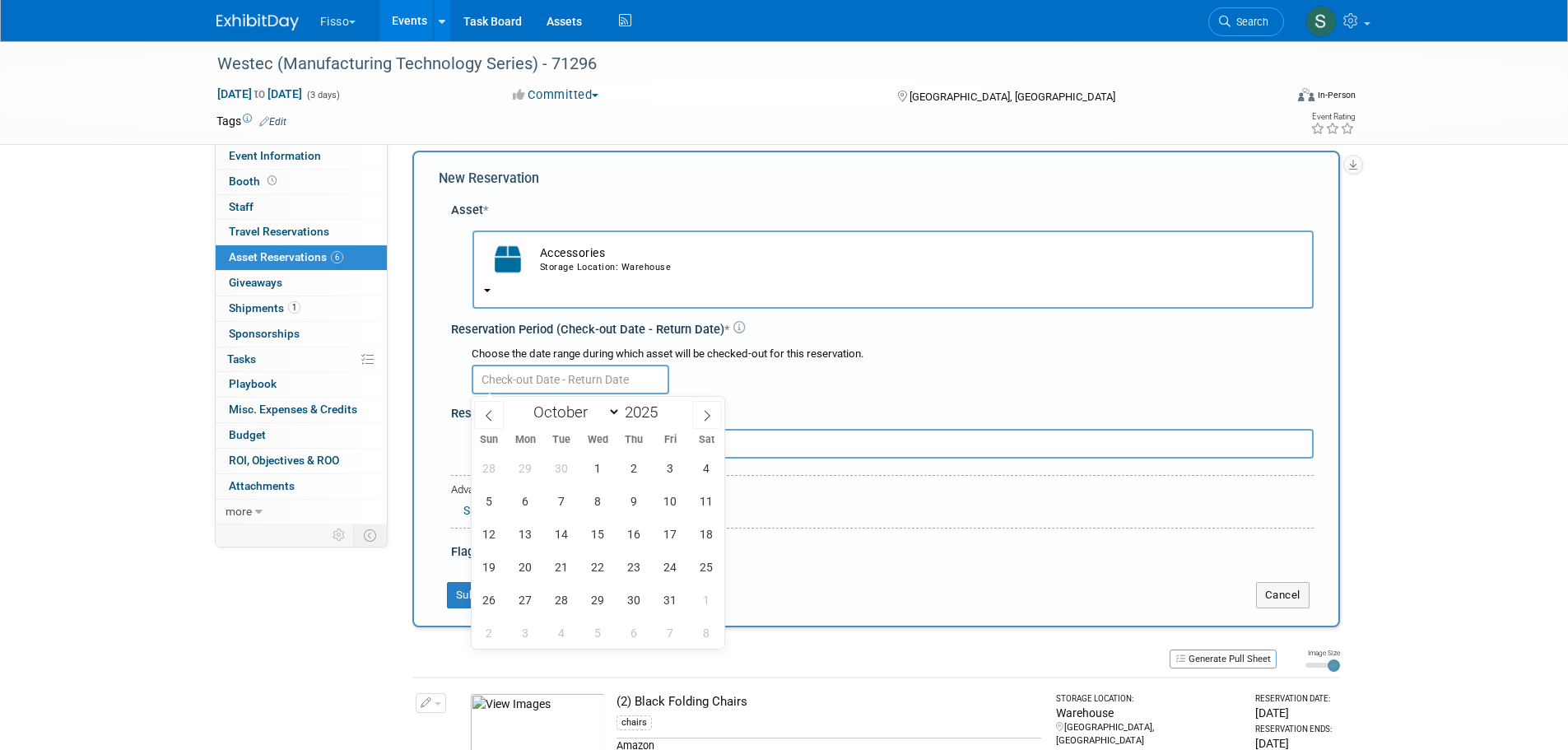
click at [480, 415] on span at bounding box center [489, 415] width 30 height 28
select select "8"
click at [631, 559] on span "25" at bounding box center [634, 567] width 32 height 32
type input "Sep 25, 2025"
click at [631, 559] on span "25" at bounding box center [634, 567] width 32 height 32
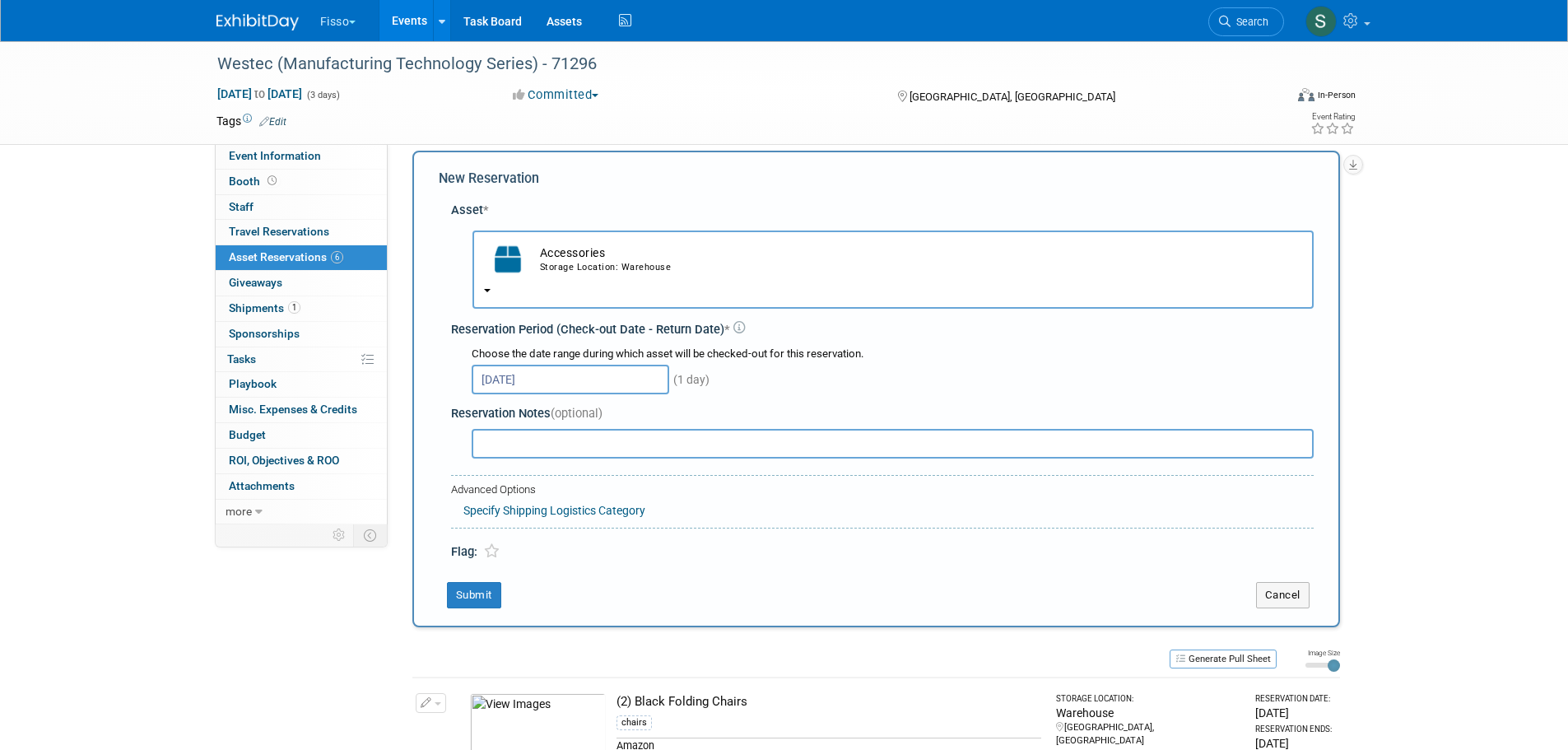
click at [590, 446] on input "text" at bounding box center [892, 444] width 842 height 30
type input "All other accessories in Fisso's Booth crate"
drag, startPoint x: 721, startPoint y: 442, endPoint x: 437, endPoint y: 448, distance: 284.1
click at [437, 448] on div "New Reservation Asset * -- SELECT ASSET -- <table style='display: inline-block;…" at bounding box center [876, 389] width 927 height 477
click at [481, 600] on button "Submit" at bounding box center [474, 595] width 55 height 26
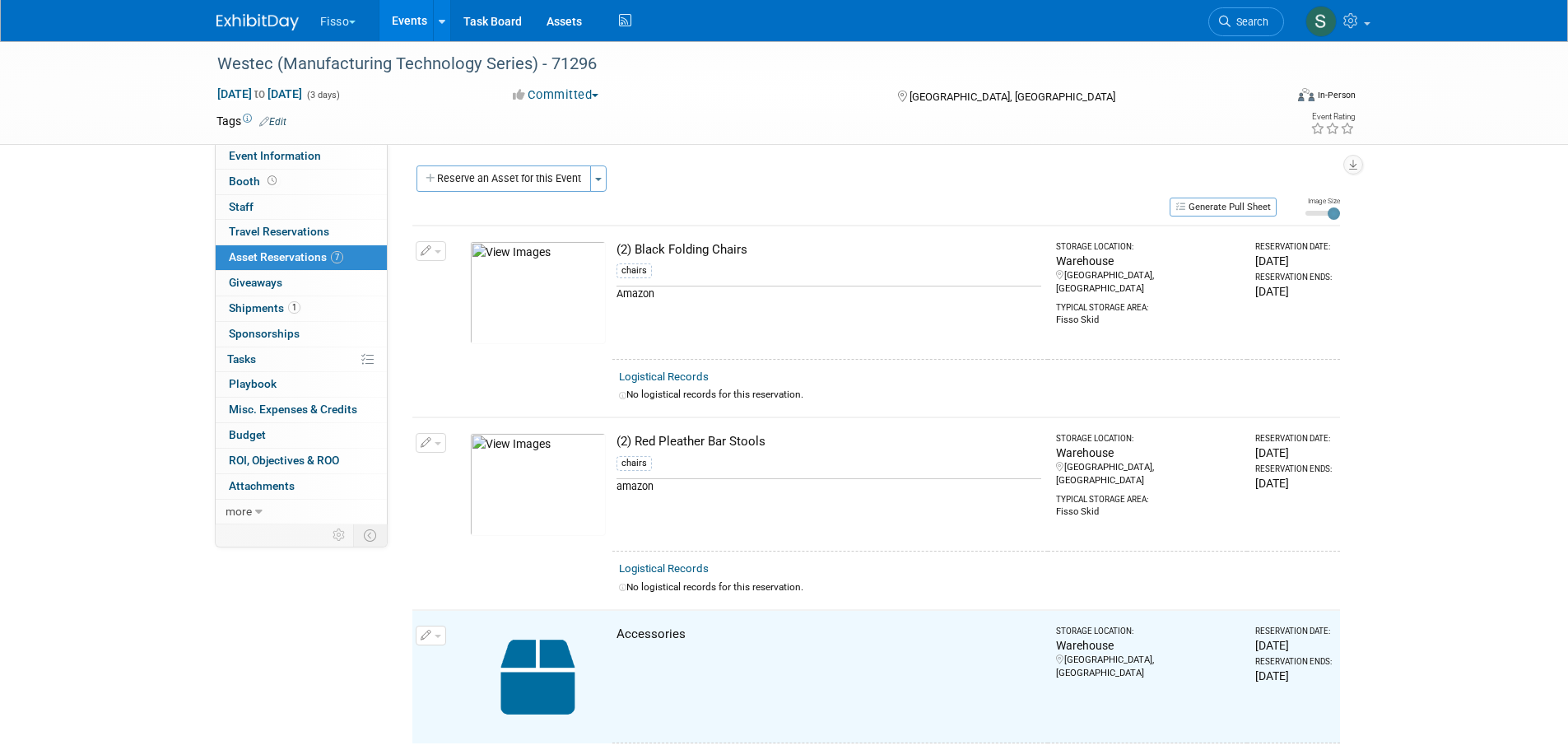
scroll to position [0, 0]
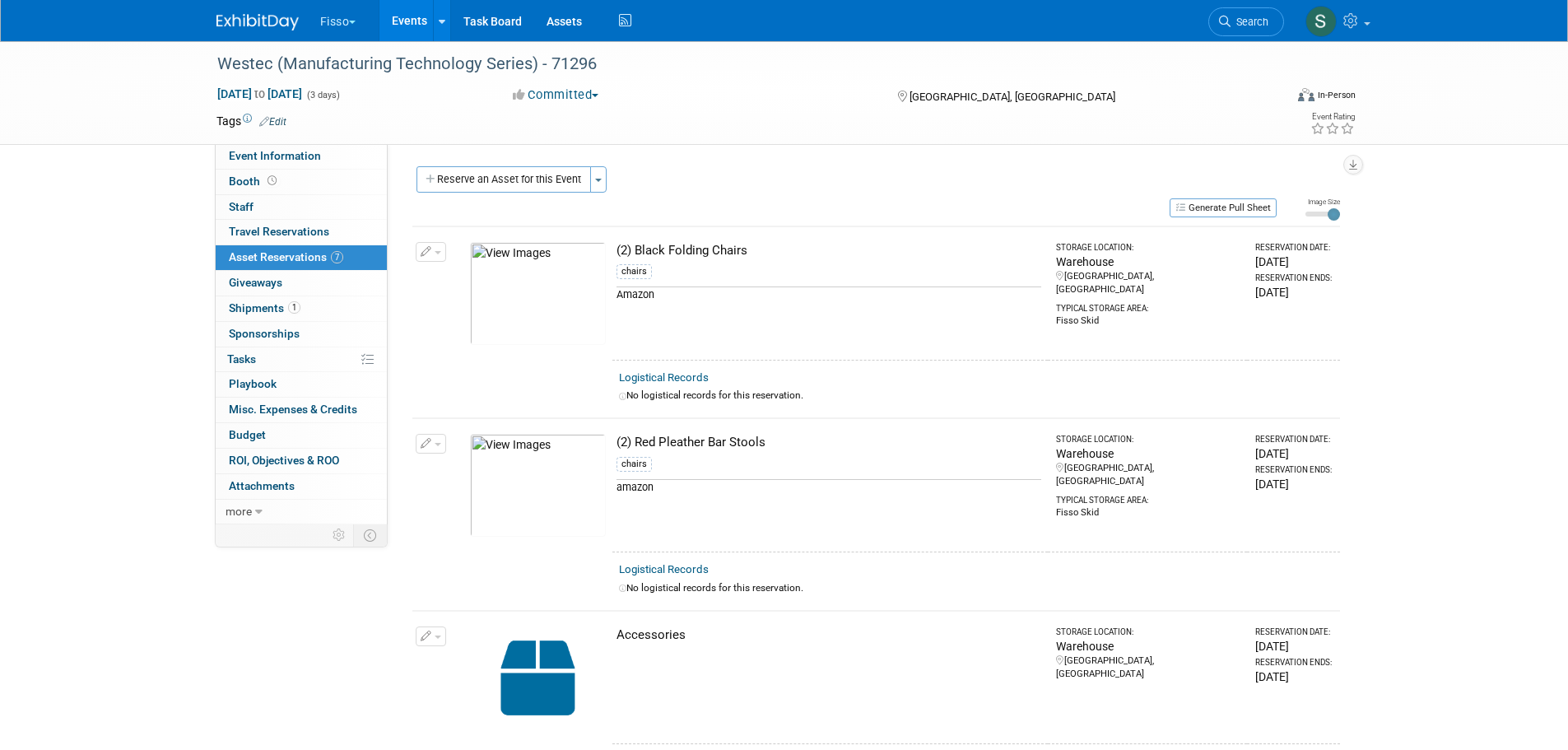
click at [333, 17] on button "Fisso" at bounding box center [348, 18] width 58 height 36
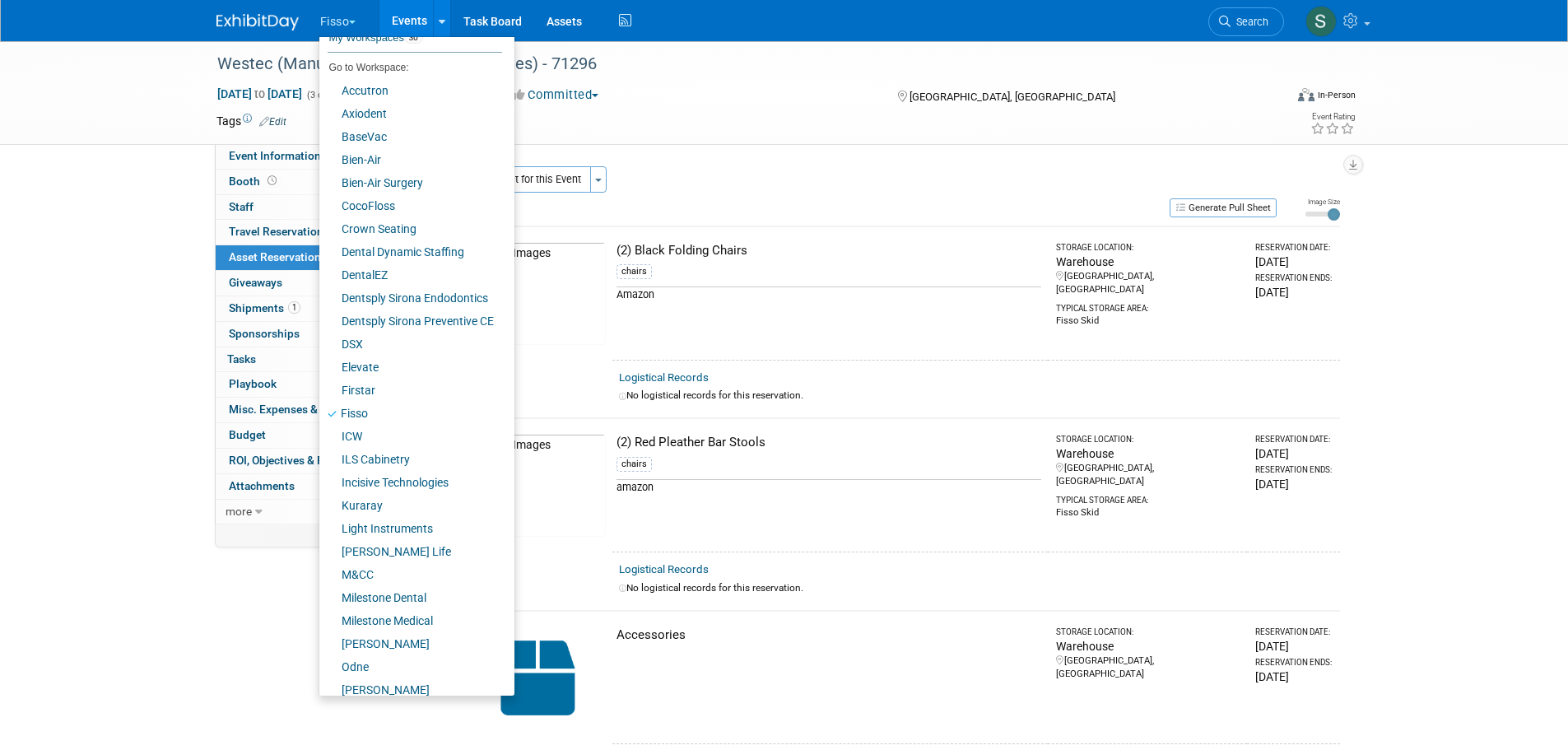
scroll to position [114, 0]
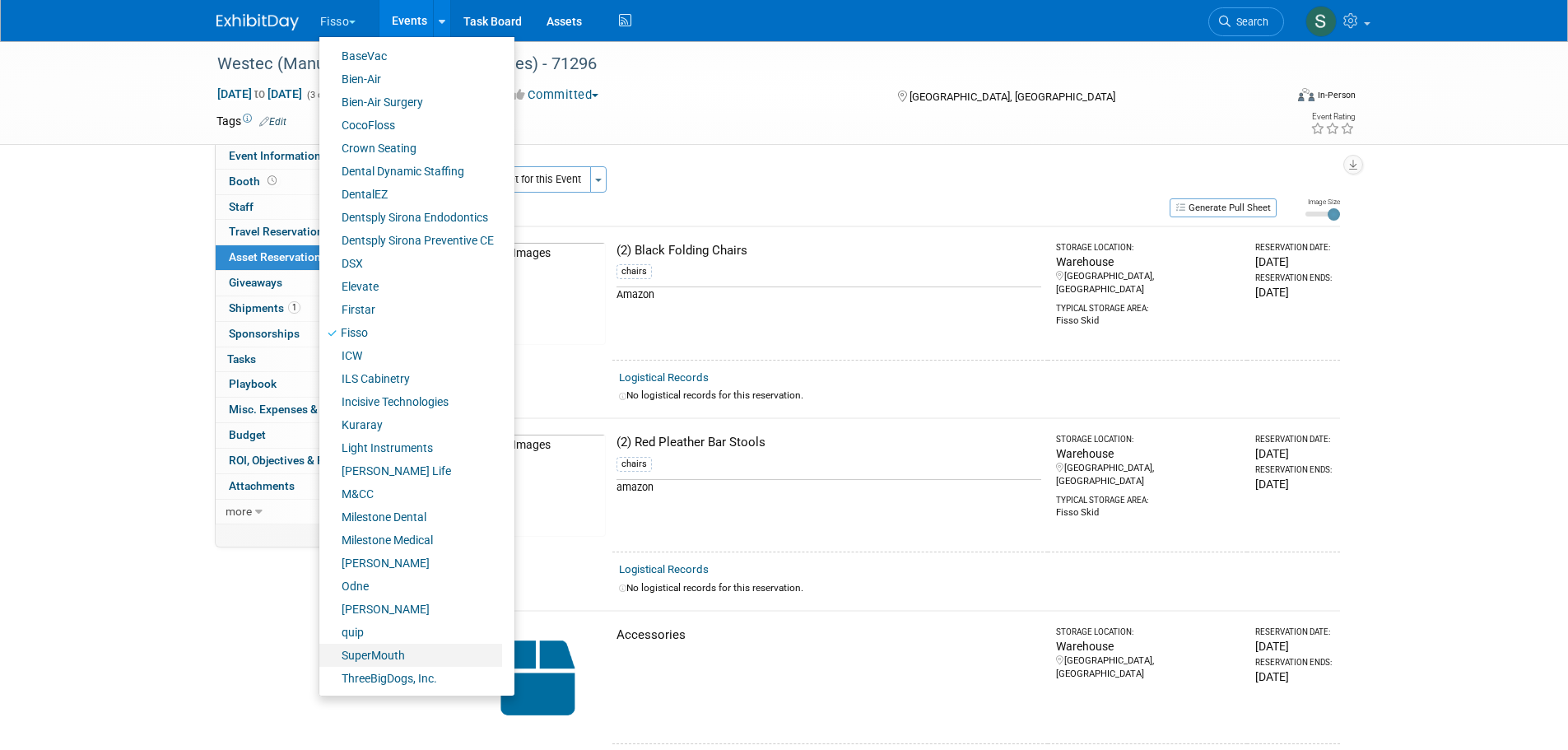
drag, startPoint x: 396, startPoint y: 651, endPoint x: 436, endPoint y: 638, distance: 42.1
click at [396, 651] on link "SuperMouth" at bounding box center [411, 656] width 183 height 23
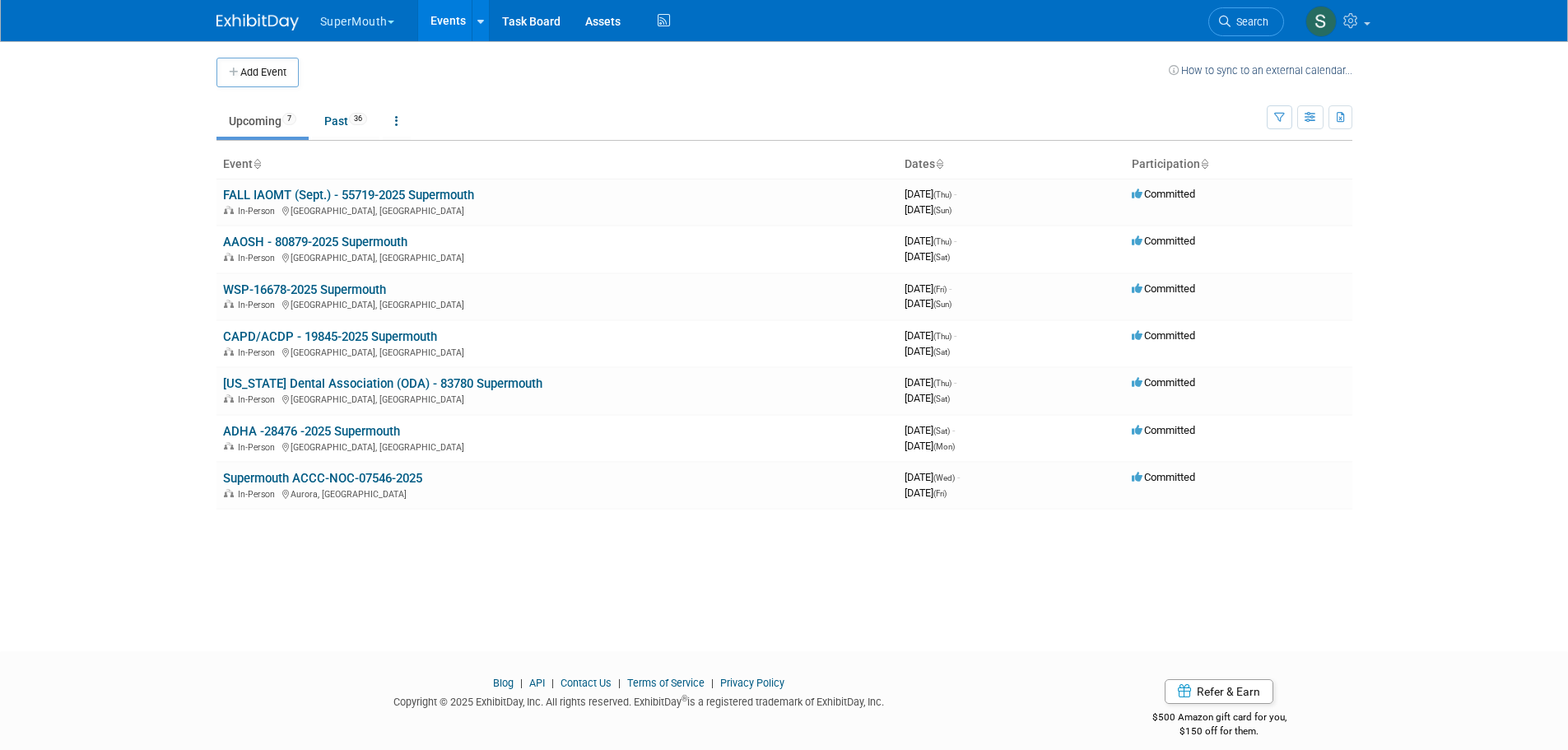
click at [326, 289] on link "WSP-16678-2025 Supermouth" at bounding box center [304, 290] width 163 height 15
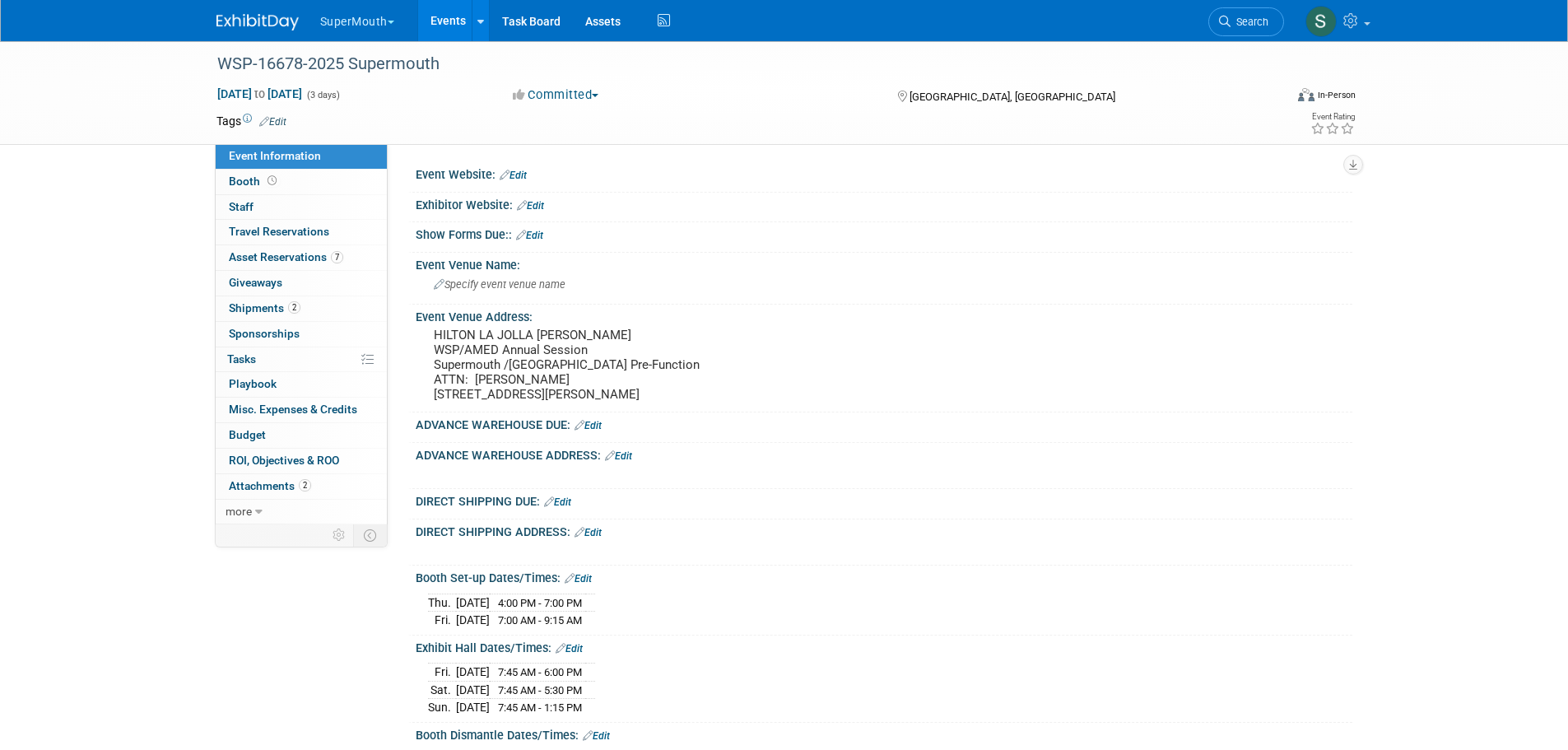
click at [314, 257] on span "Asset Reservations 7" at bounding box center [286, 256] width 114 height 13
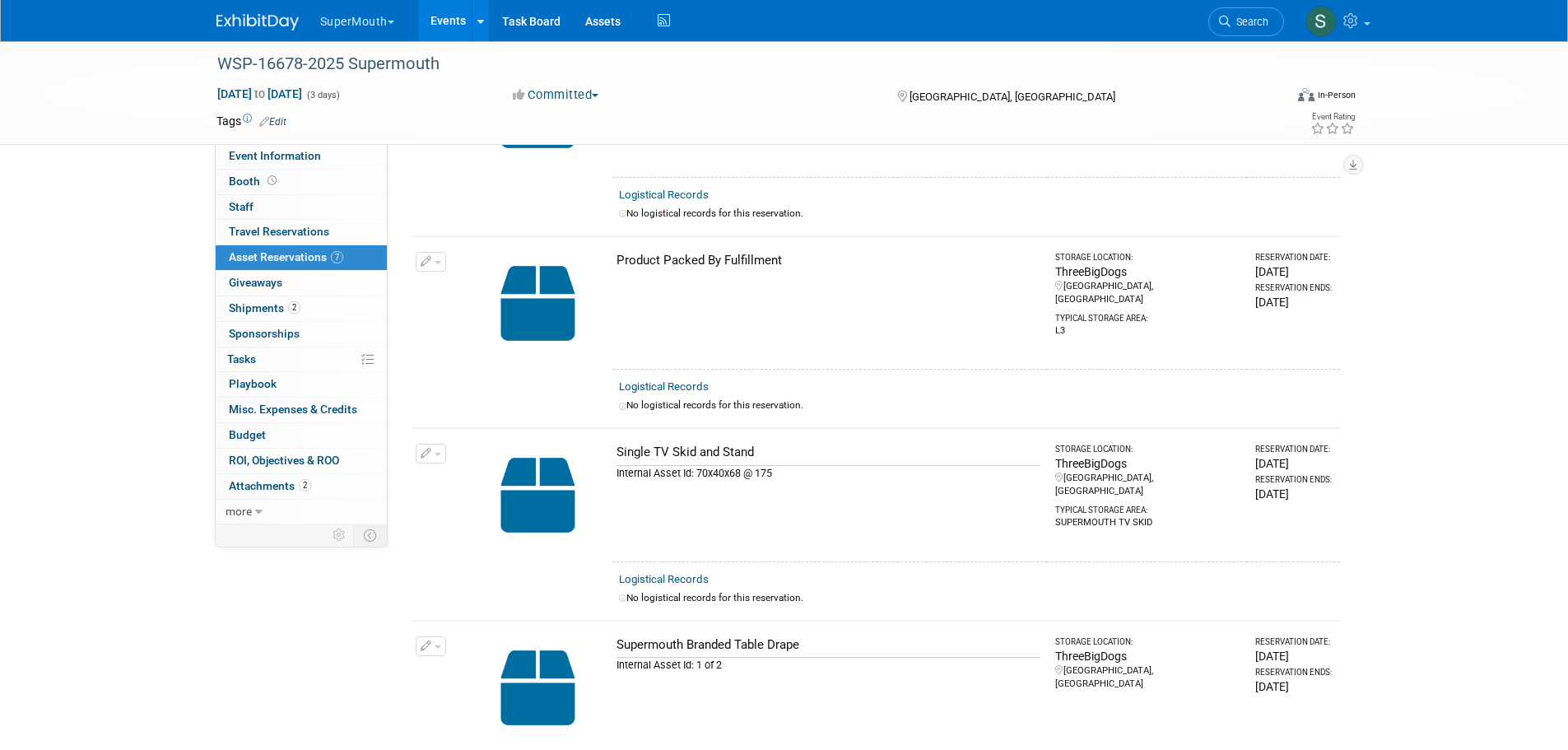
scroll to position [439, 0]
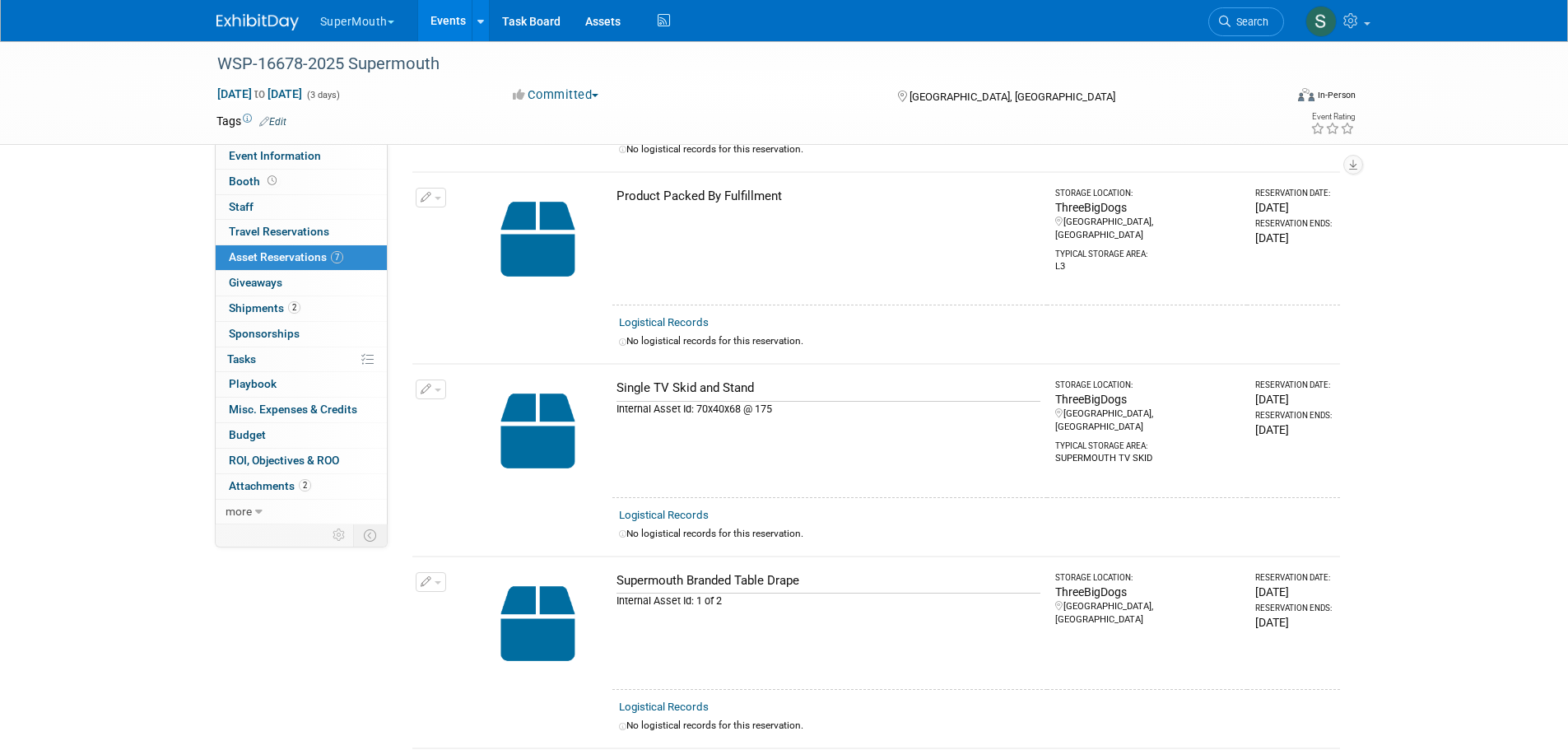
click at [439, 390] on button "button" at bounding box center [430, 389] width 31 height 19
click at [457, 412] on button "Change Reservation" at bounding box center [495, 415] width 139 height 22
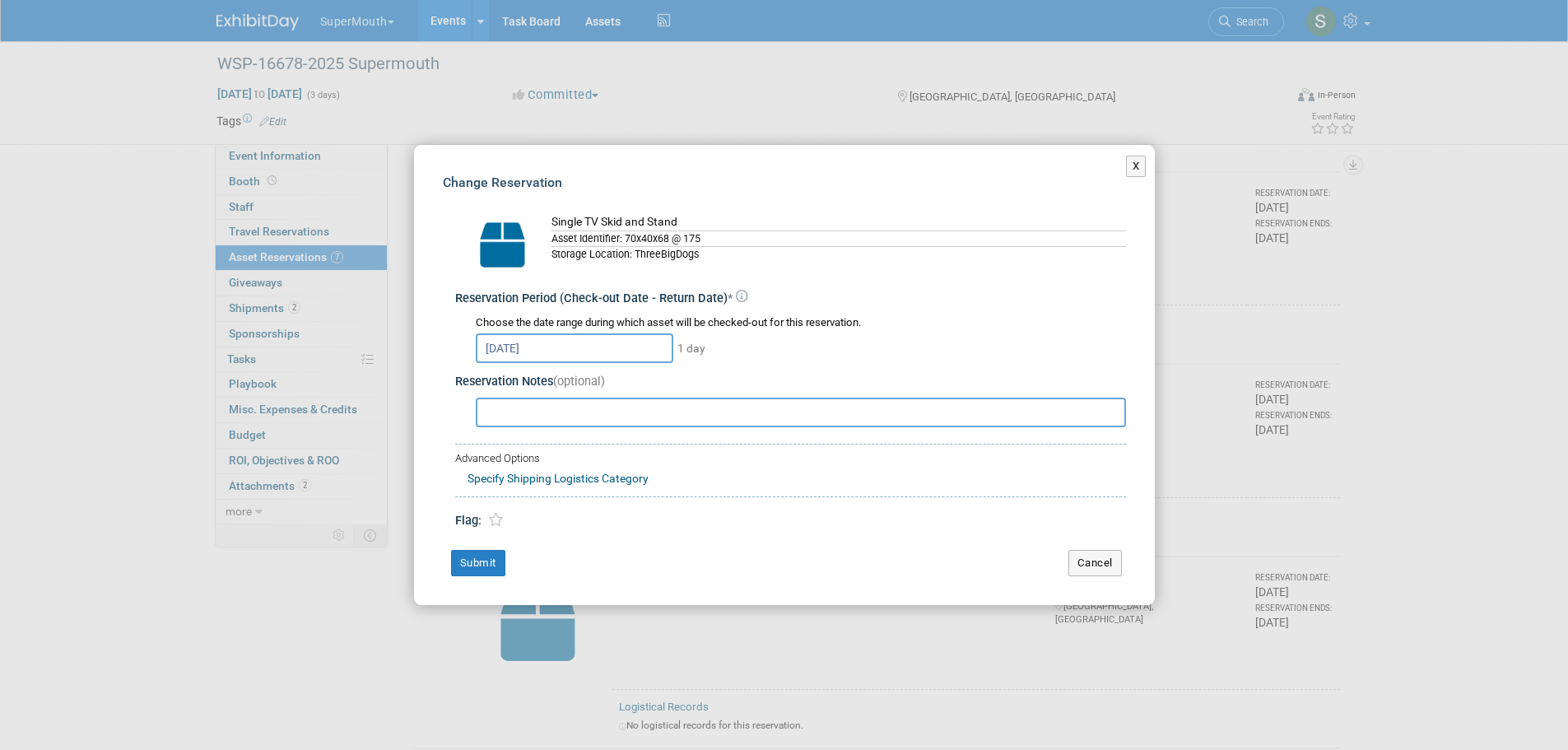
click at [520, 416] on input "text" at bounding box center [801, 413] width 650 height 30
type input "55 DCIM RENTAL"
click at [472, 567] on button "Submit" at bounding box center [479, 563] width 55 height 26
